Goal: Task Accomplishment & Management: Use online tool/utility

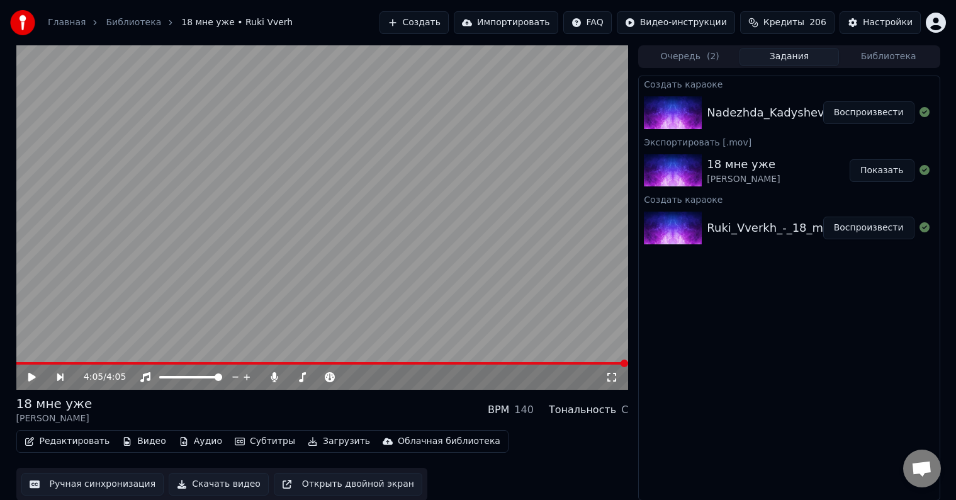
scroll to position [1, 0]
click at [864, 111] on button "Воспроизвести" at bounding box center [868, 112] width 91 height 23
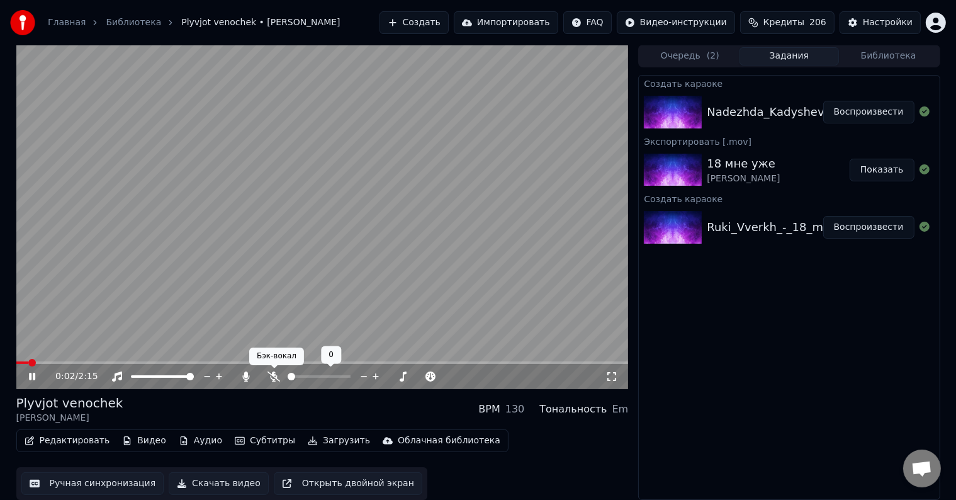
click at [269, 380] on icon at bounding box center [274, 376] width 13 height 10
click at [71, 363] on span at bounding box center [43, 362] width 54 height 3
click at [60, 441] on button "Редактировать" at bounding box center [68, 441] width 96 height 18
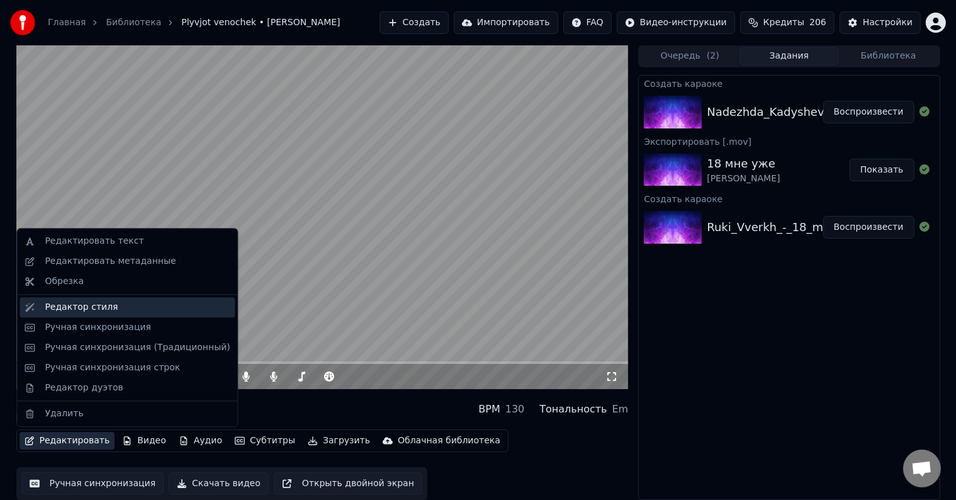
click at [84, 312] on div "Редактор стиля" at bounding box center [81, 307] width 73 height 13
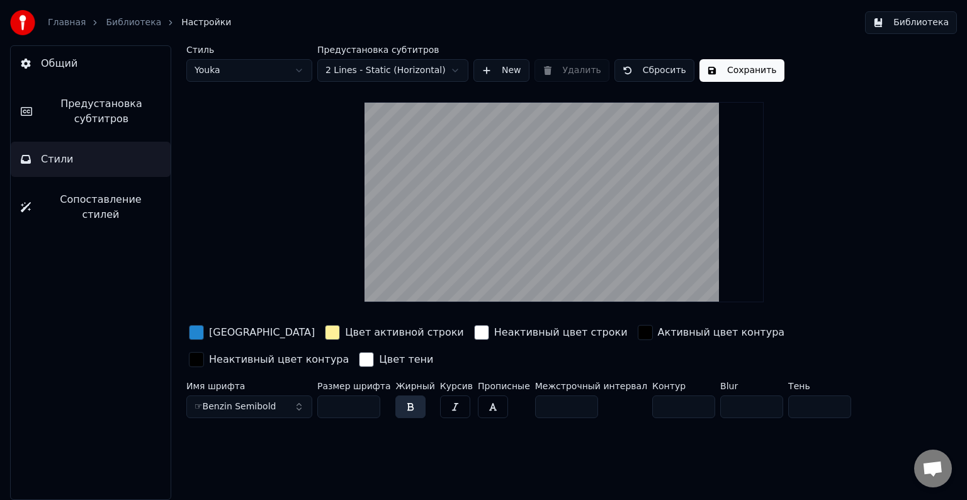
click at [123, 20] on link "Библиотека" at bounding box center [133, 22] width 55 height 13
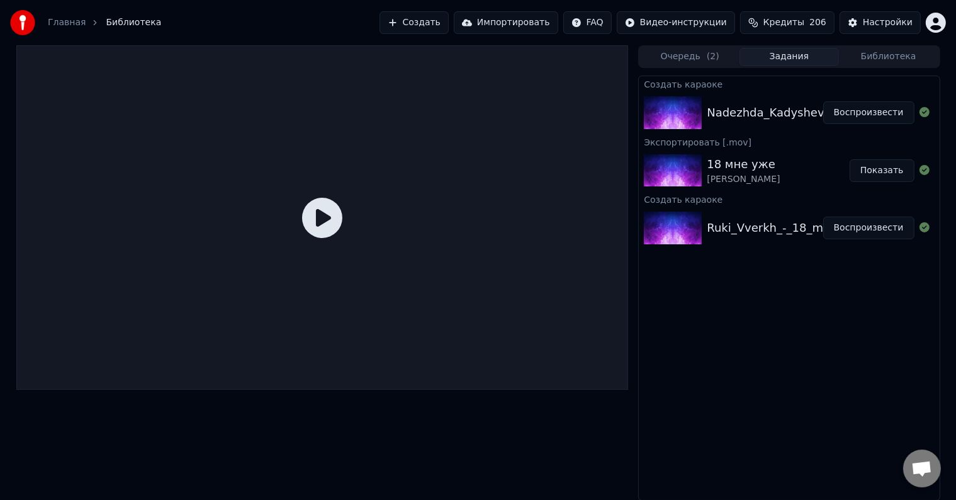
click at [763, 108] on div "Nadezhda_Kadysheva_-_Plyvjot_venochek_58976218" at bounding box center [858, 113] width 302 height 18
click at [851, 116] on button "Воспроизвести" at bounding box center [868, 112] width 91 height 23
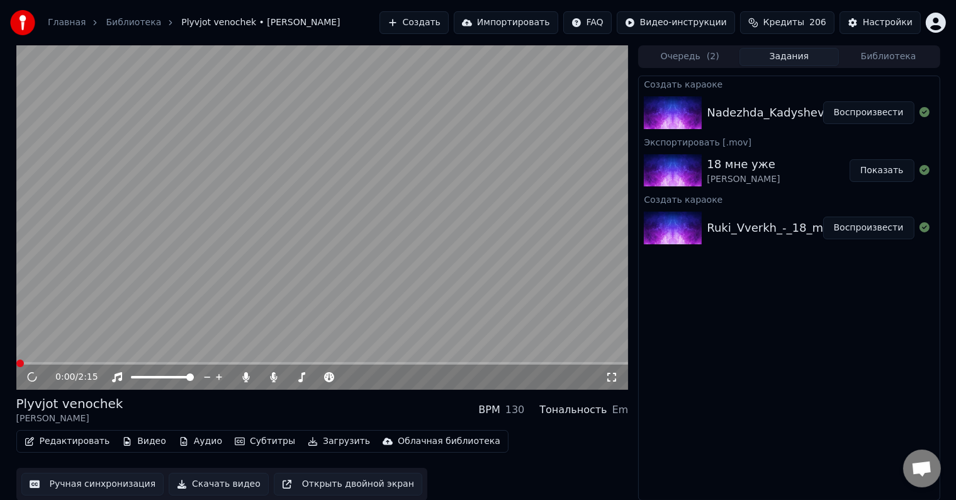
click at [823, 101] on button "Воспроизвести" at bounding box center [868, 112] width 91 height 23
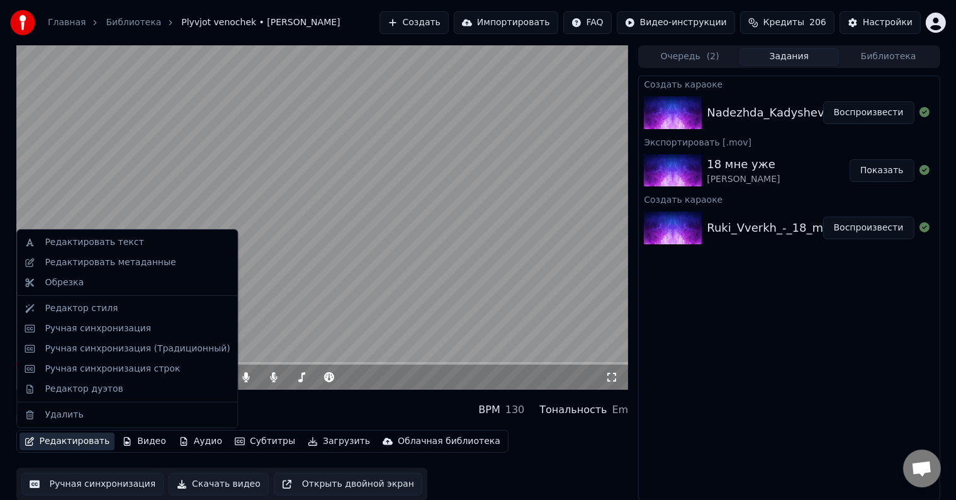
click at [64, 444] on button "Редактировать" at bounding box center [68, 441] width 96 height 18
click at [81, 325] on div "Ручная синхронизация" at bounding box center [98, 328] width 106 height 13
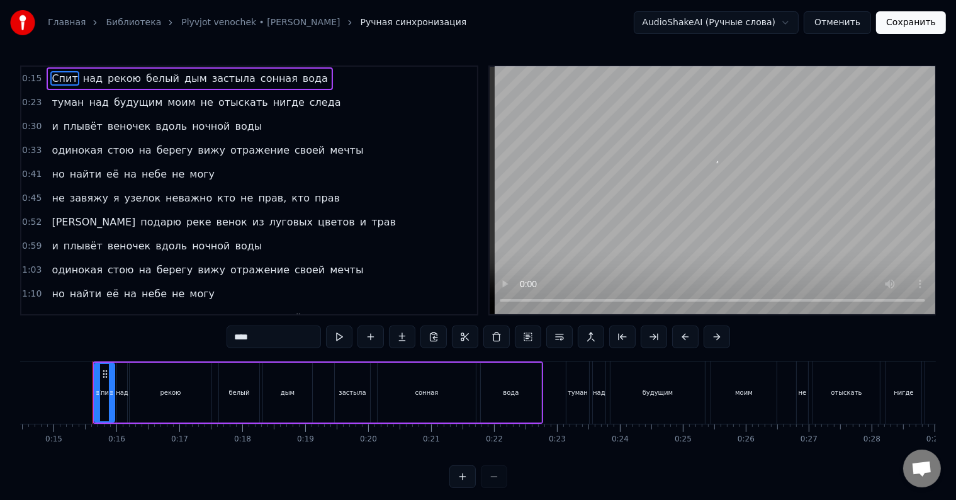
scroll to position [0, 920]
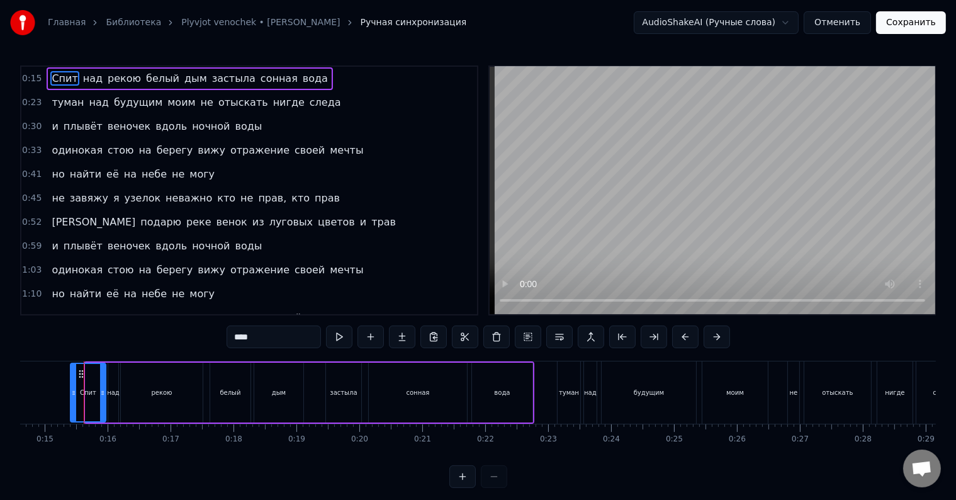
drag, startPoint x: 88, startPoint y: 397, endPoint x: 73, endPoint y: 395, distance: 15.2
click at [73, 395] on icon at bounding box center [73, 393] width 5 height 10
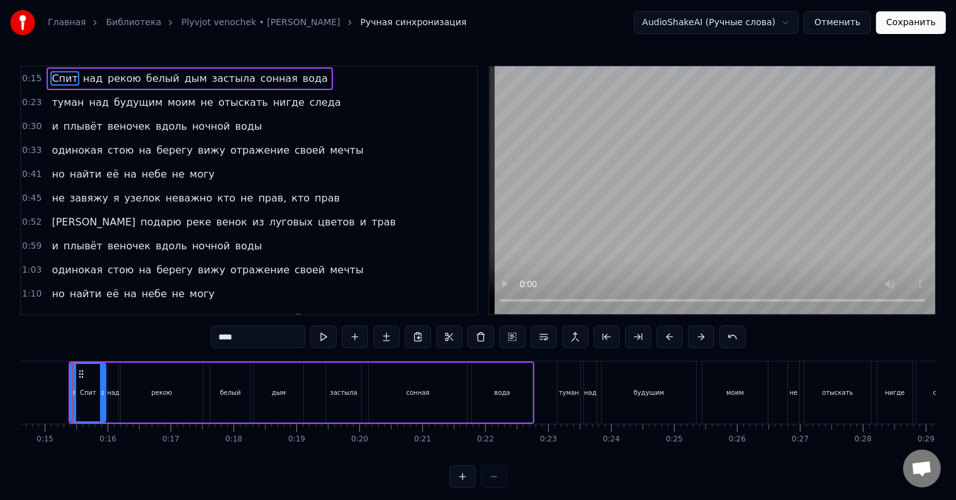
scroll to position [0, 909]
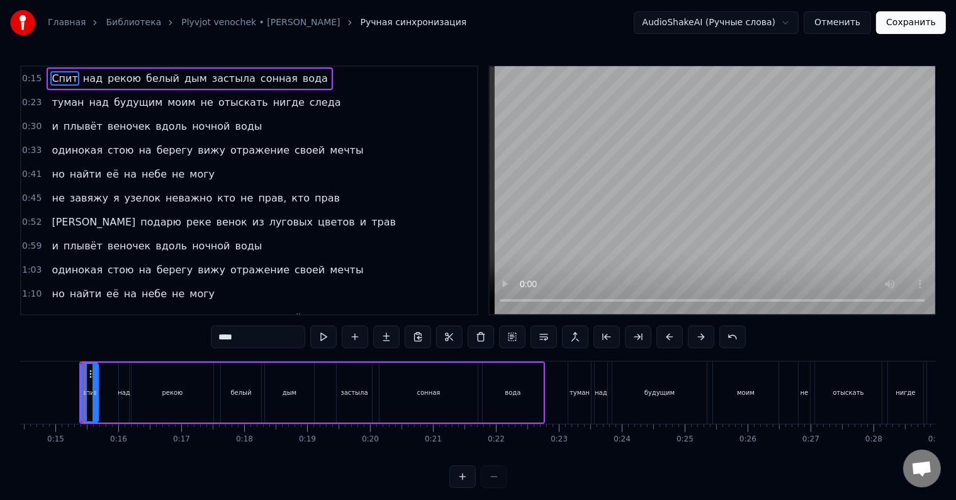
drag, startPoint x: 113, startPoint y: 407, endPoint x: 96, endPoint y: 405, distance: 17.1
click at [96, 405] on div at bounding box center [95, 392] width 5 height 57
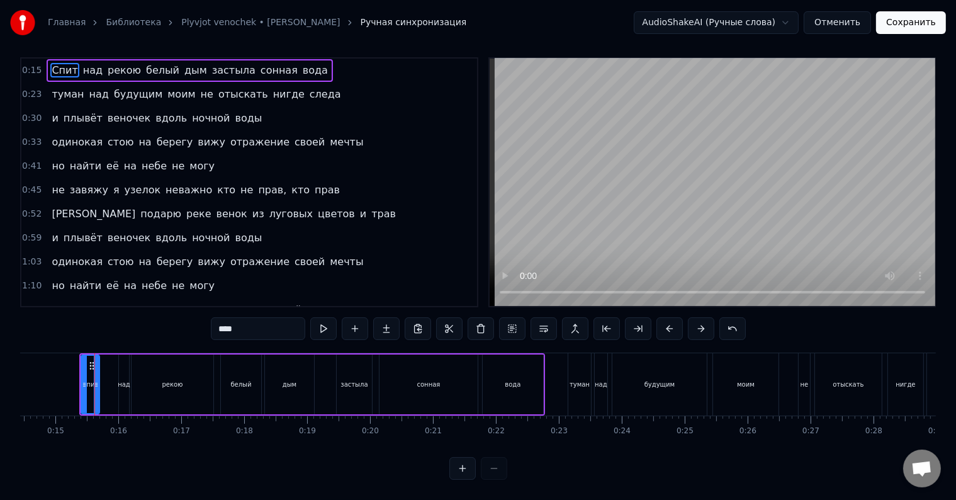
scroll to position [0, 905]
drag, startPoint x: 98, startPoint y: 388, endPoint x: 108, endPoint y: 390, distance: 9.8
click at [108, 390] on div at bounding box center [110, 384] width 5 height 57
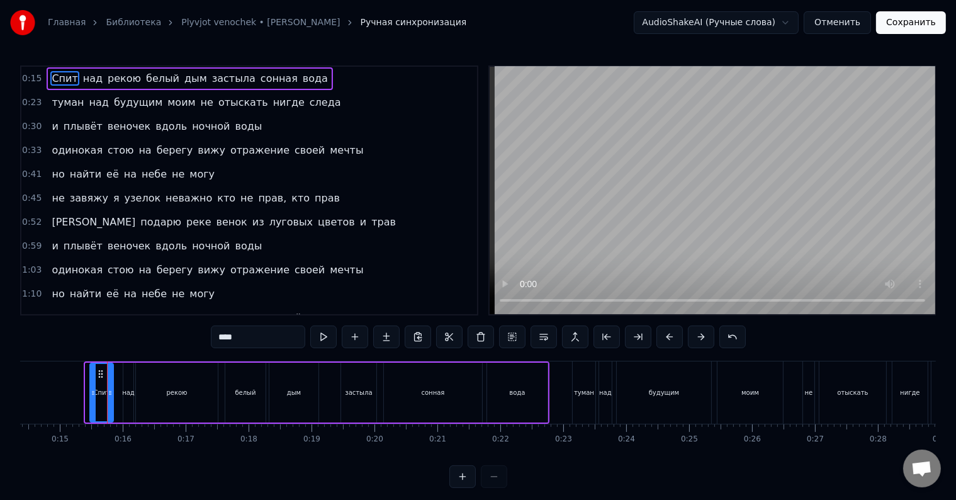
click at [91, 400] on div at bounding box center [93, 392] width 5 height 57
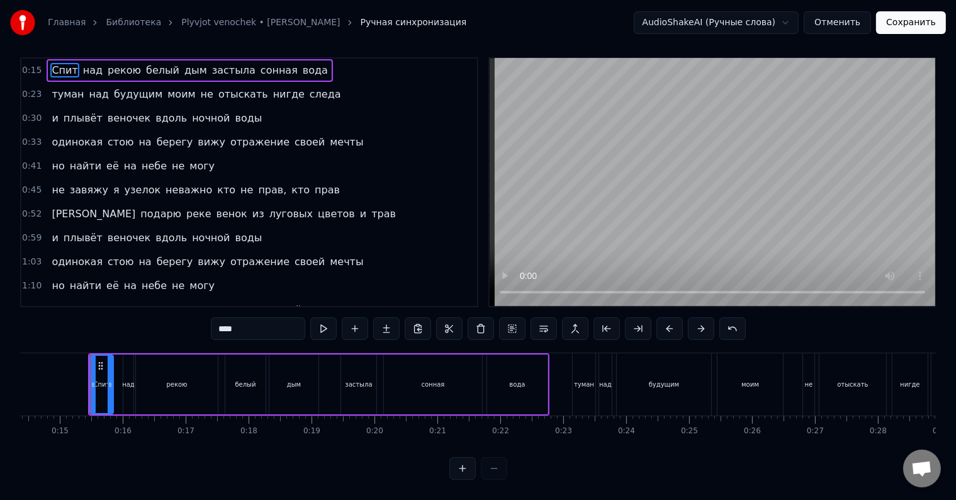
scroll to position [19, 0]
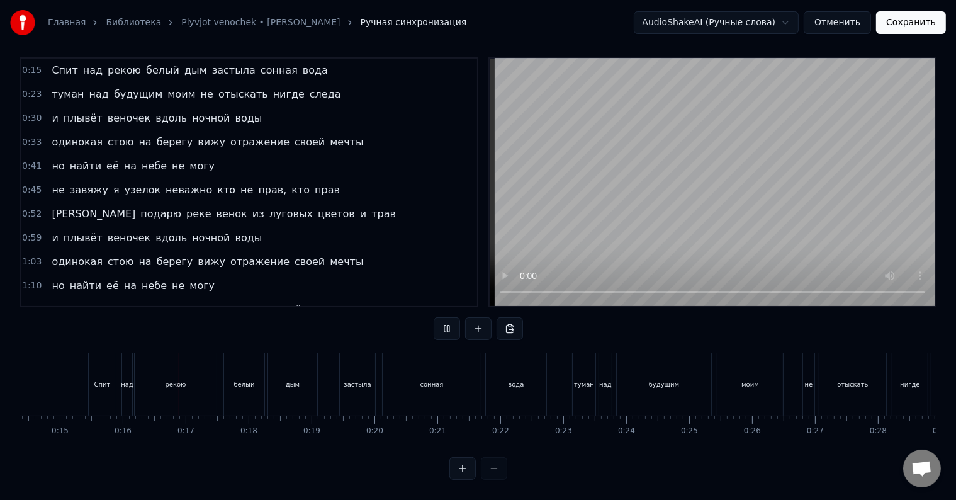
click at [110, 392] on div "Спит" at bounding box center [102, 384] width 27 height 62
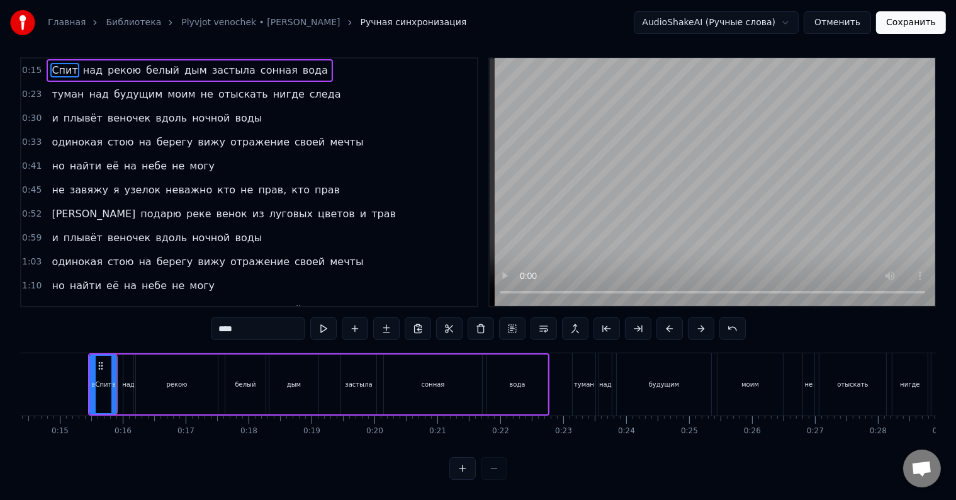
click at [105, 385] on div "Спит" at bounding box center [104, 384] width 26 height 57
click at [86, 383] on div at bounding box center [88, 384] width 5 height 57
click at [89, 383] on div at bounding box center [91, 384] width 5 height 57
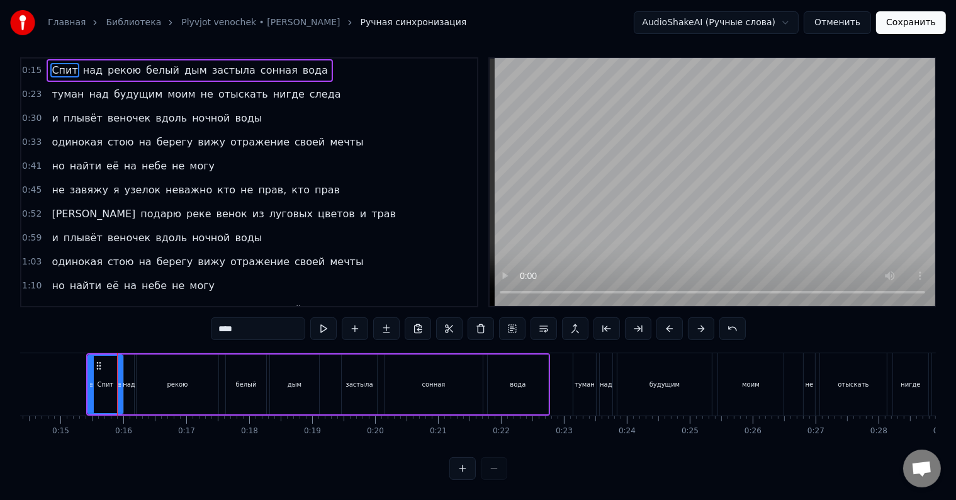
click at [118, 395] on div at bounding box center [119, 384] width 5 height 57
click at [116, 395] on div at bounding box center [117, 384] width 5 height 57
click at [114, 392] on div at bounding box center [115, 384] width 5 height 57
click at [127, 387] on div "над" at bounding box center [129, 384] width 10 height 60
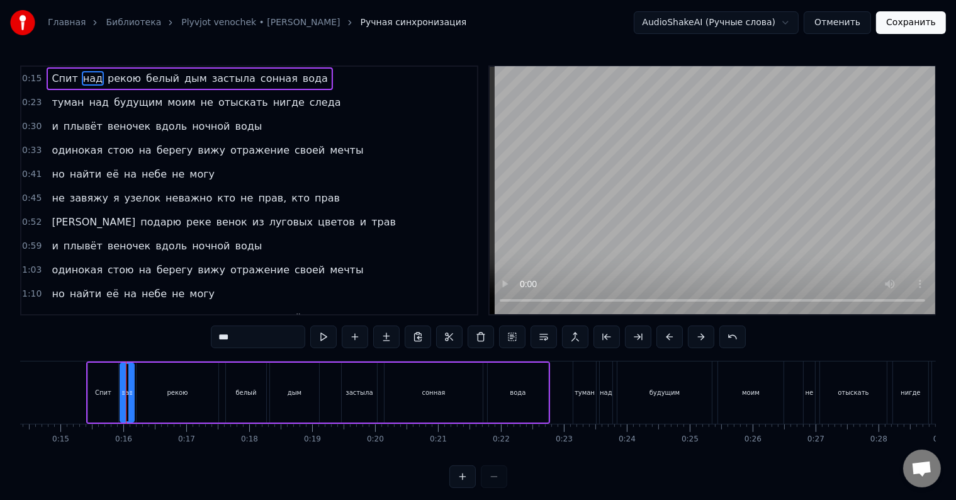
click at [121, 393] on icon at bounding box center [123, 393] width 5 height 10
drag, startPoint x: 130, startPoint y: 397, endPoint x: 137, endPoint y: 399, distance: 7.7
click at [137, 399] on div at bounding box center [138, 392] width 5 height 57
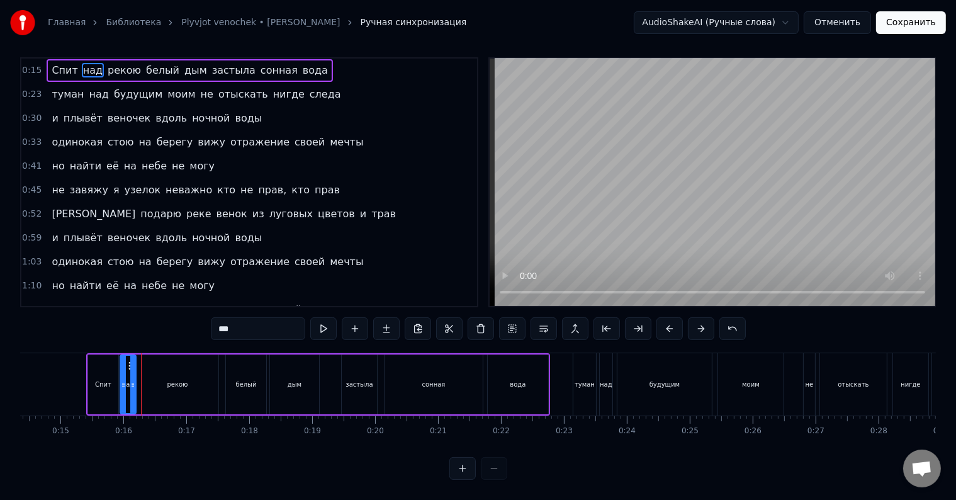
click at [133, 397] on div at bounding box center [132, 384] width 5 height 57
click at [130, 397] on div at bounding box center [130, 384] width 5 height 57
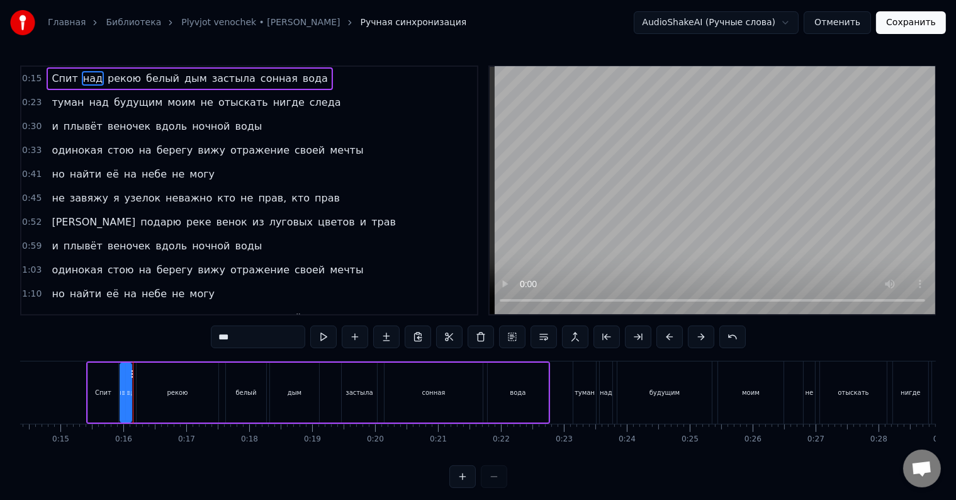
click at [128, 397] on icon at bounding box center [128, 393] width 5 height 10
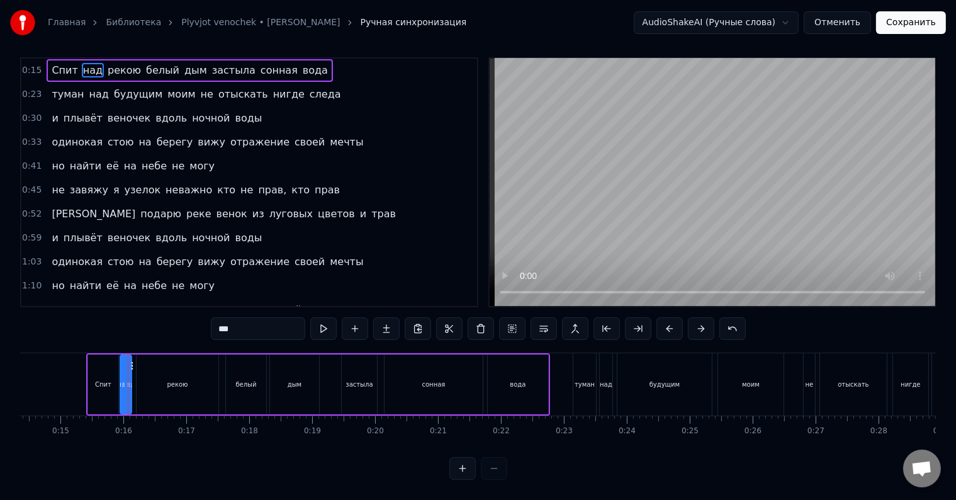
scroll to position [19, 0]
click at [118, 388] on div at bounding box center [119, 384] width 5 height 57
click at [116, 388] on div at bounding box center [117, 384] width 5 height 57
click at [113, 387] on div at bounding box center [115, 384] width 5 height 57
click at [123, 390] on div at bounding box center [125, 384] width 5 height 57
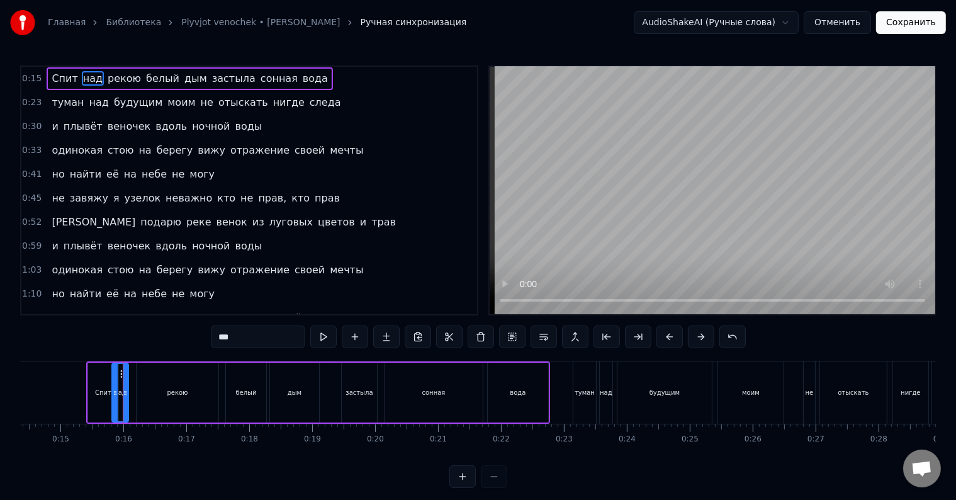
scroll to position [0, 0]
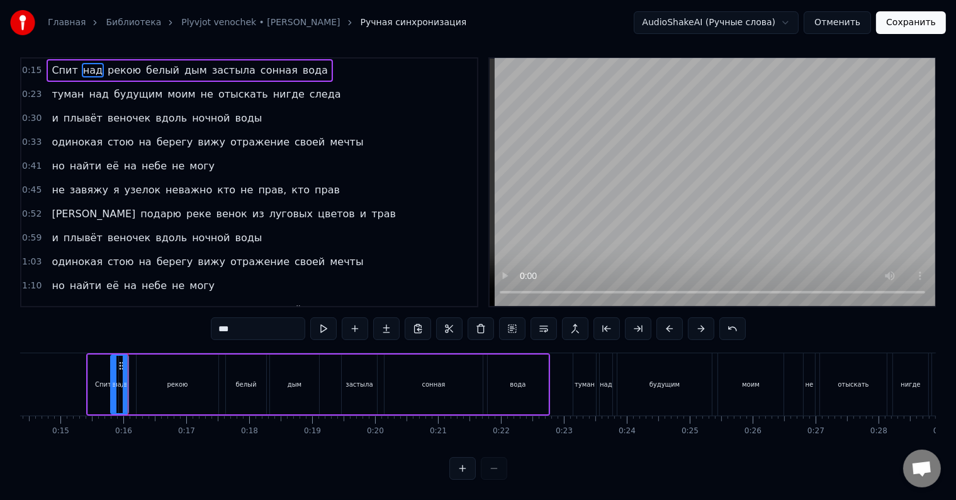
click at [113, 385] on div at bounding box center [113, 384] width 5 height 57
click at [92, 387] on div "Спит" at bounding box center [103, 384] width 30 height 60
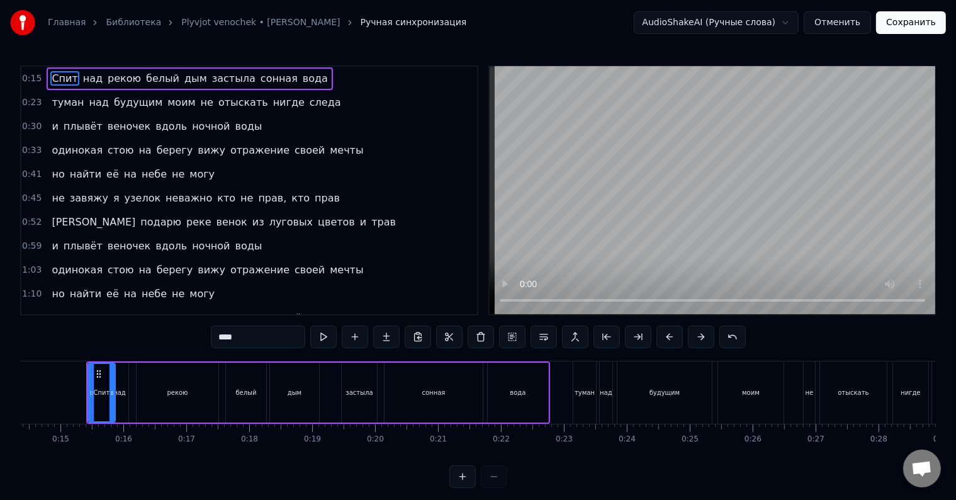
click at [111, 395] on icon at bounding box center [112, 393] width 5 height 10
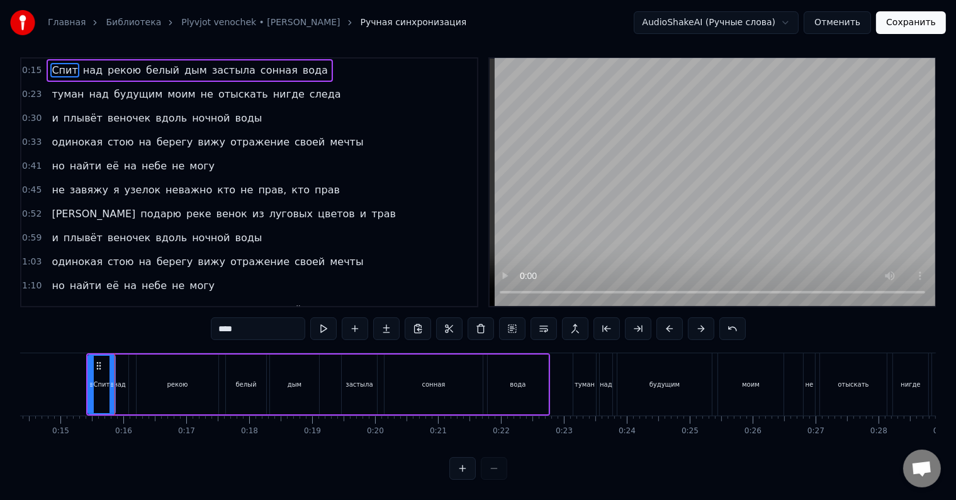
click at [123, 383] on div "над" at bounding box center [120, 384] width 18 height 60
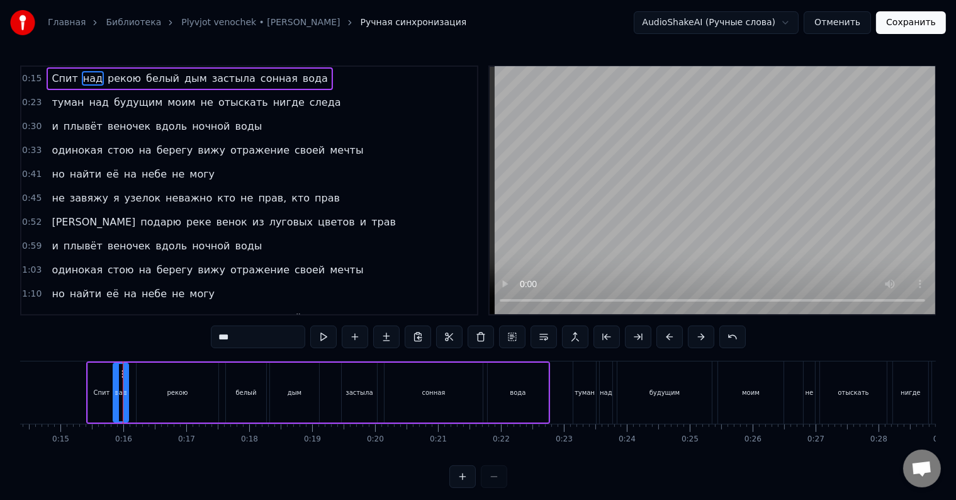
click at [115, 397] on icon at bounding box center [116, 393] width 5 height 10
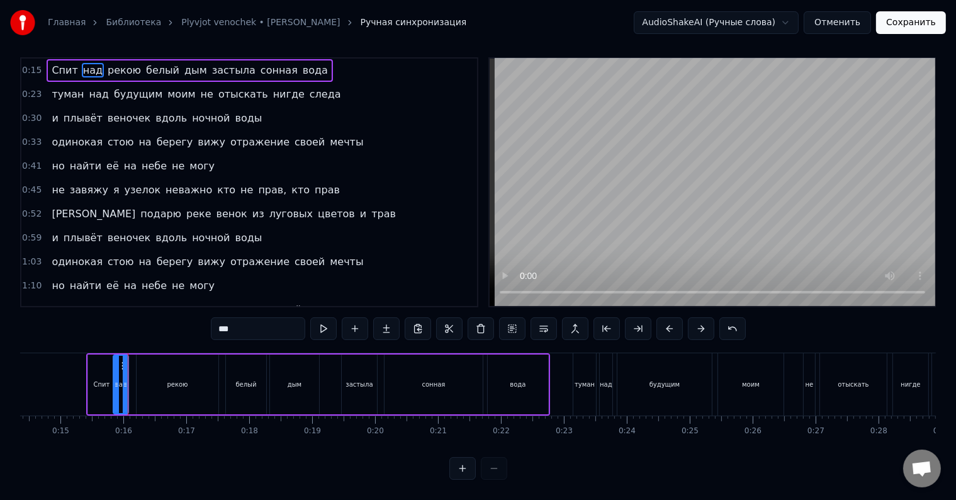
click at [144, 386] on div "рекою" at bounding box center [178, 384] width 82 height 60
type input "*****"
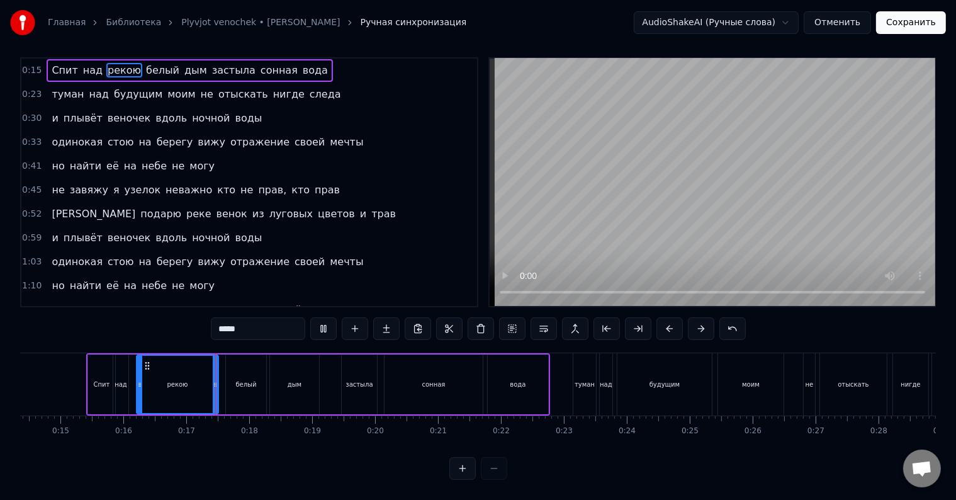
click at [130, 383] on div "Спит над рекою белый дым застыла сонная вода" at bounding box center [318, 384] width 464 height 62
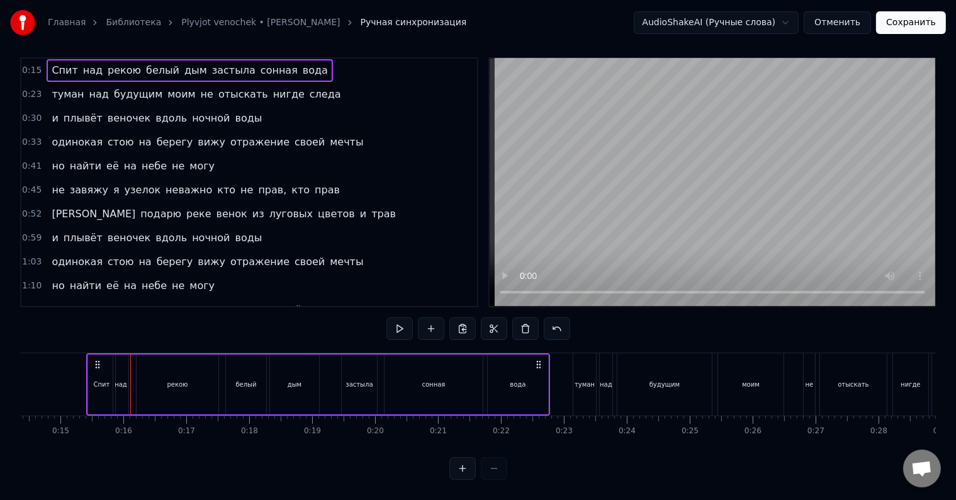
click at [144, 384] on div "рекою" at bounding box center [178, 384] width 82 height 60
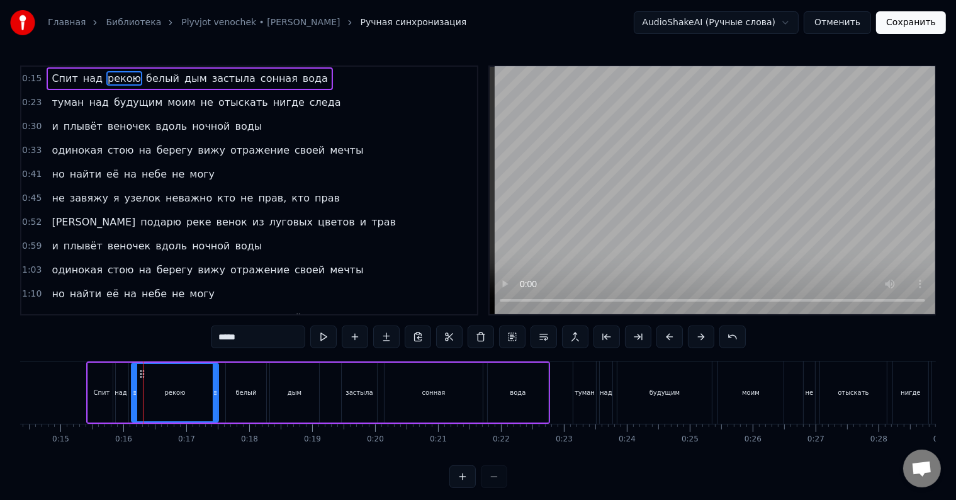
click at [133, 387] on div at bounding box center [134, 392] width 5 height 57
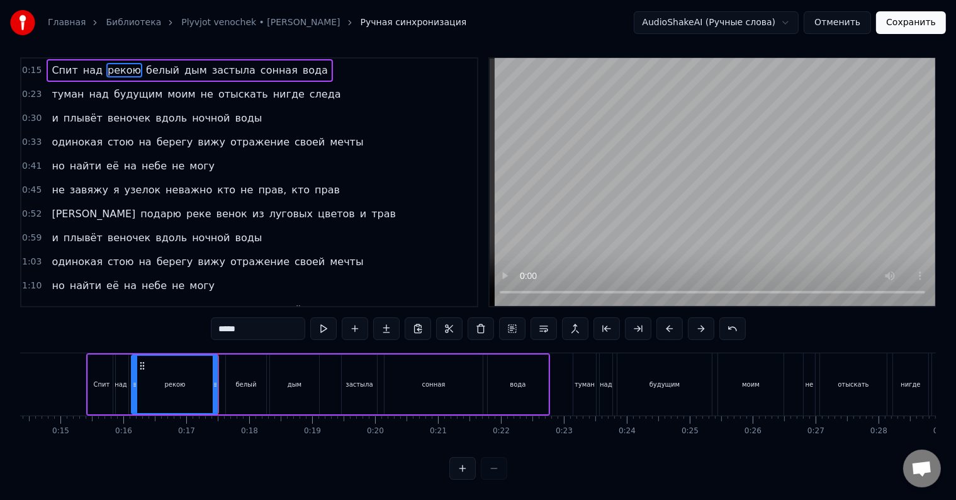
click at [237, 380] on div "белый" at bounding box center [245, 384] width 21 height 9
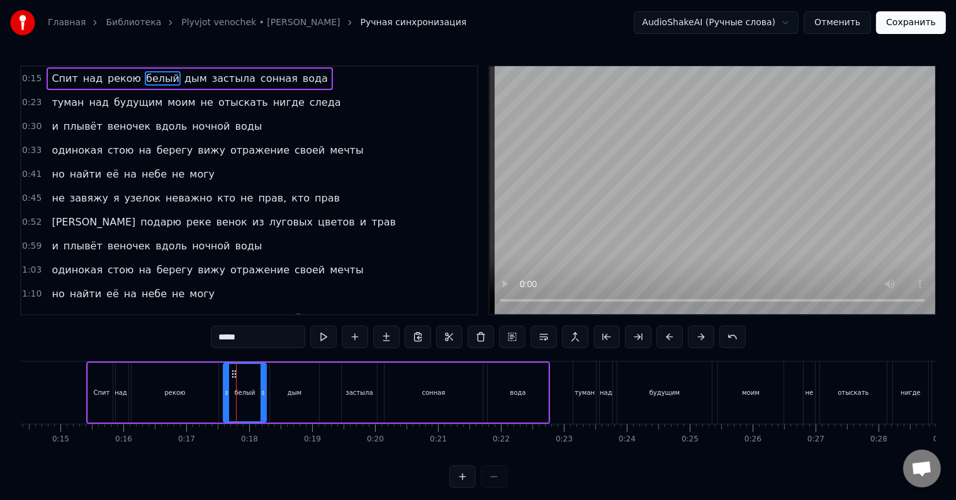
click at [225, 393] on icon at bounding box center [226, 393] width 5 height 10
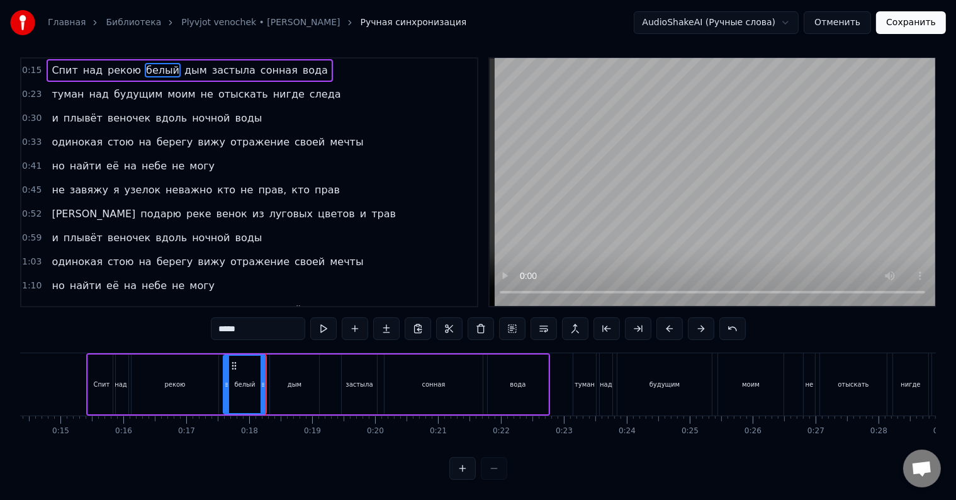
click at [282, 378] on div "дым" at bounding box center [294, 384] width 49 height 60
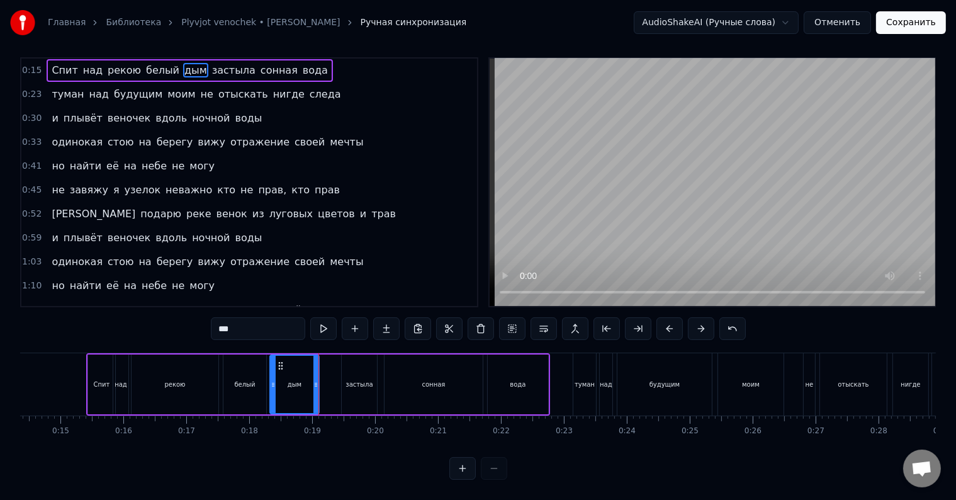
click at [356, 380] on div "застыла" at bounding box center [359, 384] width 27 height 9
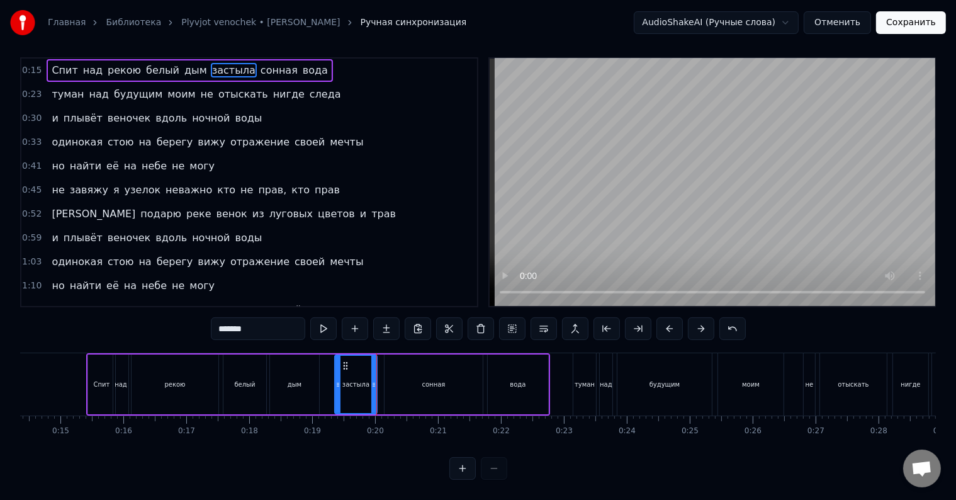
drag, startPoint x: 342, startPoint y: 381, endPoint x: 335, endPoint y: 380, distance: 7.0
click at [336, 380] on div at bounding box center [338, 384] width 5 height 57
click at [371, 382] on div at bounding box center [371, 384] width 5 height 57
click at [400, 376] on div "сонная" at bounding box center [434, 384] width 98 height 60
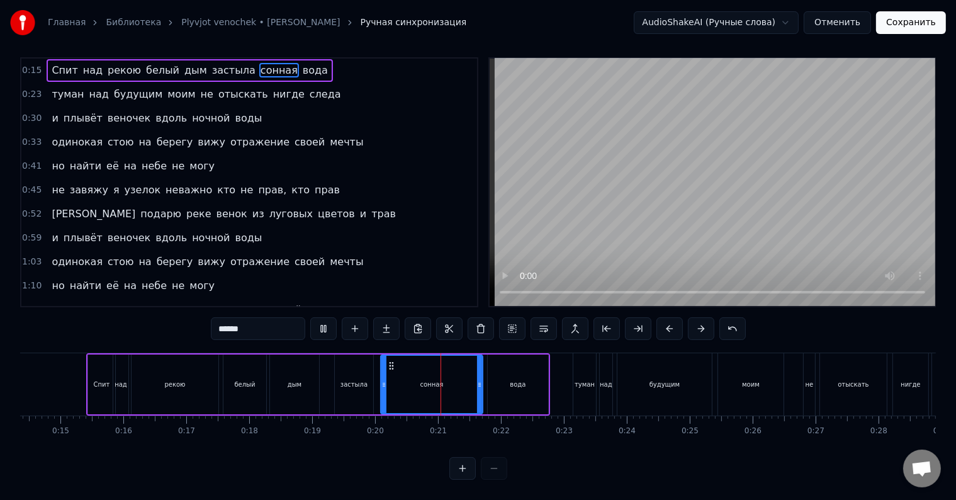
click at [383, 382] on div at bounding box center [384, 384] width 5 height 57
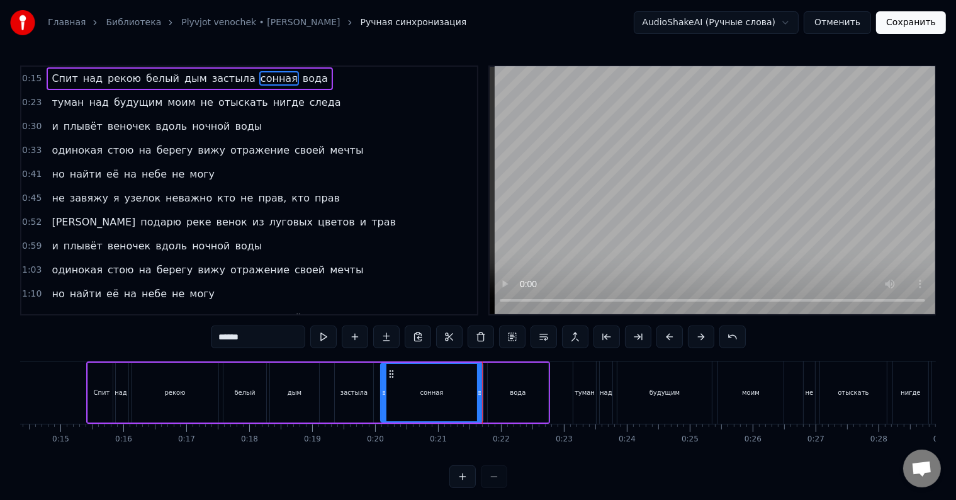
click at [507, 390] on div "вода" at bounding box center [518, 393] width 60 height 60
type input "****"
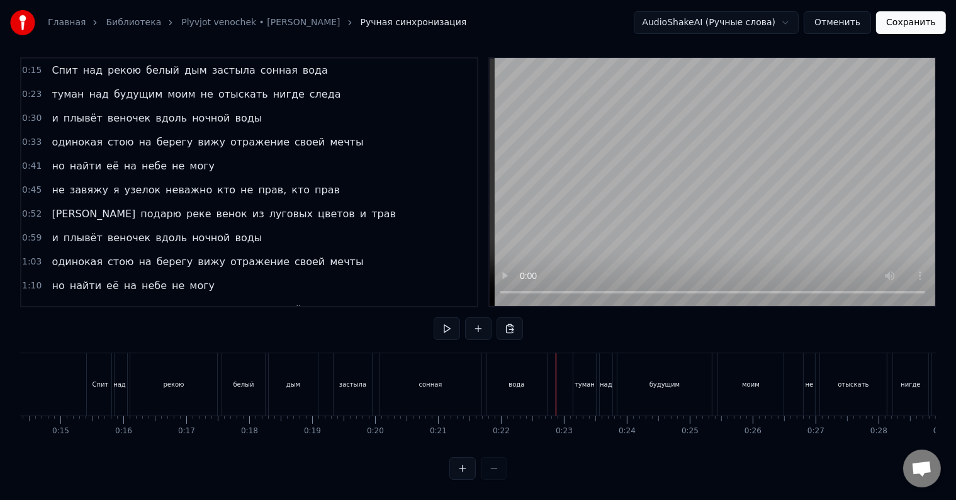
click at [61, 365] on div at bounding box center [61, 384] width 1 height 62
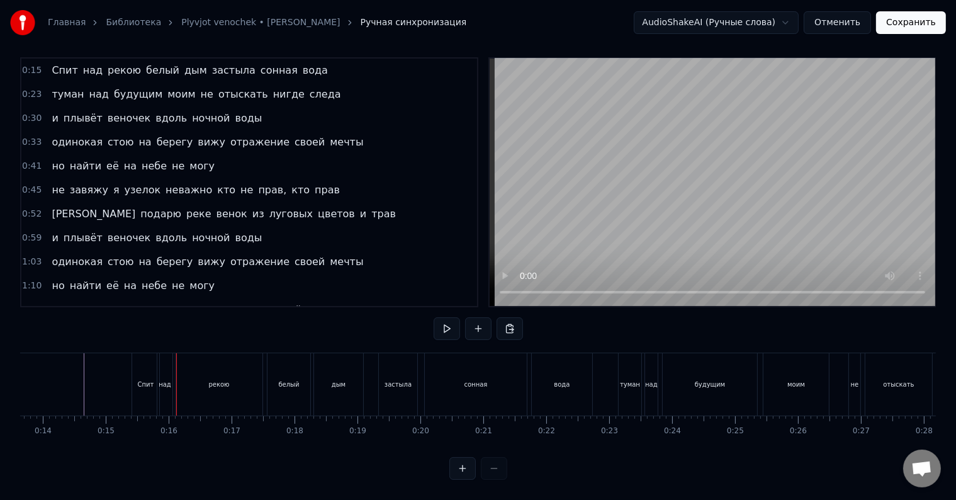
click at [146, 380] on div "Спит" at bounding box center [146, 384] width 16 height 9
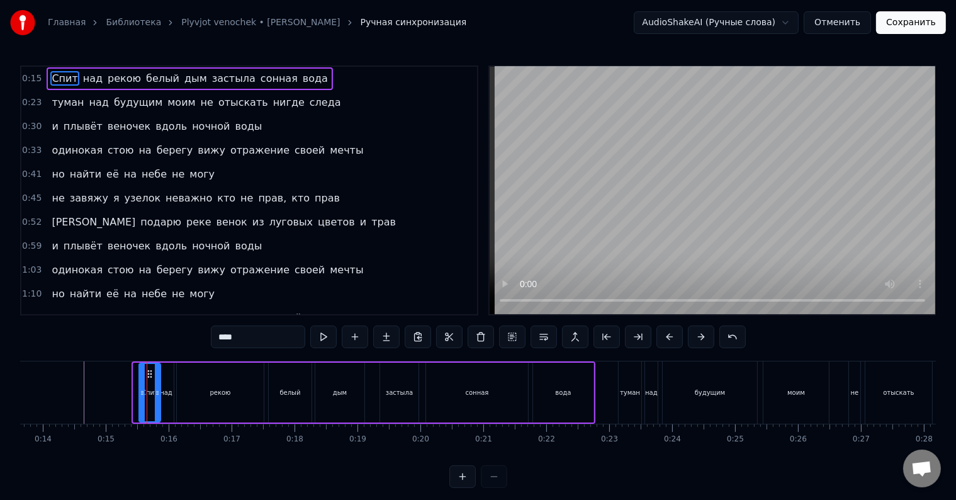
click at [140, 398] on div at bounding box center [142, 392] width 5 height 57
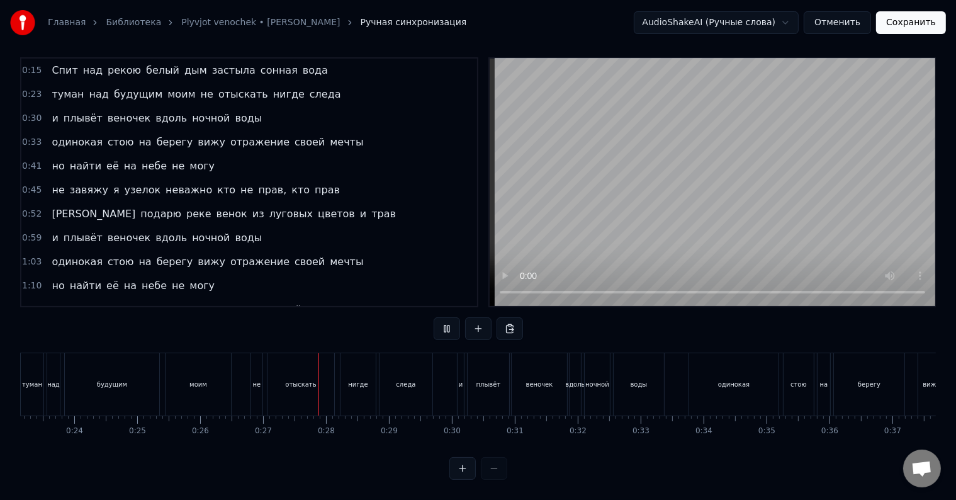
scroll to position [0, 1658]
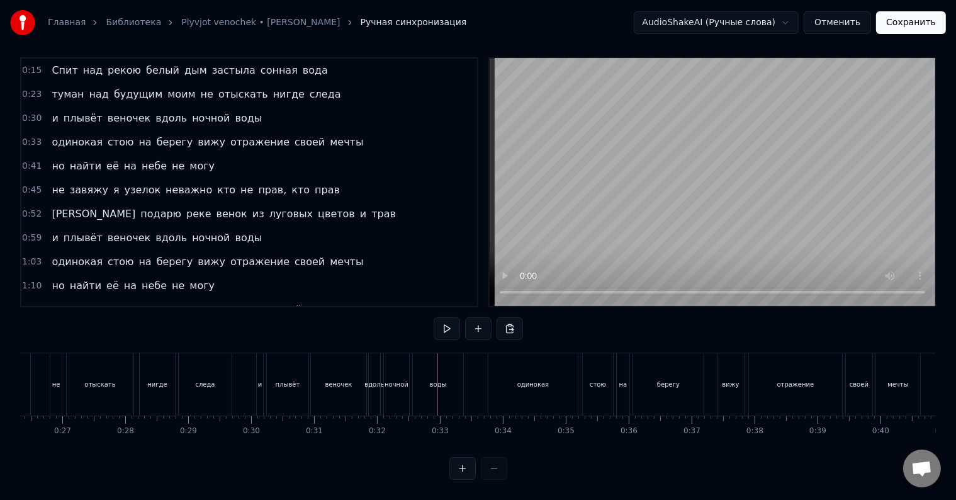
click at [370, 382] on div "вдоль" at bounding box center [374, 384] width 11 height 62
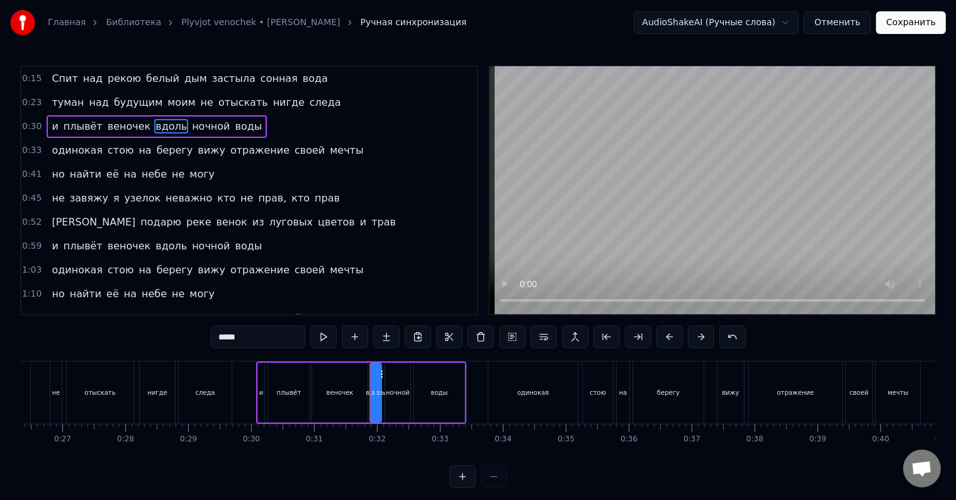
scroll to position [19, 0]
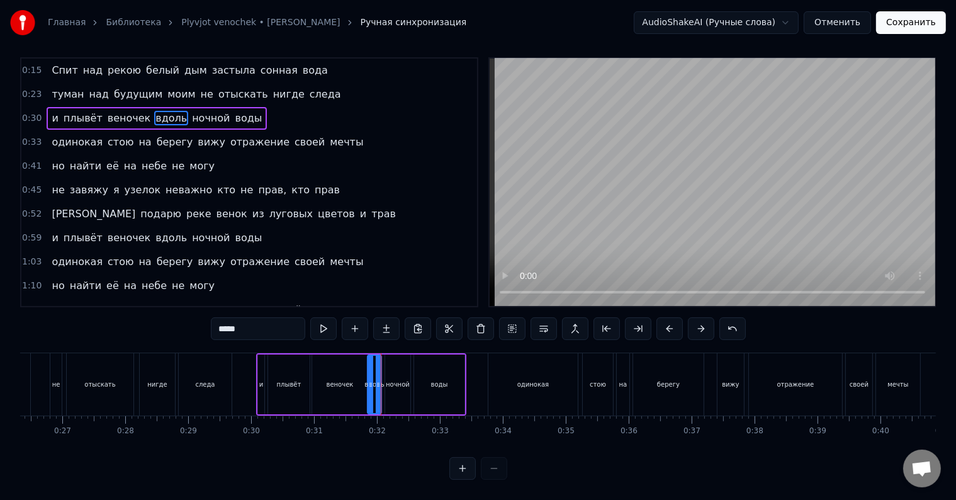
click at [368, 382] on div at bounding box center [370, 384] width 5 height 57
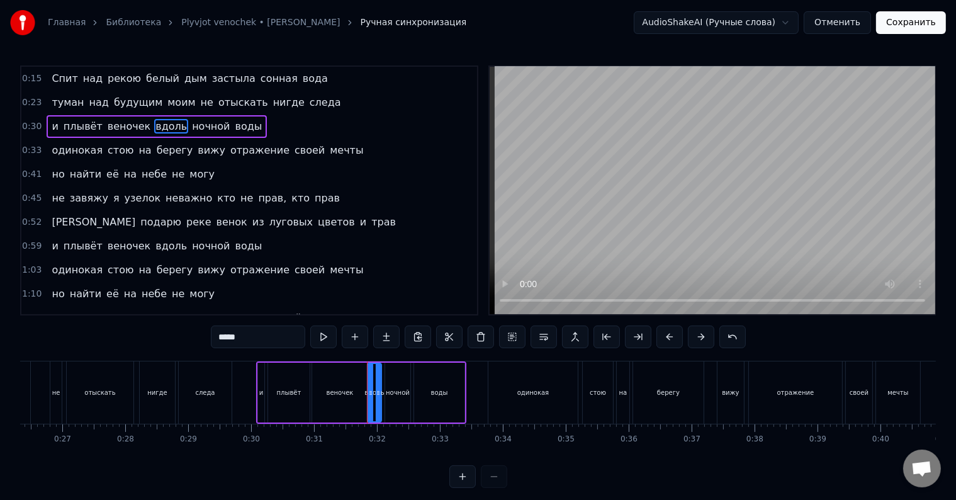
click at [331, 387] on div "веночек" at bounding box center [339, 393] width 55 height 60
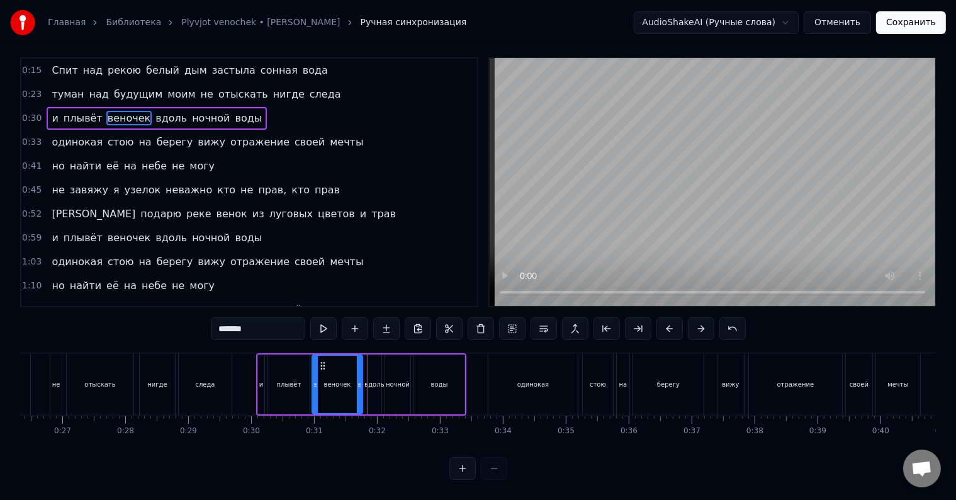
click at [357, 385] on div at bounding box center [359, 384] width 5 height 57
click at [373, 380] on div "вдоль" at bounding box center [375, 384] width 14 height 60
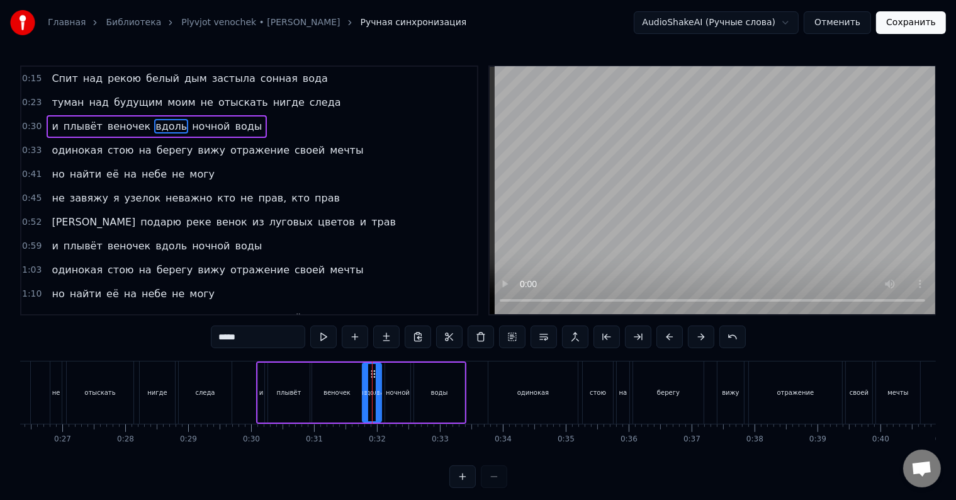
click at [363, 392] on icon at bounding box center [365, 393] width 5 height 10
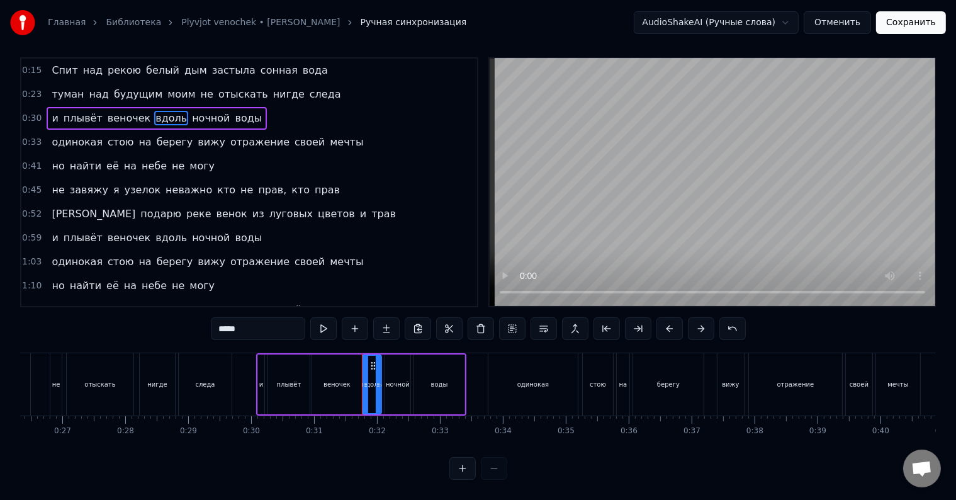
scroll to position [19, 0]
click at [389, 383] on div "ночной" at bounding box center [397, 384] width 25 height 60
click at [374, 385] on div "вдоль" at bounding box center [372, 384] width 19 height 60
type input "*****"
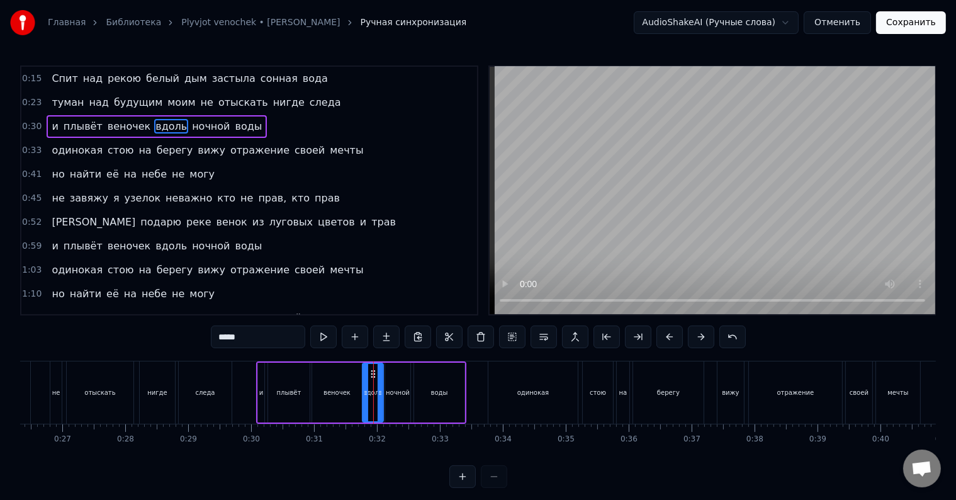
click at [380, 392] on icon at bounding box center [380, 393] width 5 height 10
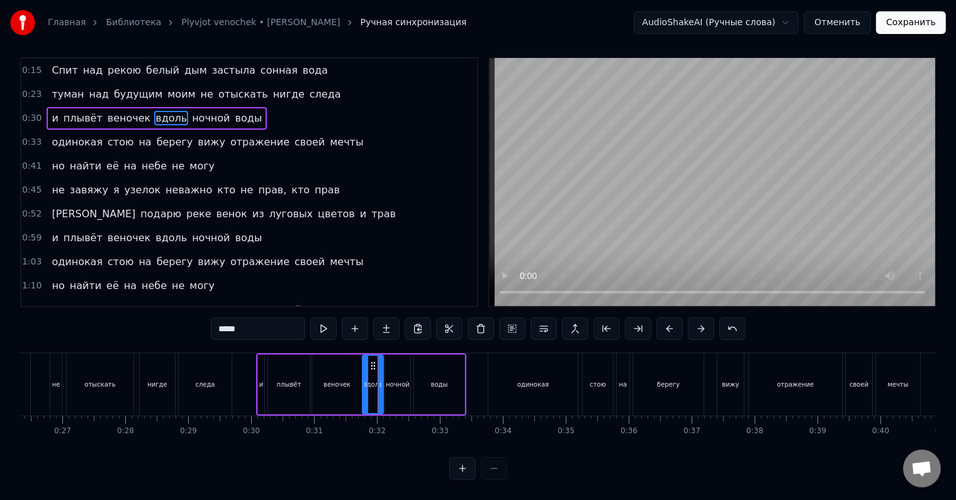
scroll to position [19, 0]
click at [383, 366] on div at bounding box center [383, 384] width 1 height 62
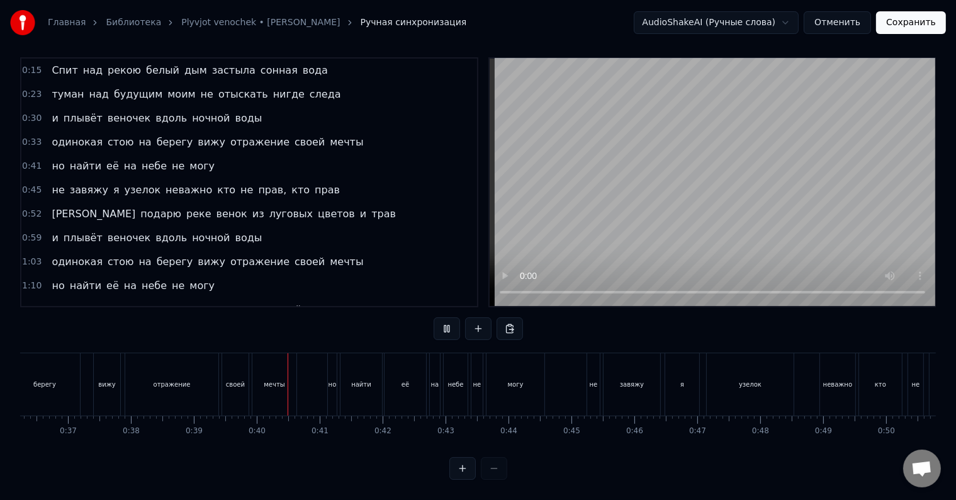
scroll to position [0, 2449]
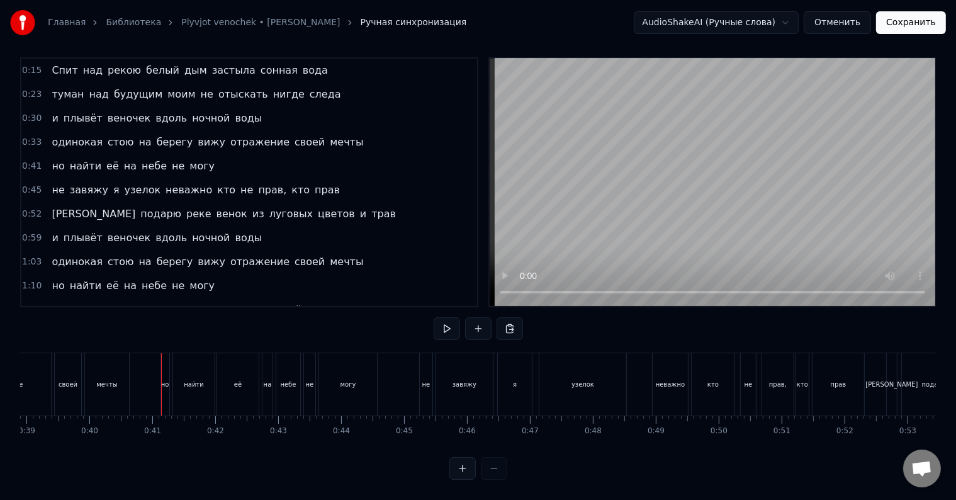
click at [122, 381] on div "мечты" at bounding box center [107, 384] width 44 height 62
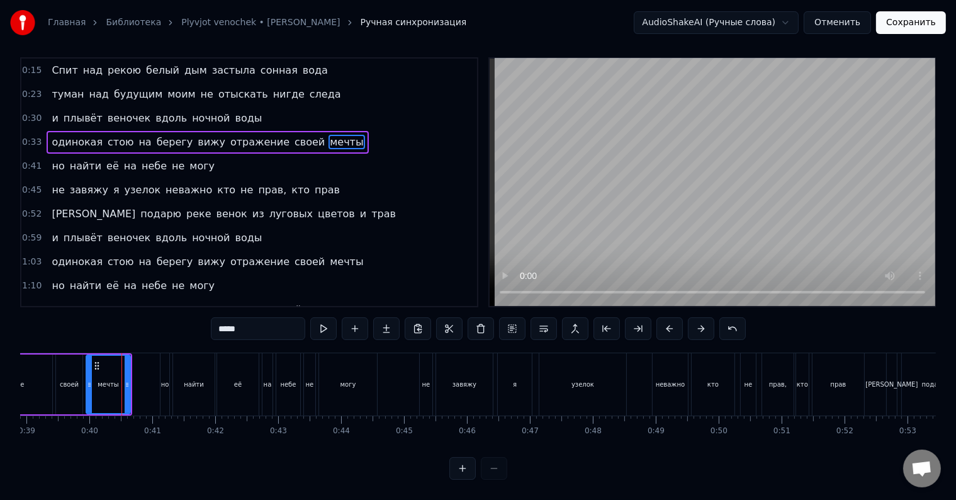
scroll to position [19, 0]
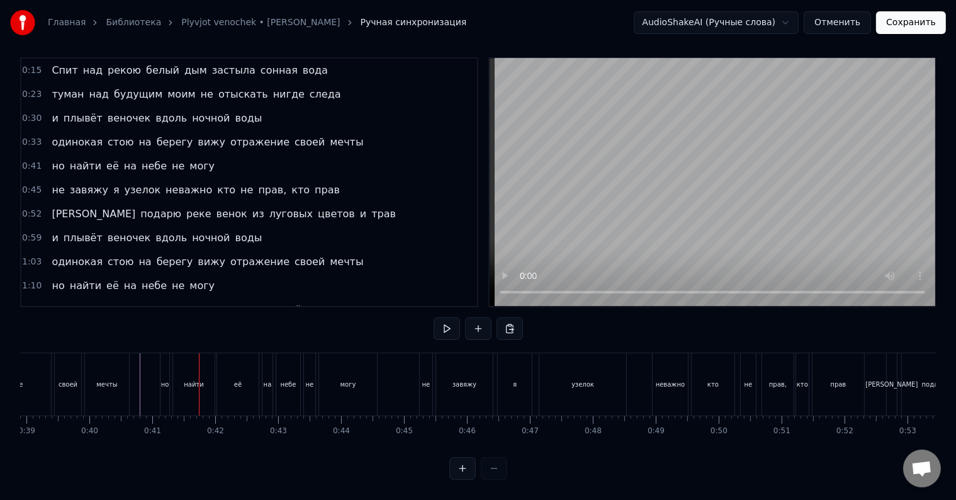
click at [120, 379] on div "мечты" at bounding box center [107, 384] width 44 height 62
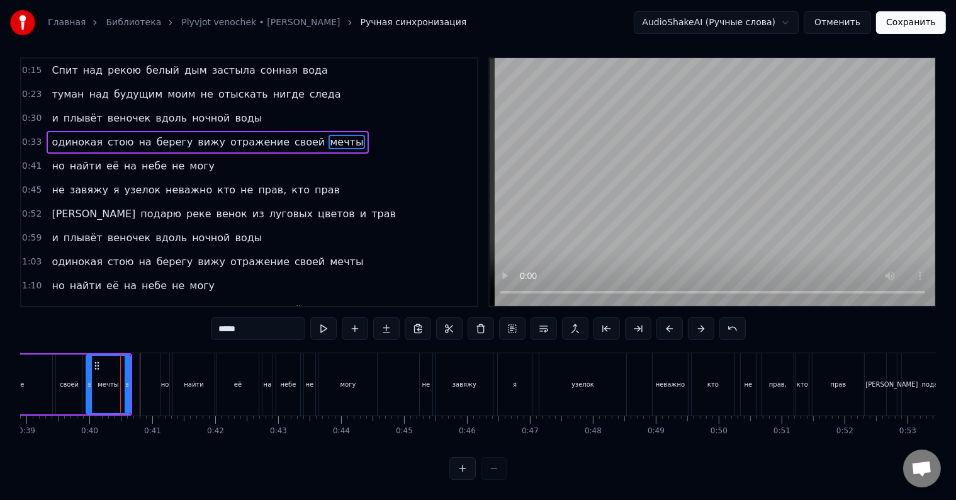
scroll to position [0, 0]
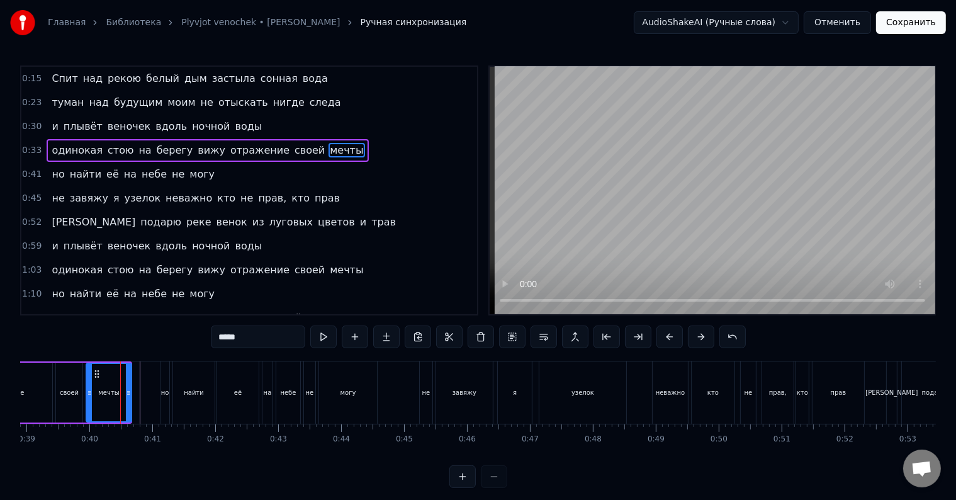
click at [128, 387] on div at bounding box center [128, 392] width 5 height 57
click at [164, 392] on div "но" at bounding box center [165, 392] width 8 height 9
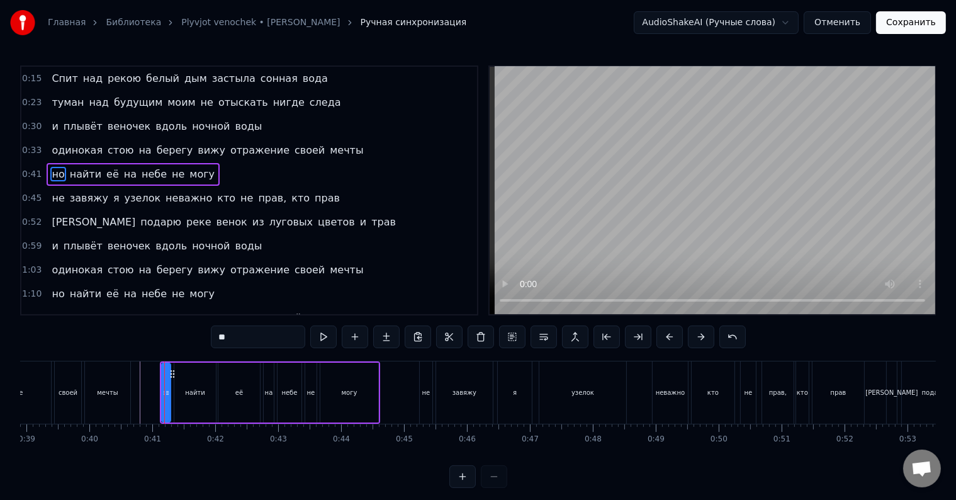
scroll to position [19, 0]
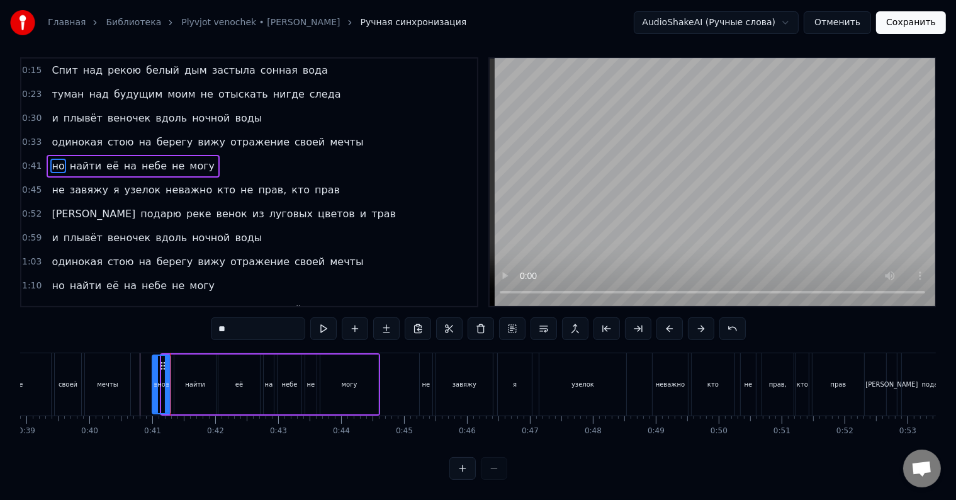
drag, startPoint x: 162, startPoint y: 387, endPoint x: 152, endPoint y: 385, distance: 9.6
click at [153, 385] on div at bounding box center [155, 384] width 5 height 57
drag, startPoint x: 153, startPoint y: 387, endPoint x: 144, endPoint y: 388, distance: 9.5
click at [144, 388] on div at bounding box center [146, 384] width 5 height 57
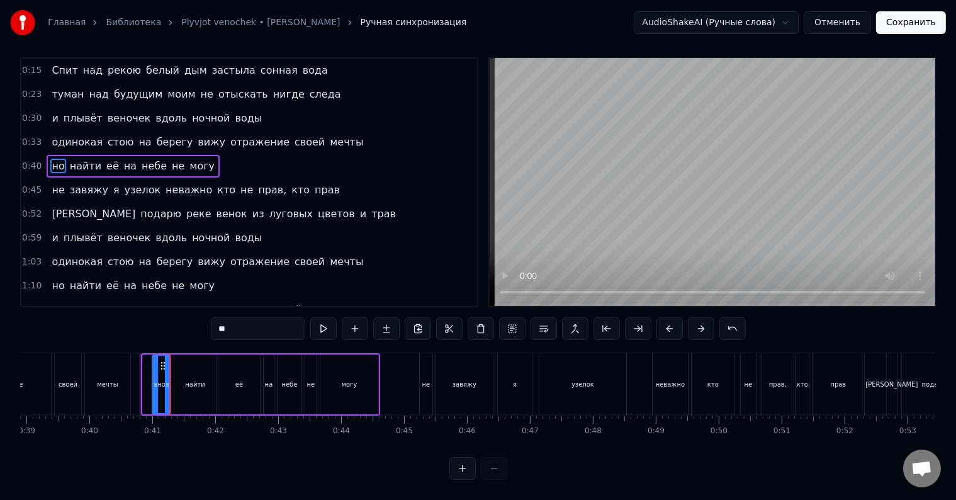
drag, startPoint x: 144, startPoint y: 388, endPoint x: 153, endPoint y: 390, distance: 9.8
click at [153, 390] on div at bounding box center [155, 384] width 5 height 57
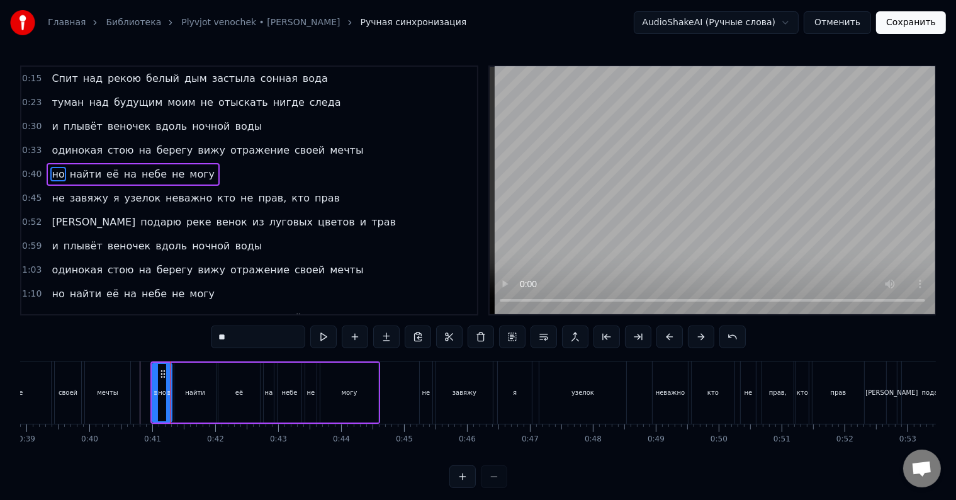
click at [166, 400] on div at bounding box center [168, 392] width 5 height 57
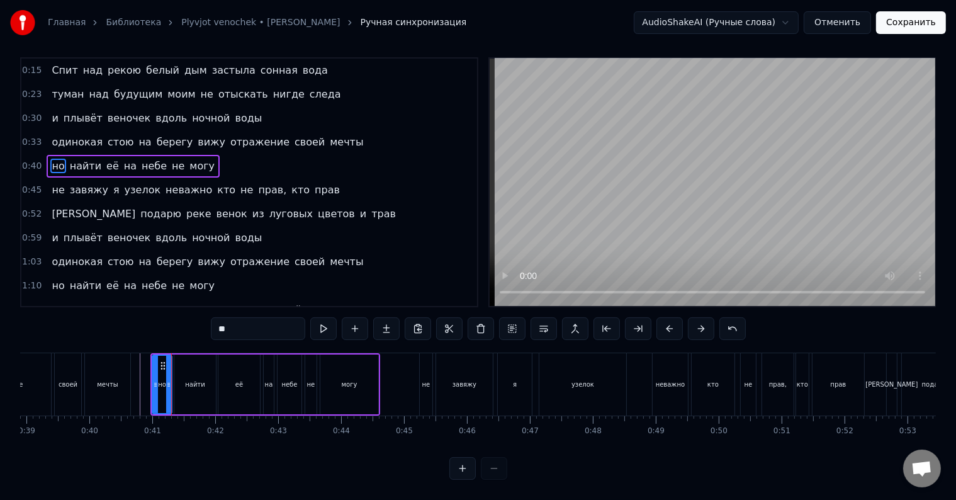
click at [184, 384] on div "найти" at bounding box center [195, 384] width 42 height 60
type input "*****"
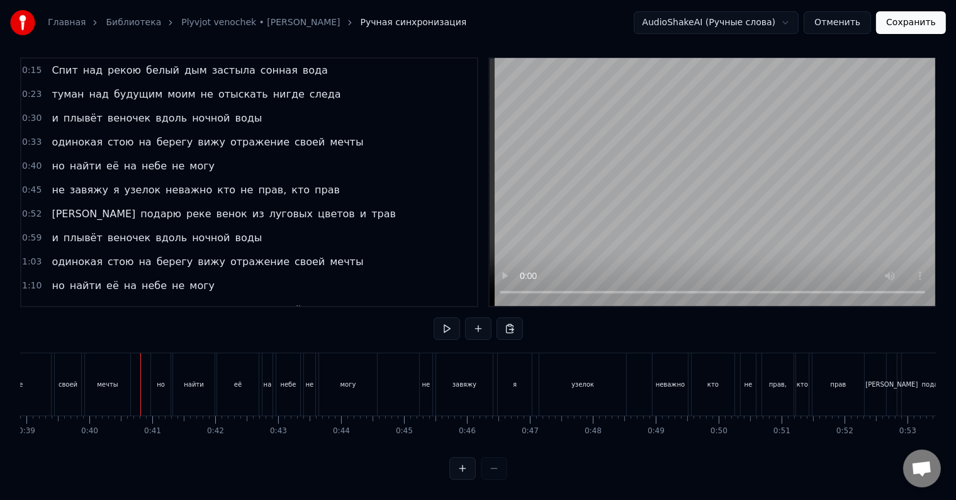
click at [140, 377] on div at bounding box center [140, 384] width 1 height 62
click at [132, 376] on div at bounding box center [132, 384] width 1 height 62
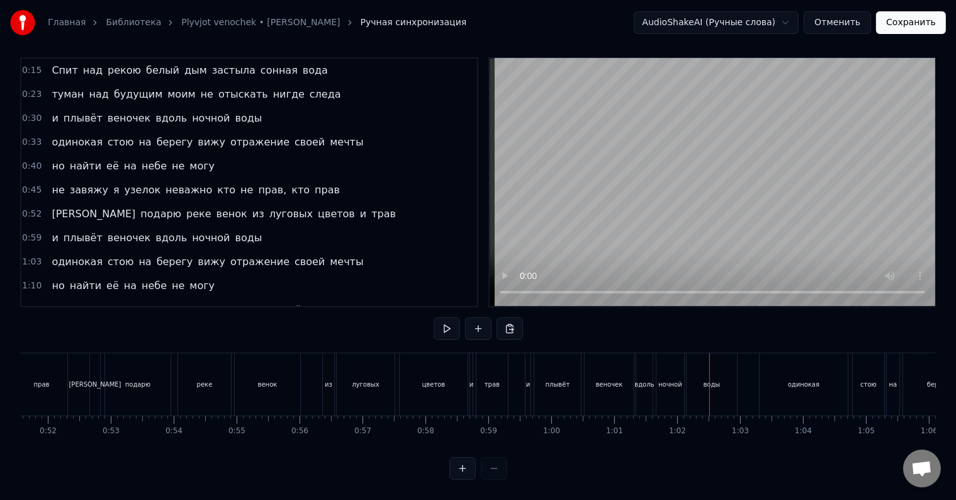
click at [648, 388] on div "вдоль" at bounding box center [644, 384] width 16 height 62
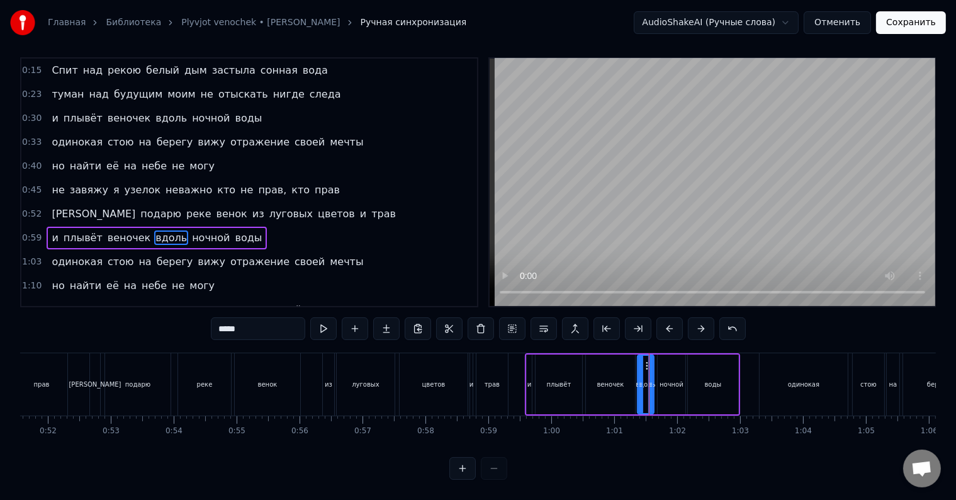
scroll to position [19, 0]
click at [664, 384] on div "ночной" at bounding box center [672, 384] width 28 height 60
type input "******"
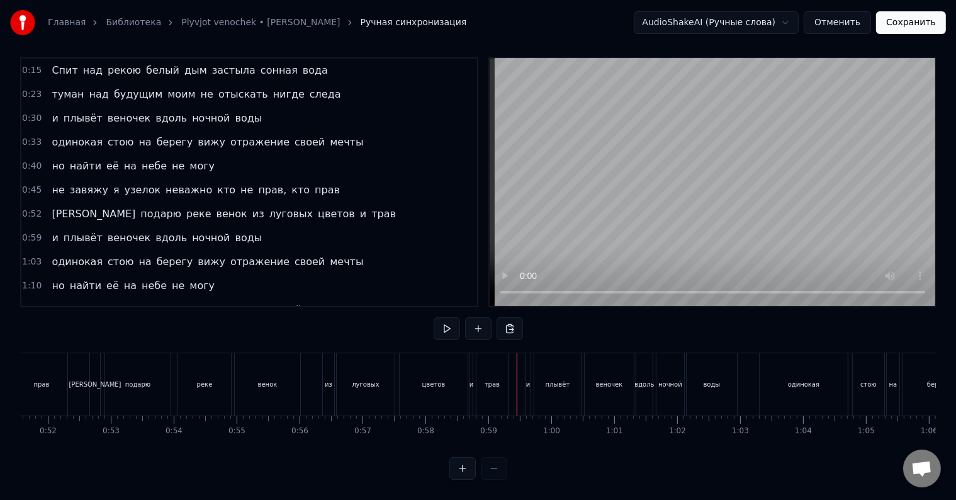
click at [517, 368] on div at bounding box center [517, 384] width 1 height 62
click at [527, 378] on div "и" at bounding box center [528, 384] width 5 height 62
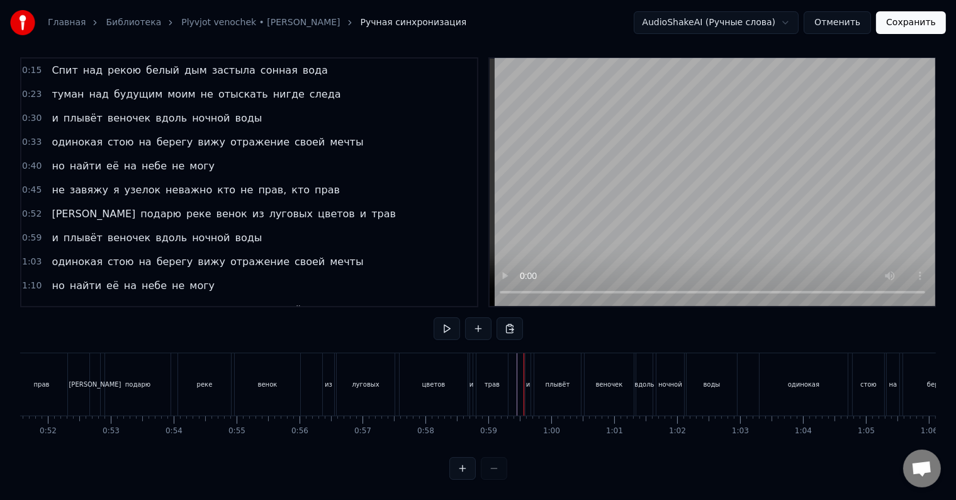
click at [526, 381] on div "и" at bounding box center [528, 384] width 5 height 62
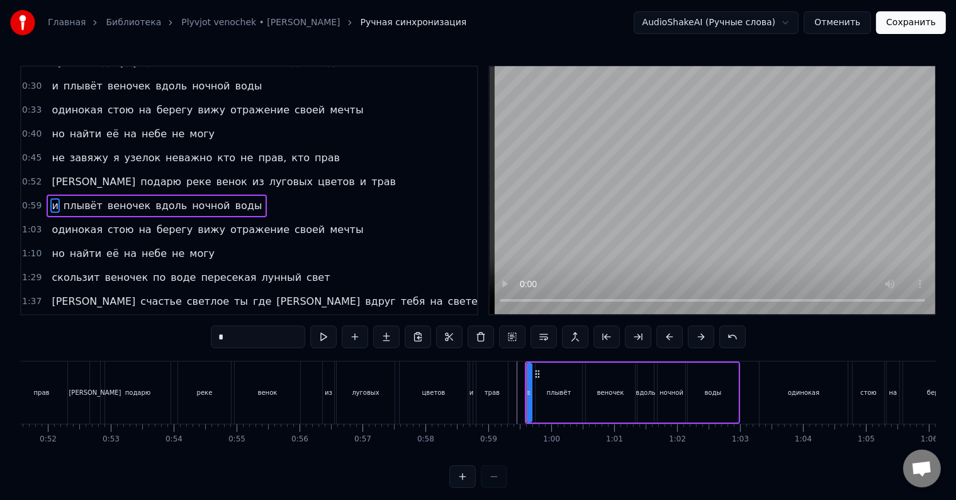
scroll to position [50, 0]
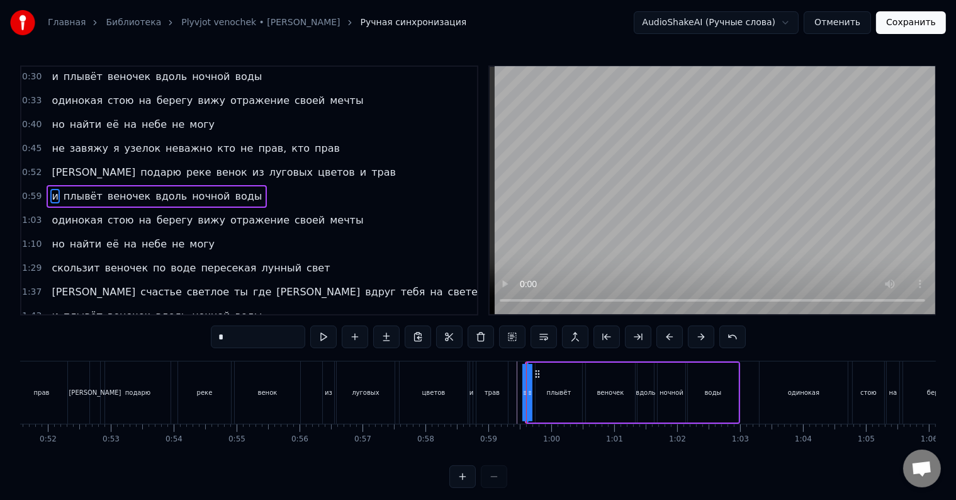
click at [523, 388] on icon at bounding box center [525, 393] width 5 height 10
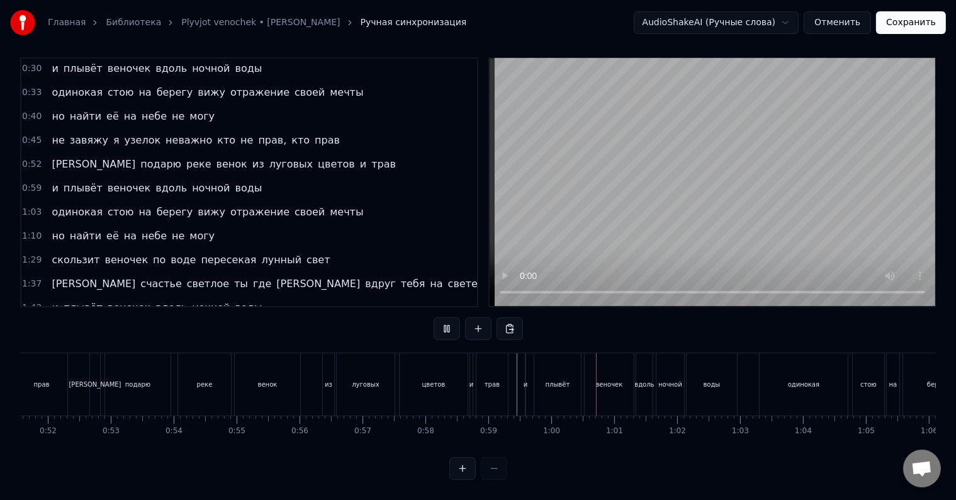
click at [525, 386] on div "и" at bounding box center [525, 384] width 1 height 62
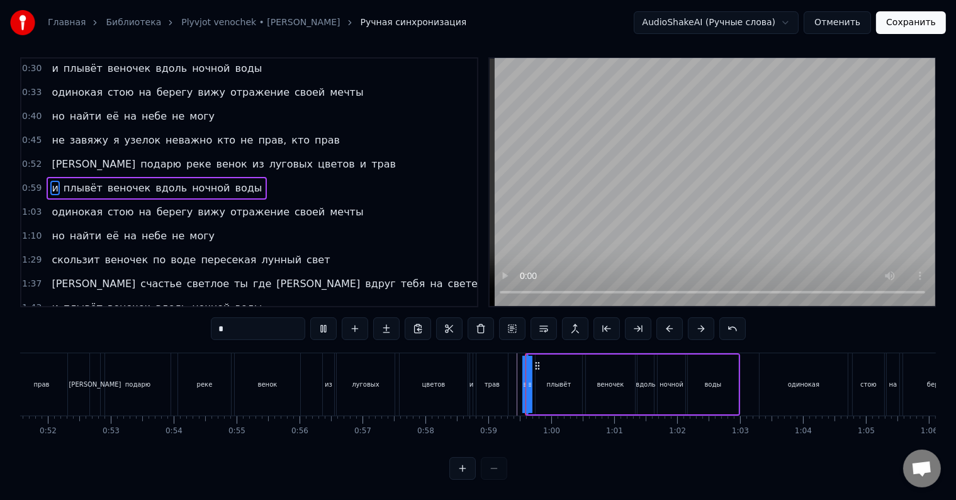
scroll to position [0, 0]
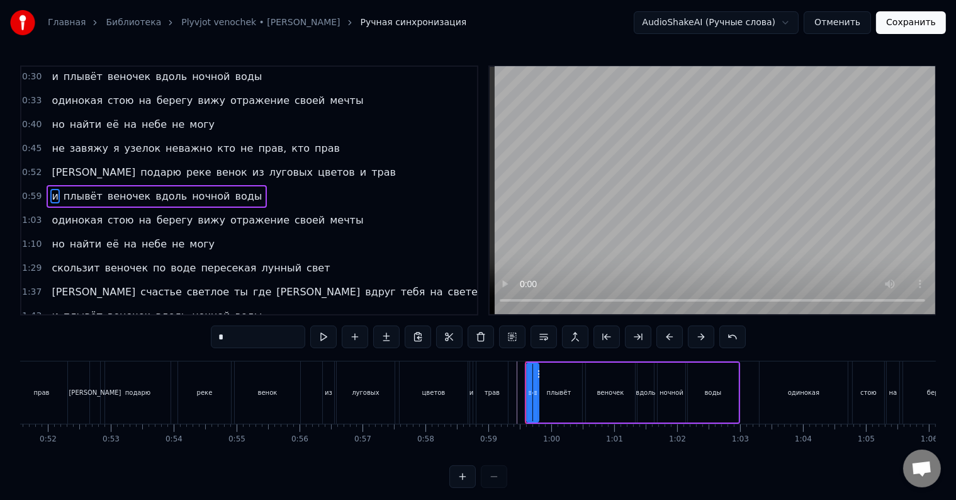
drag, startPoint x: 526, startPoint y: 385, endPoint x: 538, endPoint y: 388, distance: 12.8
click at [538, 388] on div "и" at bounding box center [532, 393] width 13 height 60
click at [533, 373] on circle at bounding box center [533, 373] width 1 height 1
click at [510, 388] on div "а подарю реке венок из луговых цветов и трав" at bounding box center [300, 392] width 422 height 62
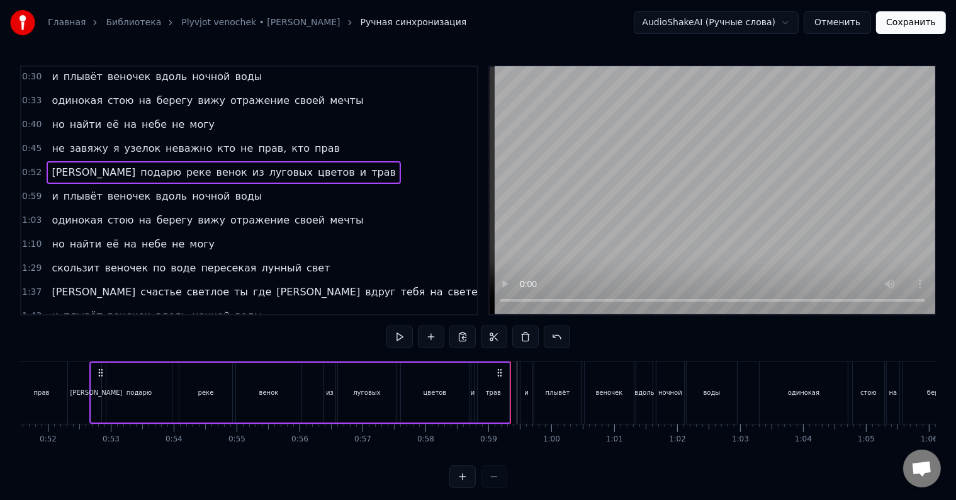
scroll to position [19, 0]
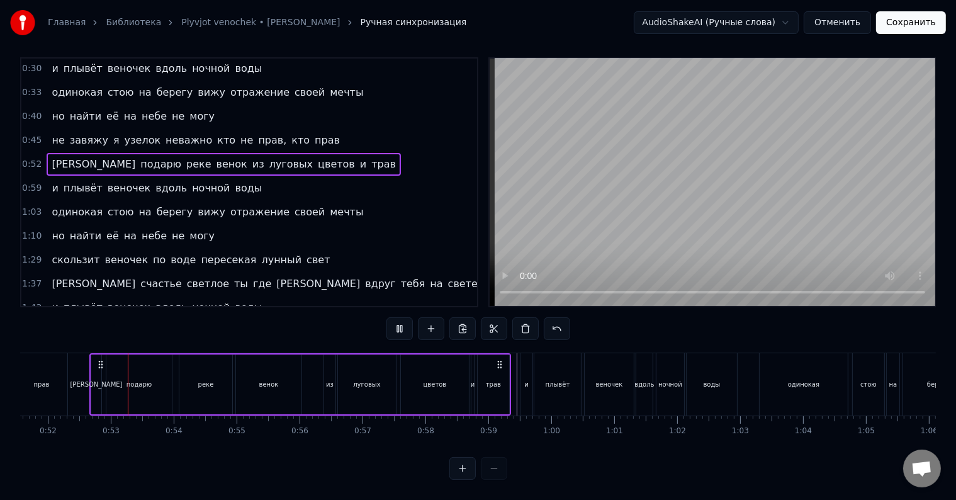
click at [524, 387] on div "и" at bounding box center [527, 384] width 12 height 62
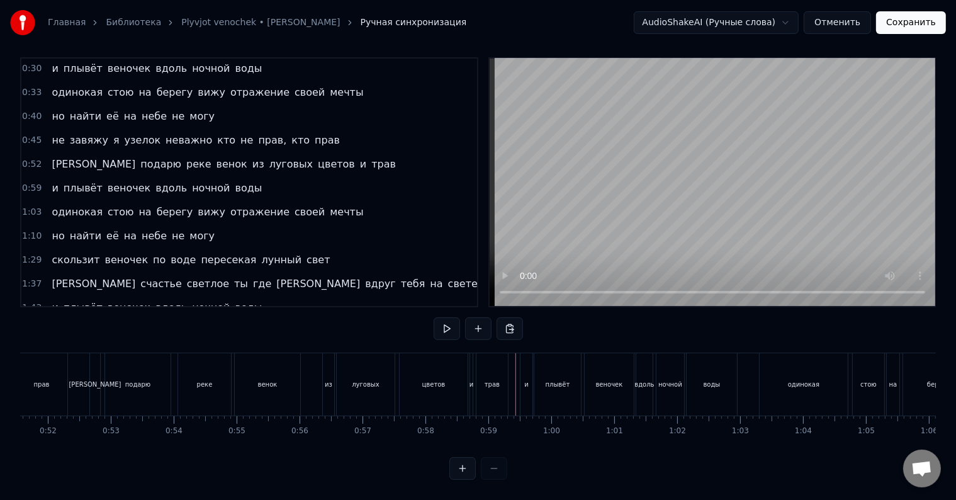
click at [516, 380] on div at bounding box center [516, 384] width 1 height 62
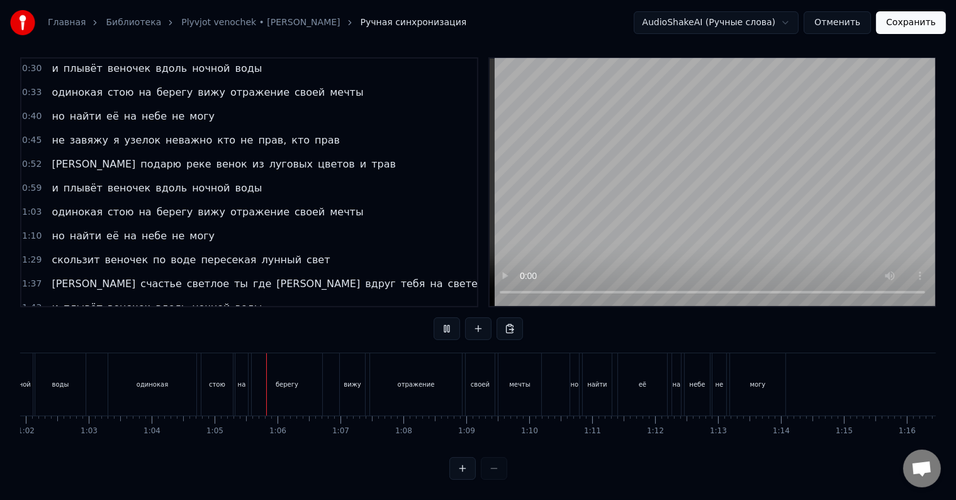
scroll to position [0, 4044]
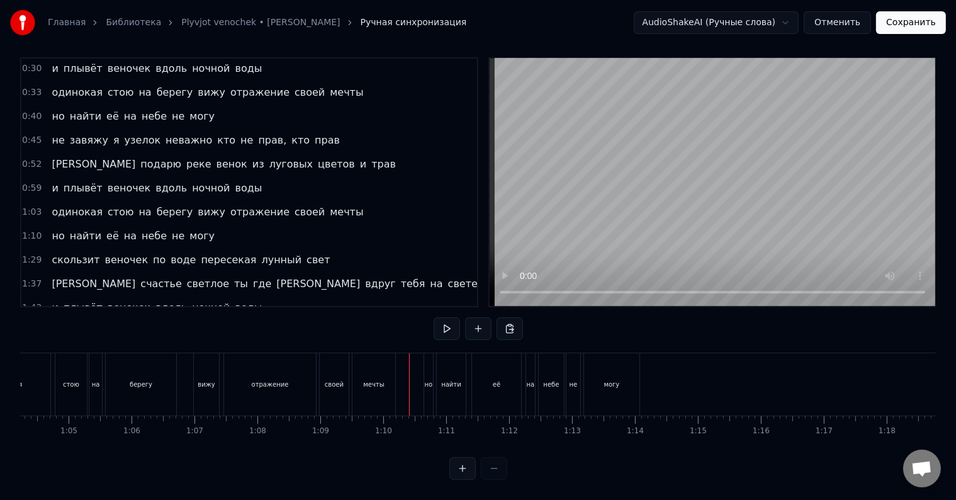
click at [409, 370] on div at bounding box center [409, 384] width 1 height 62
click at [428, 380] on div "но" at bounding box center [429, 384] width 8 height 9
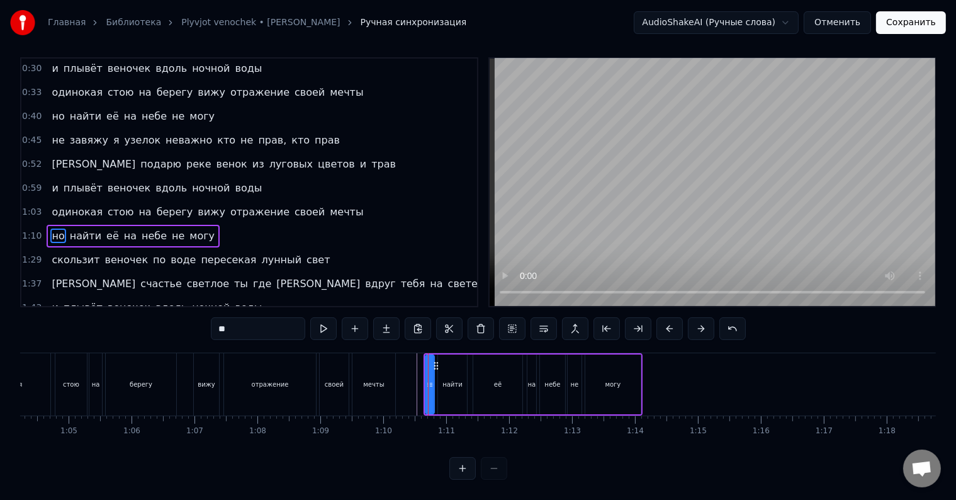
scroll to position [19, 0]
drag, startPoint x: 425, startPoint y: 377, endPoint x: 418, endPoint y: 378, distance: 7.0
click at [418, 380] on icon at bounding box center [419, 385] width 5 height 10
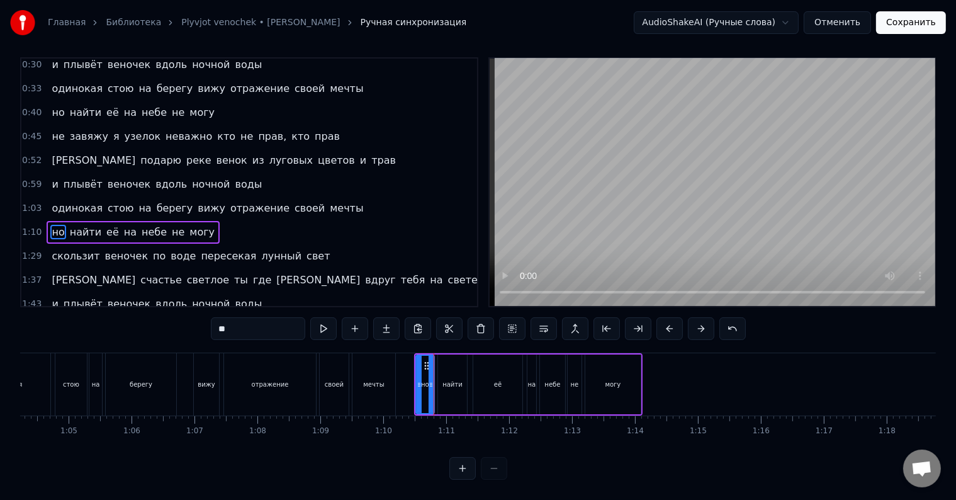
click at [402, 375] on div at bounding box center [237, 384] width 8521 height 62
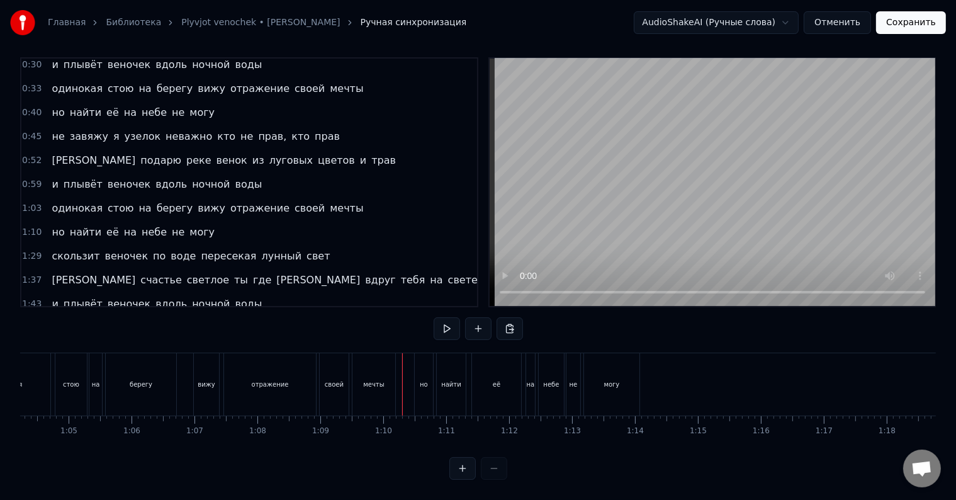
click at [402, 375] on div at bounding box center [402, 384] width 1 height 62
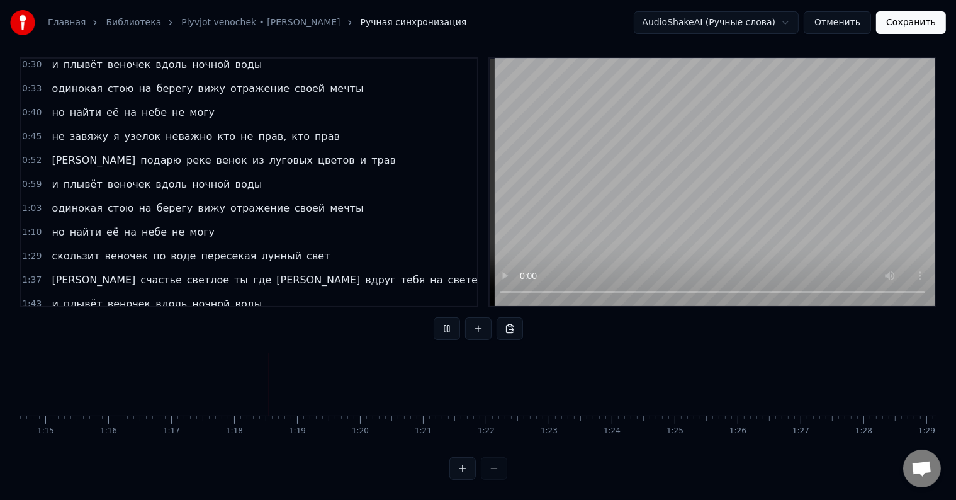
scroll to position [0, 4845]
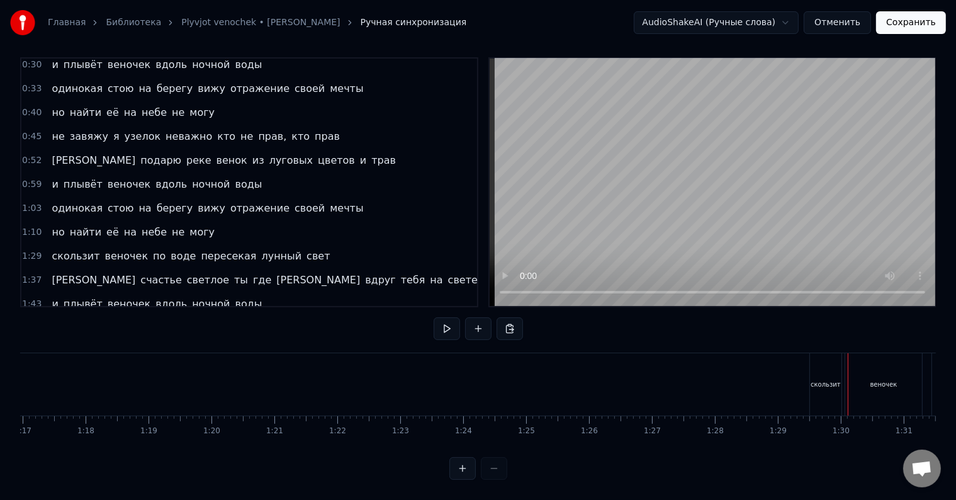
click at [817, 379] on div "скользит" at bounding box center [825, 384] width 31 height 62
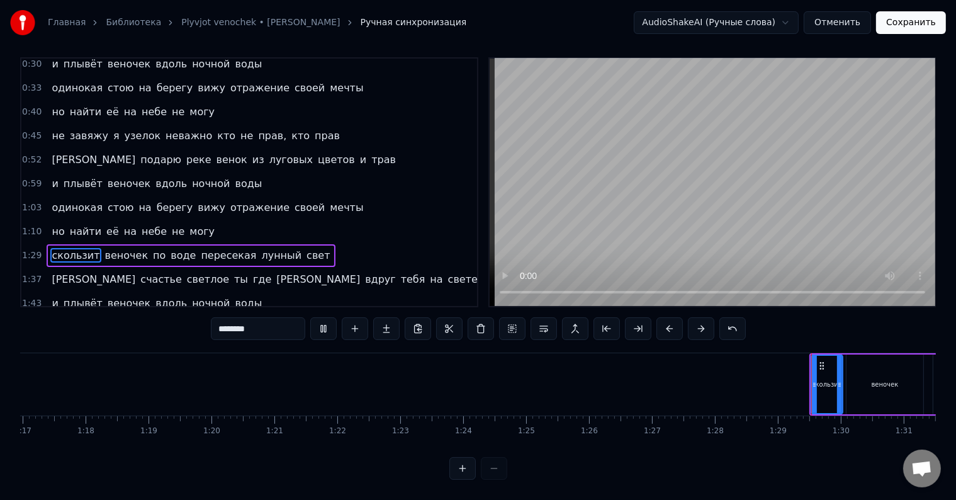
scroll to position [19, 0]
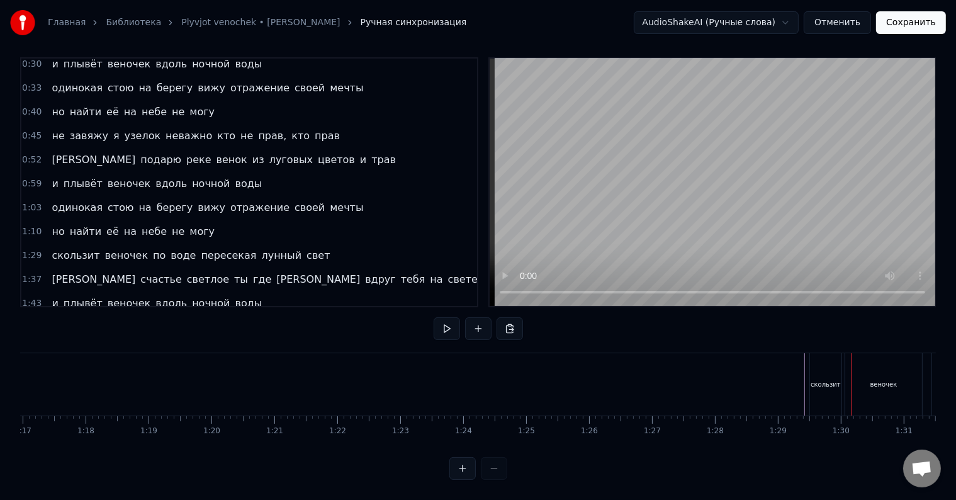
click at [815, 379] on div "скользит" at bounding box center [825, 384] width 31 height 62
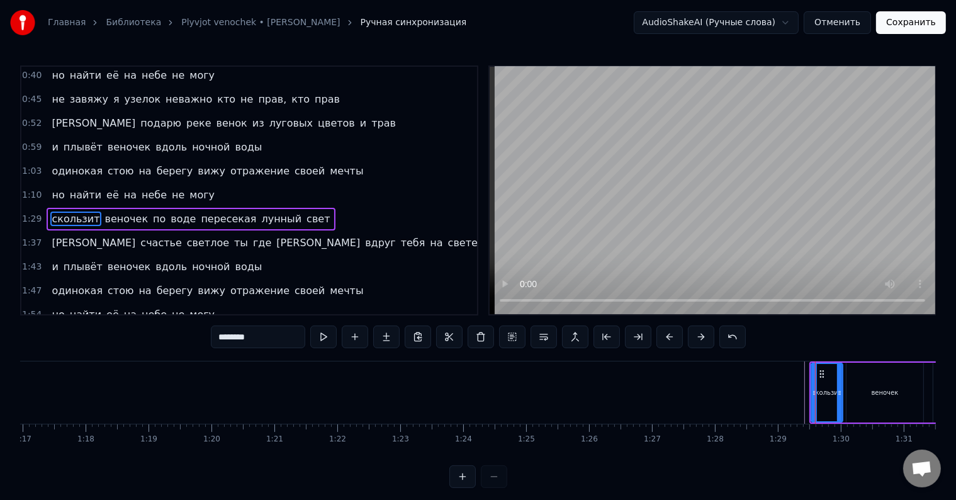
scroll to position [119, 0]
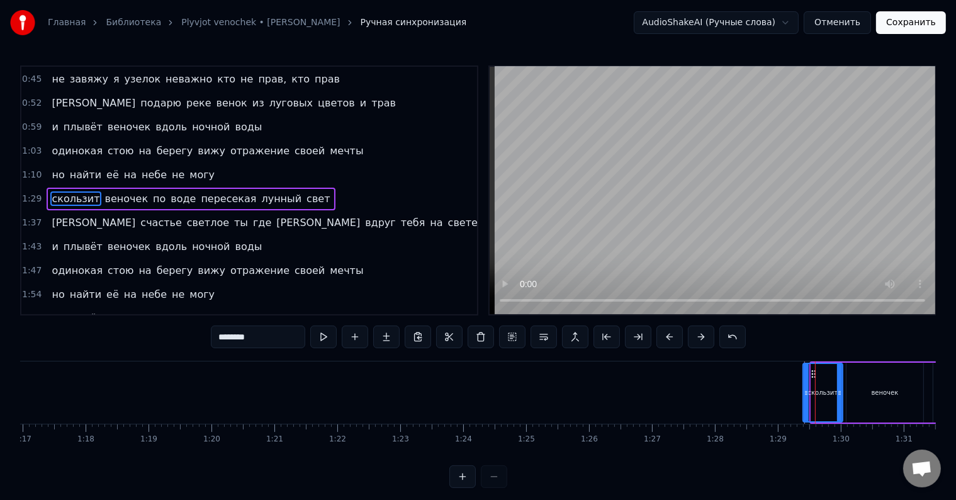
drag, startPoint x: 811, startPoint y: 392, endPoint x: 803, endPoint y: 393, distance: 8.2
click at [804, 393] on icon at bounding box center [806, 393] width 5 height 10
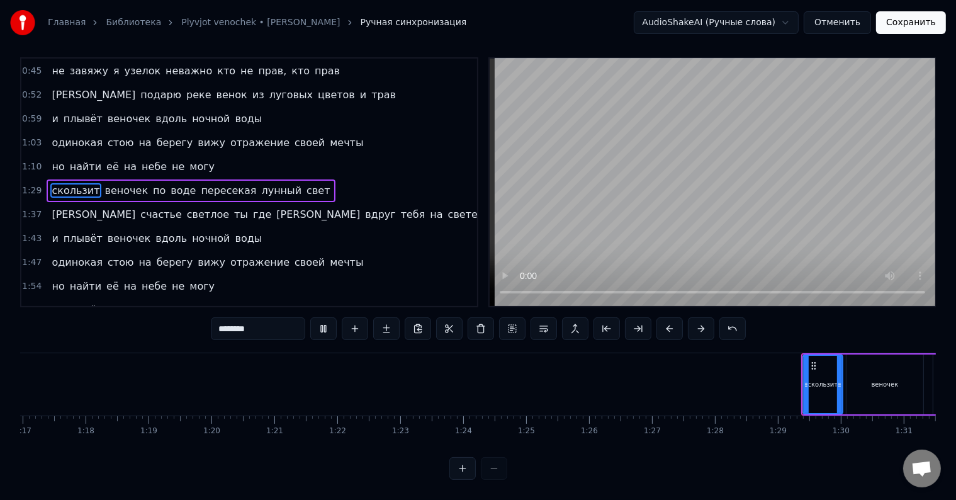
scroll to position [19, 0]
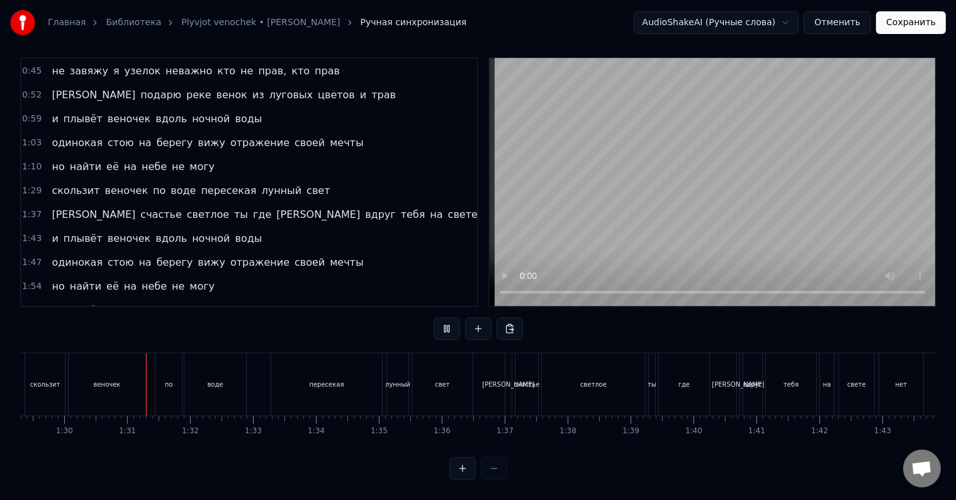
scroll to position [0, 5646]
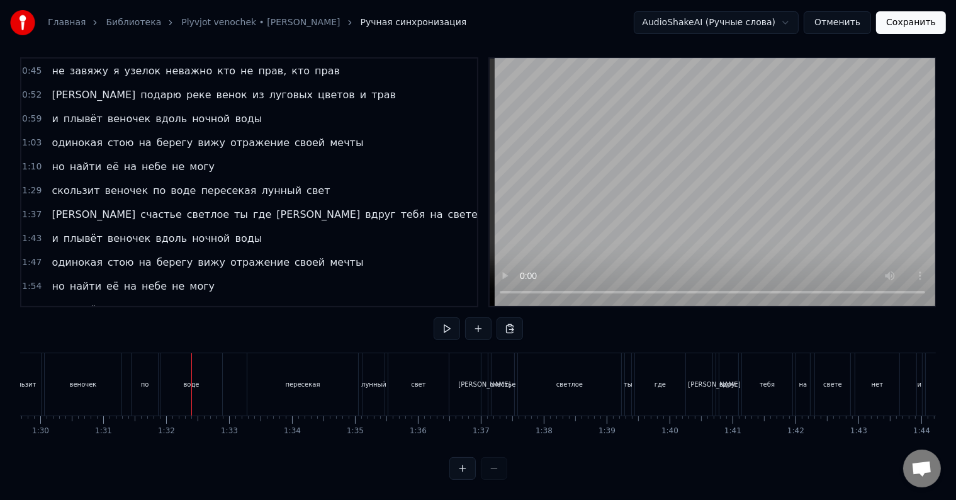
click at [128, 370] on div "скользит веночек по воде пересекая лунный свет" at bounding box center [226, 384] width 451 height 62
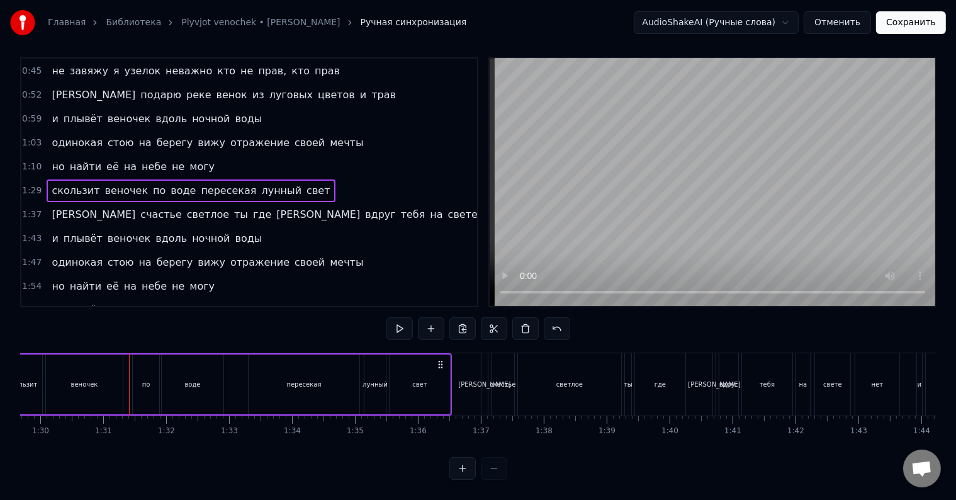
click at [127, 370] on div "скользит веночек по воде пересекая лунный свет" at bounding box center [226, 384] width 451 height 62
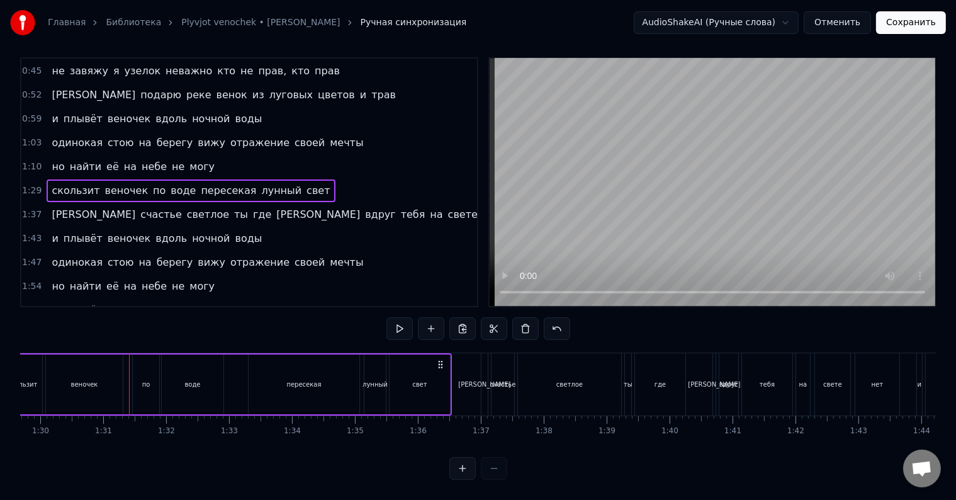
click at [127, 370] on div "скользит веночек по воде пересекая лунный свет" at bounding box center [226, 384] width 451 height 62
click at [125, 370] on div "скользит веночек по воде пересекая лунный свет" at bounding box center [226, 384] width 451 height 62
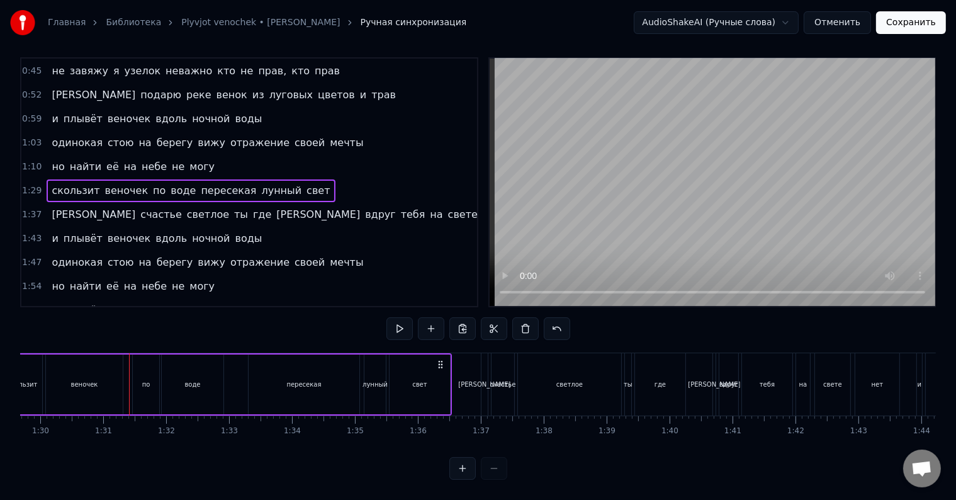
click at [63, 359] on div "веночек" at bounding box center [84, 384] width 77 height 60
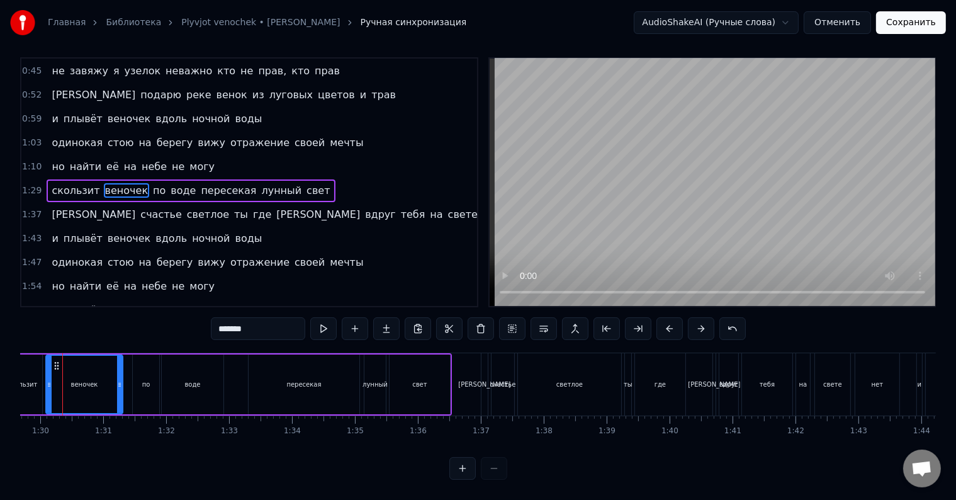
scroll to position [0, 0]
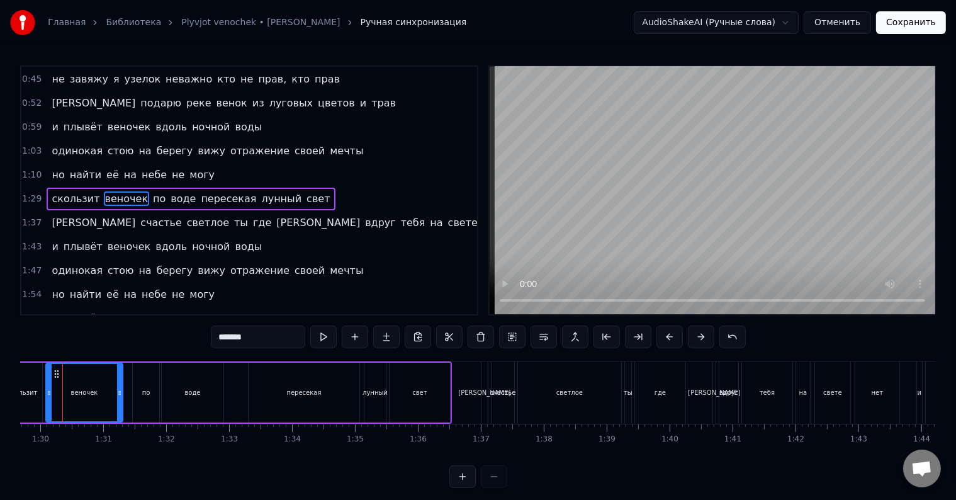
click at [63, 359] on div "0:15 Спит над рекою белый дым застыла сонная вода 0:23 туман над будущим моим н…" at bounding box center [478, 276] width 916 height 422
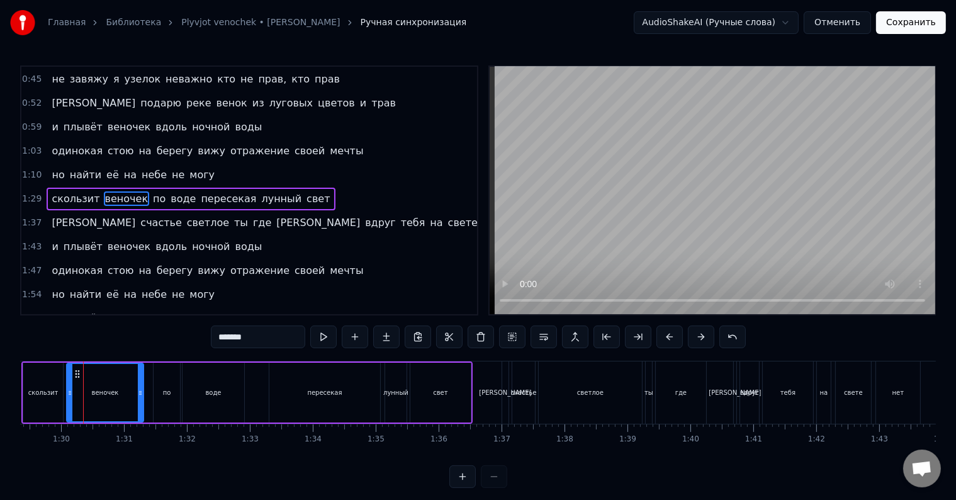
click at [63, 359] on div "0:15 Спит над рекою белый дым застыла сонная вода 0:23 туман над будущим моим н…" at bounding box center [478, 276] width 916 height 422
click at [18, 380] on div "Главная Библиотека Plyvjot venochek • [PERSON_NAME] Ручная синхронизация AudioS…" at bounding box center [478, 244] width 956 height 488
click at [30, 383] on div "скользит" at bounding box center [43, 393] width 40 height 60
type input "********"
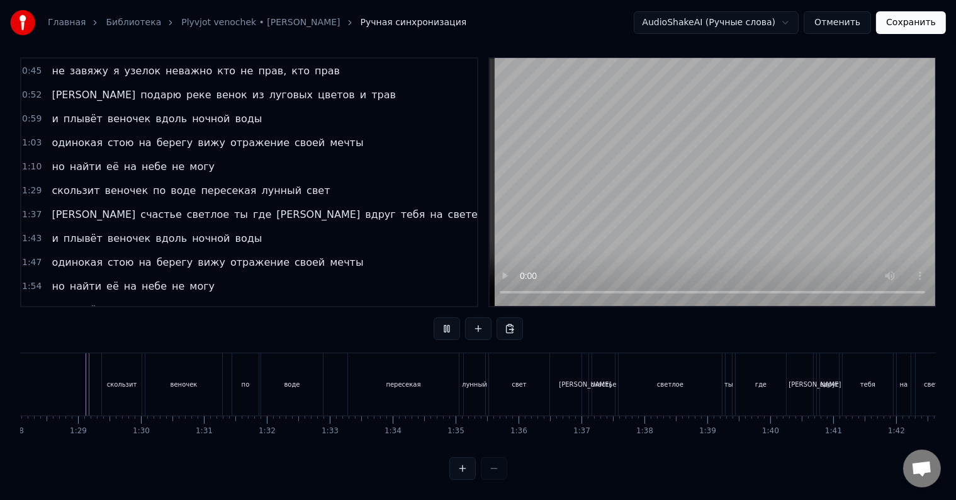
scroll to position [19, 0]
click at [470, 380] on div "лунный" at bounding box center [474, 384] width 25 height 9
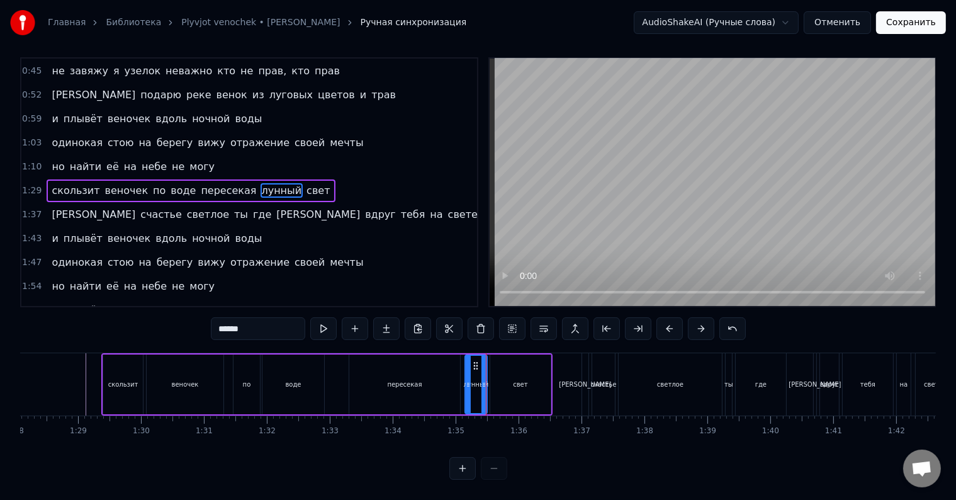
click at [483, 378] on div at bounding box center [484, 384] width 5 height 57
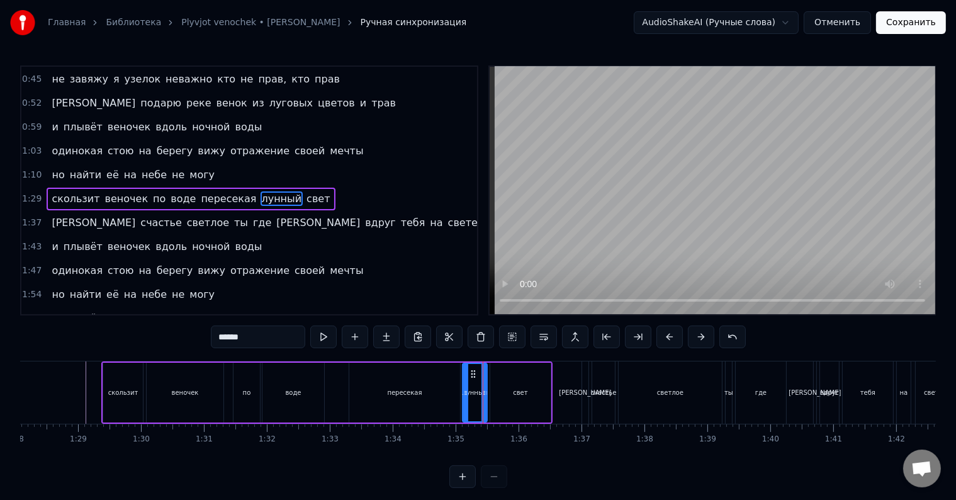
click at [463, 390] on icon at bounding box center [465, 393] width 5 height 10
click at [339, 388] on div "скользит веночек по воде пересекая лунный свет" at bounding box center [326, 392] width 451 height 62
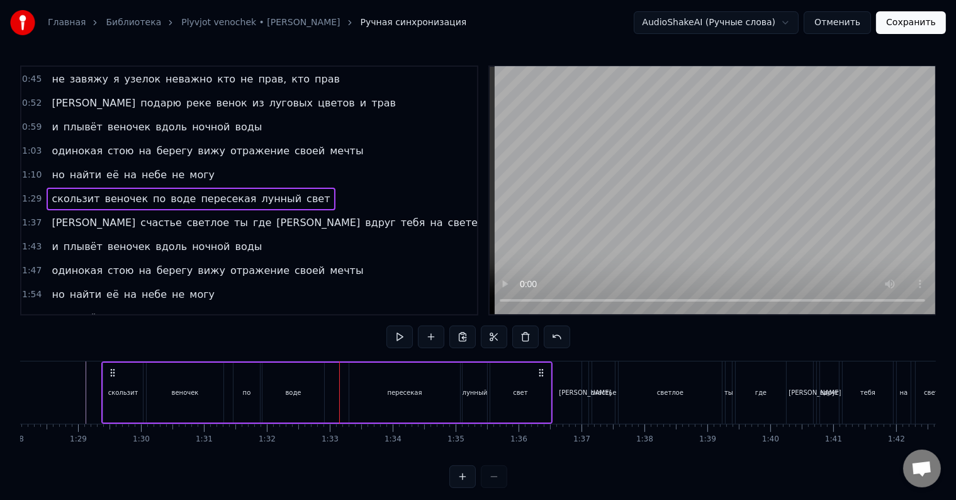
click at [339, 388] on div at bounding box center [339, 392] width 1 height 62
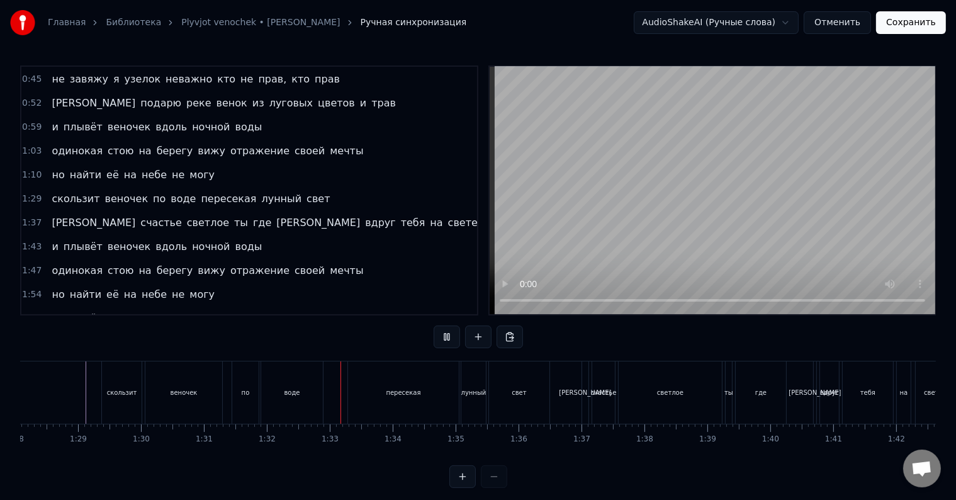
scroll to position [19, 0]
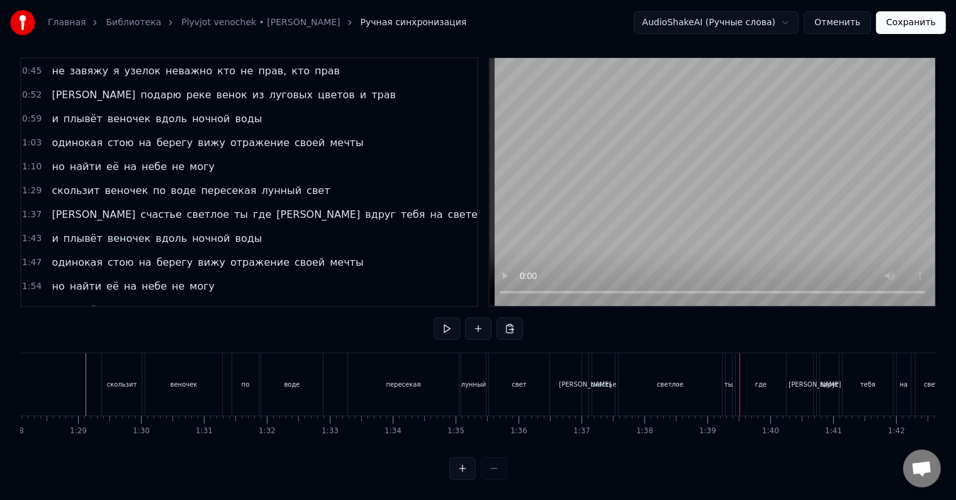
click at [633, 369] on div "светлое" at bounding box center [670, 384] width 103 height 62
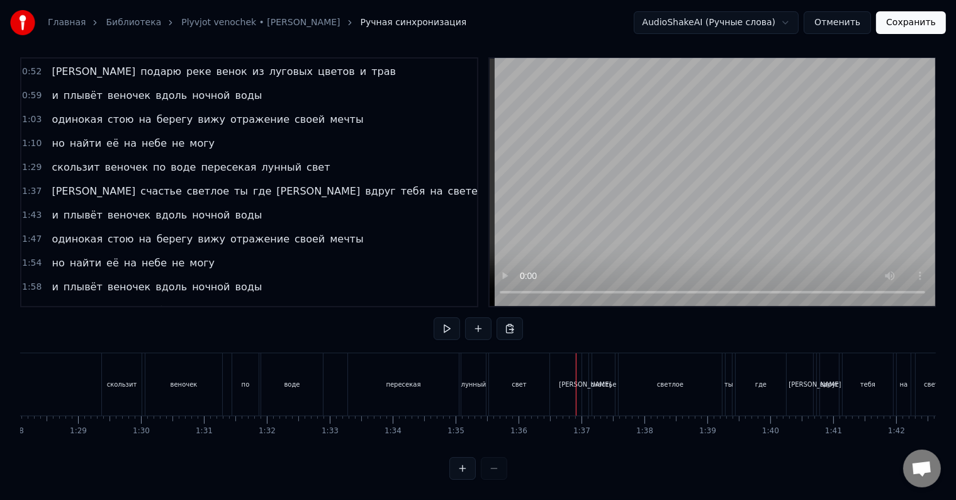
click at [576, 377] on div at bounding box center [576, 384] width 1 height 62
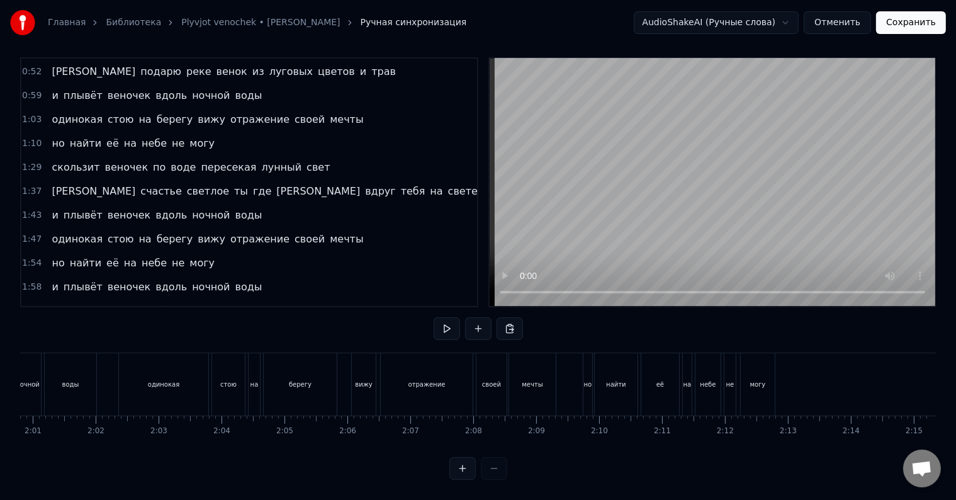
scroll to position [0, 7605]
click at [896, 18] on button "Сохранить" at bounding box center [911, 22] width 70 height 23
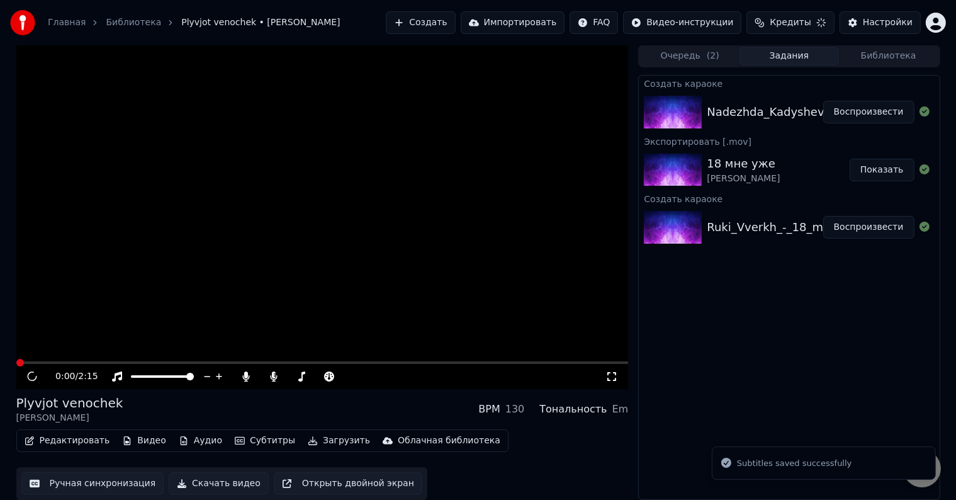
scroll to position [1, 0]
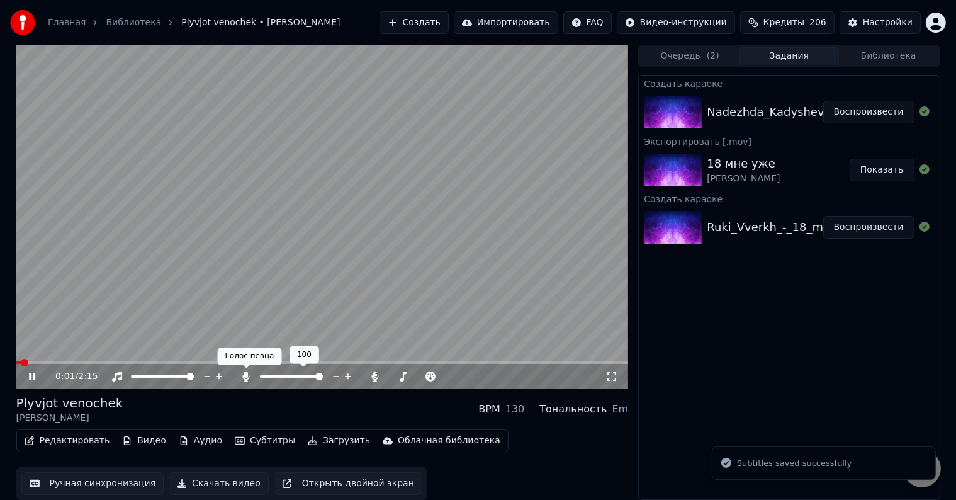
click at [249, 378] on icon at bounding box center [246, 376] width 7 height 10
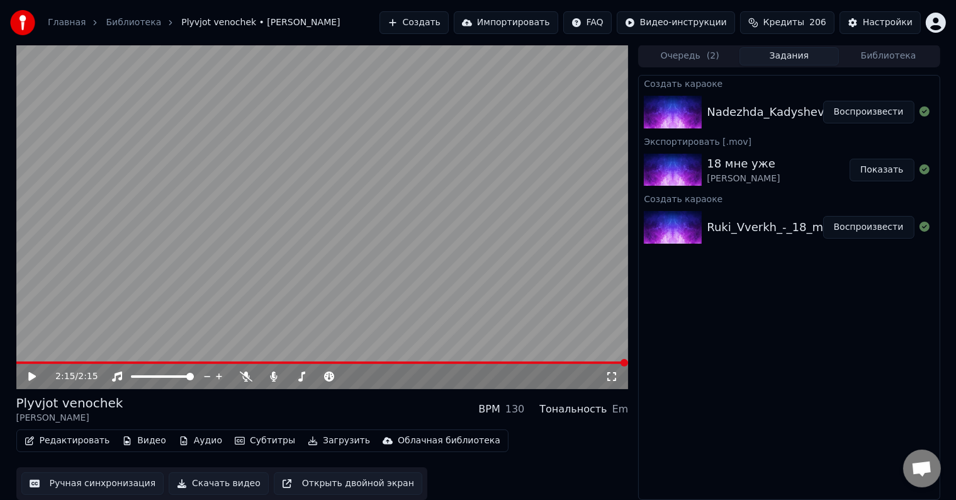
click at [262, 361] on span at bounding box center [322, 362] width 613 height 3
click at [324, 365] on div "1:13 / 2:15" at bounding box center [322, 376] width 613 height 25
click at [322, 359] on video at bounding box center [322, 217] width 613 height 344
click at [320, 364] on div "1:14 / 2:15" at bounding box center [322, 376] width 613 height 25
click at [314, 363] on span at bounding box center [184, 362] width 337 height 3
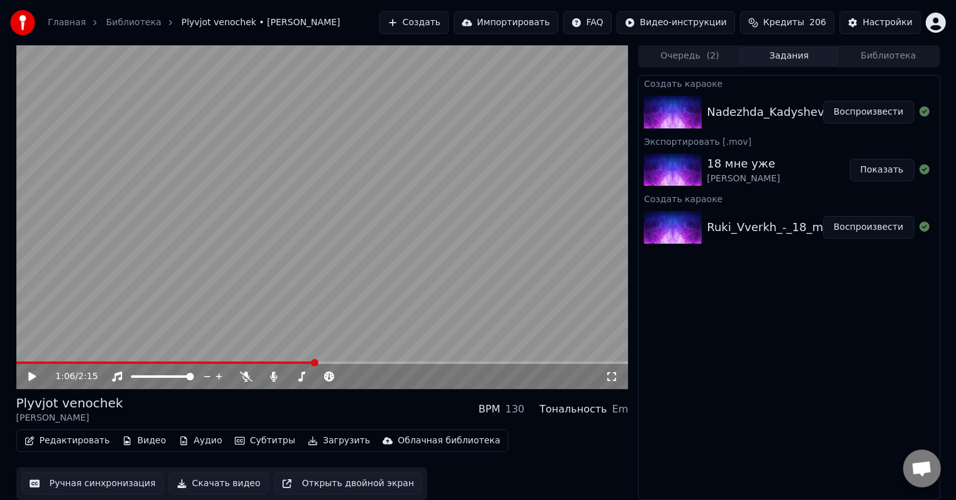
click at [317, 341] on video at bounding box center [322, 217] width 613 height 344
click at [63, 441] on button "Редактировать" at bounding box center [68, 441] width 96 height 18
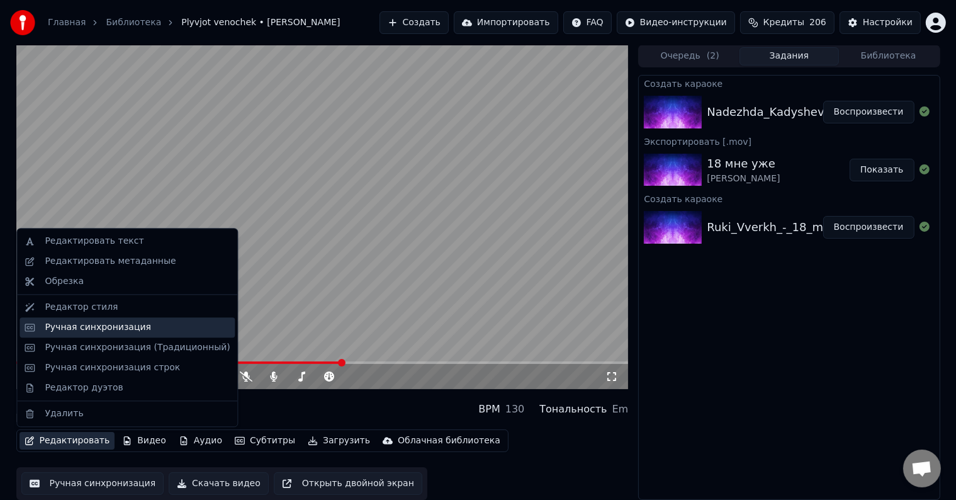
click at [86, 335] on div "Ручная синхронизация" at bounding box center [127, 327] width 215 height 20
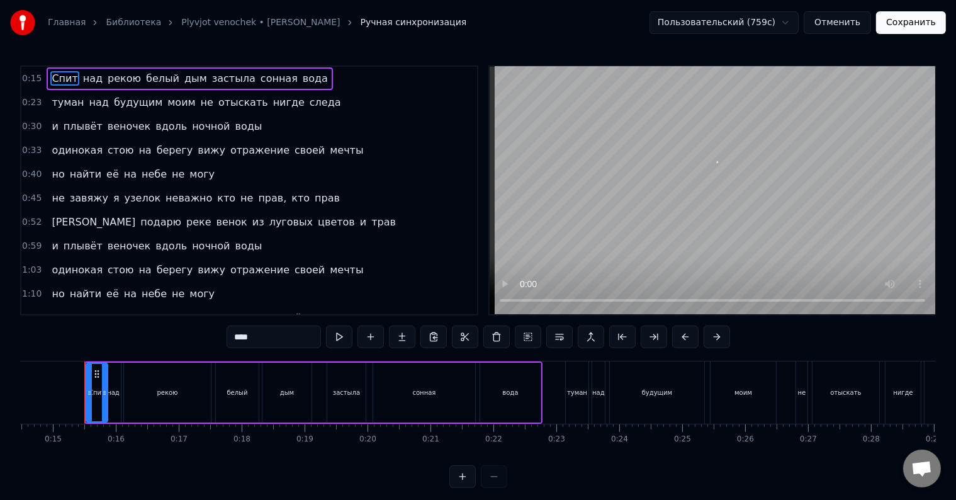
scroll to position [0, 912]
click at [47, 283] on div "но найти её на небе не могу" at bounding box center [133, 294] width 173 height 23
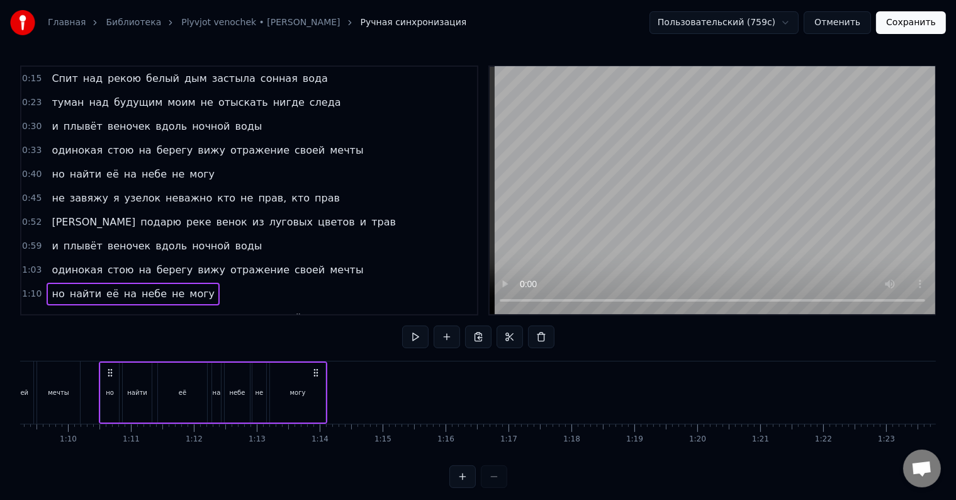
scroll to position [0, 4374]
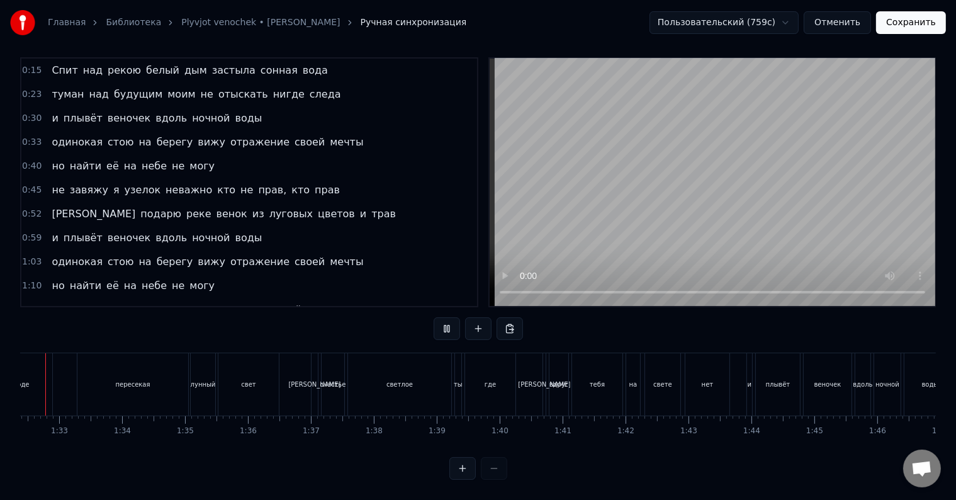
scroll to position [0, 5781]
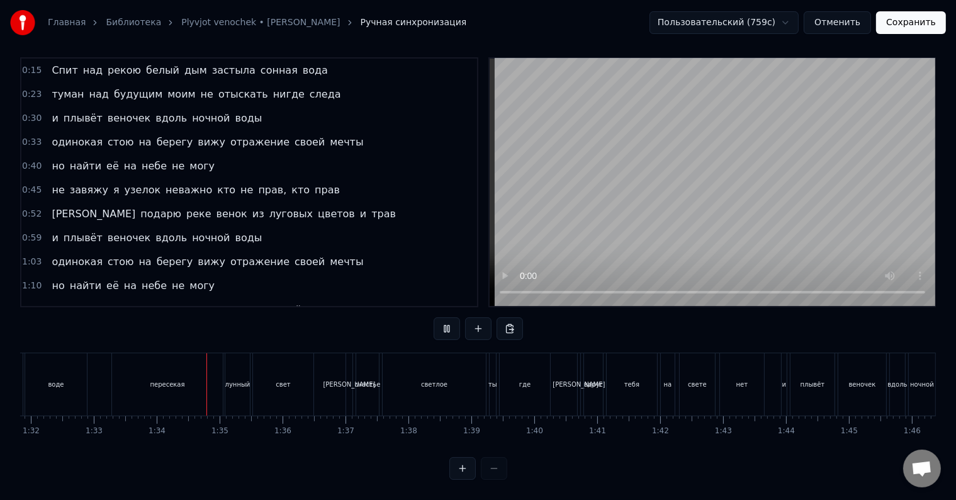
click at [47, 274] on div "но найти её на небе не могу" at bounding box center [133, 285] width 173 height 23
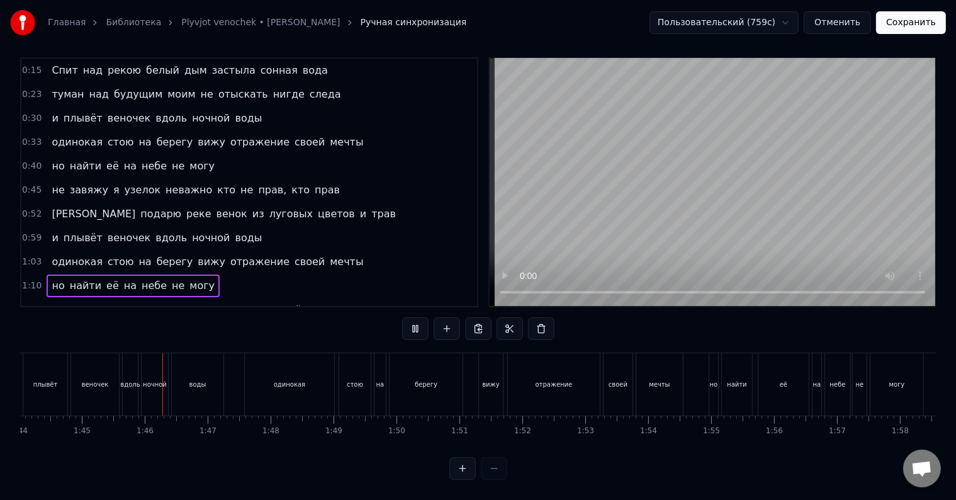
scroll to position [0, 6584]
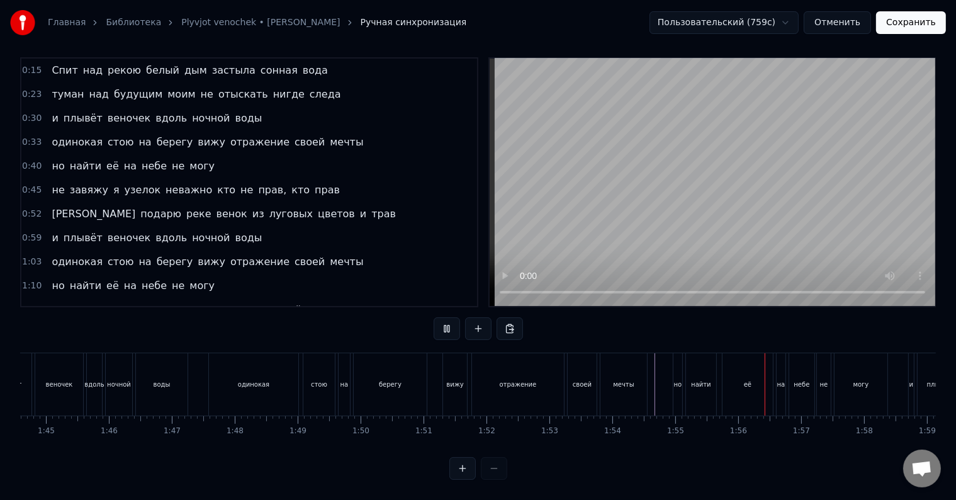
click at [647, 378] on div "мечты" at bounding box center [624, 384] width 48 height 62
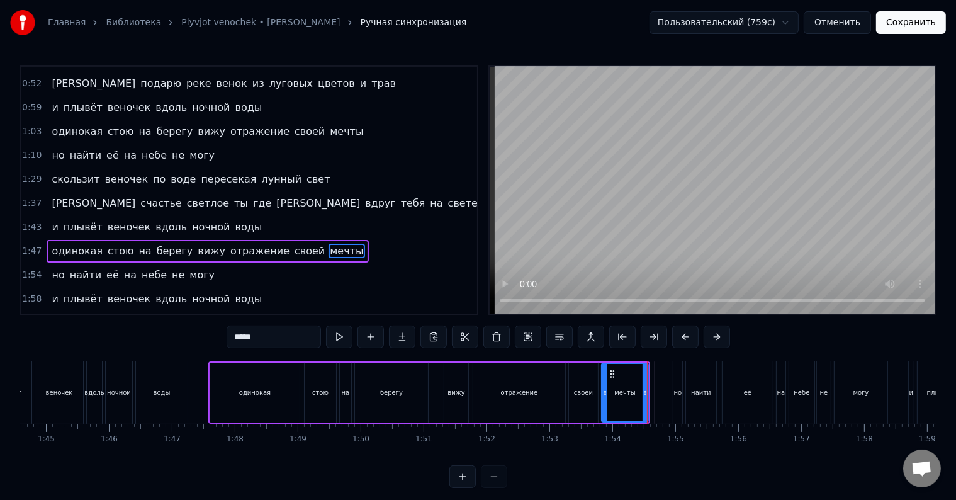
scroll to position [169, 0]
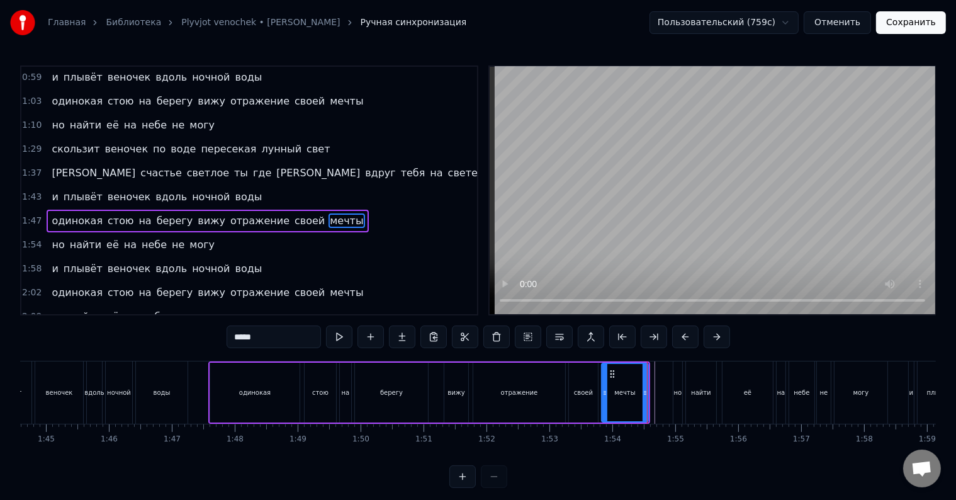
click at [629, 395] on div "мечты" at bounding box center [624, 392] width 21 height 9
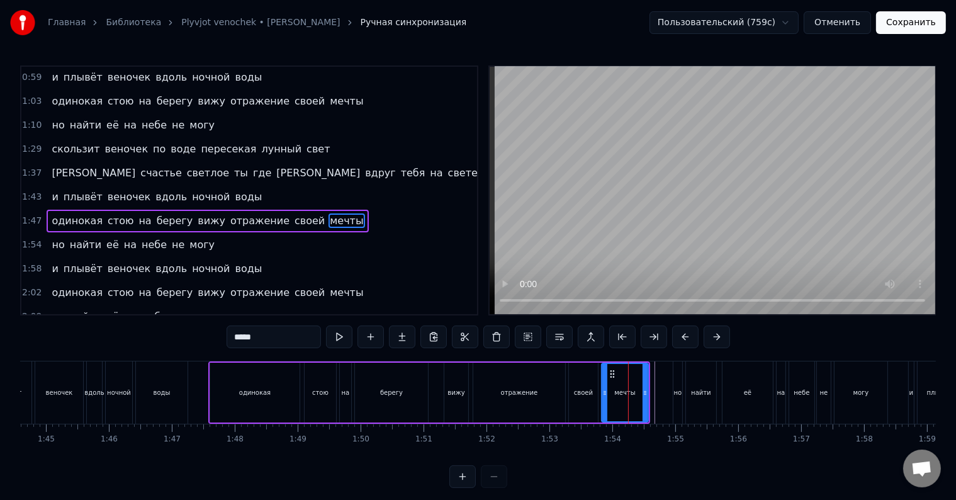
click at [628, 380] on div at bounding box center [628, 392] width 1 height 62
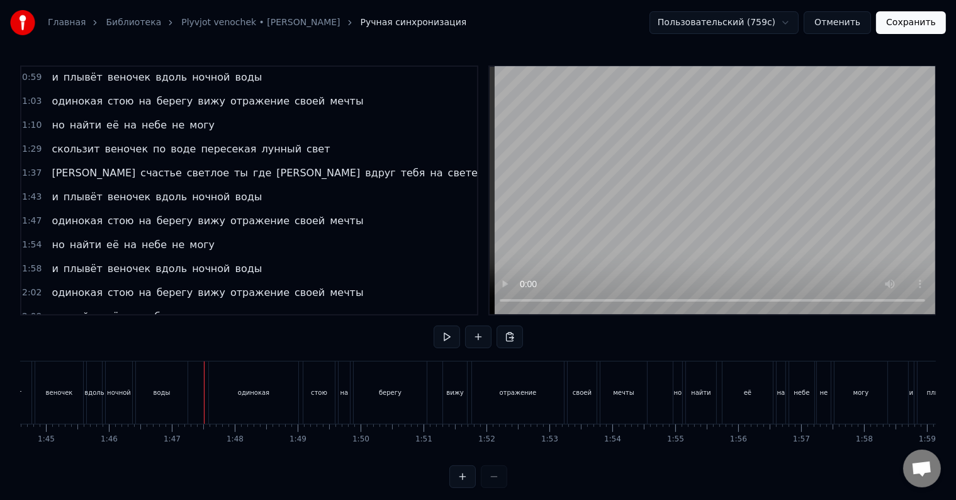
click at [204, 380] on div at bounding box center [204, 392] width 1 height 62
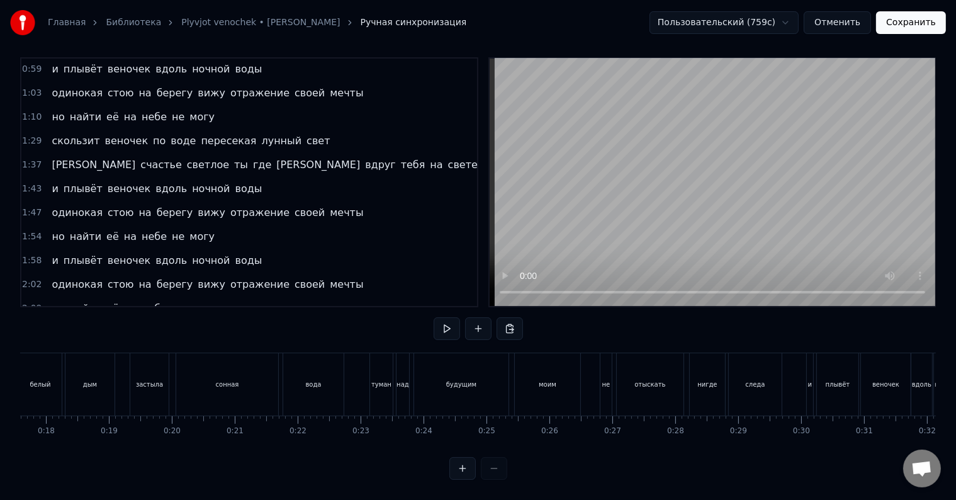
scroll to position [0, 920]
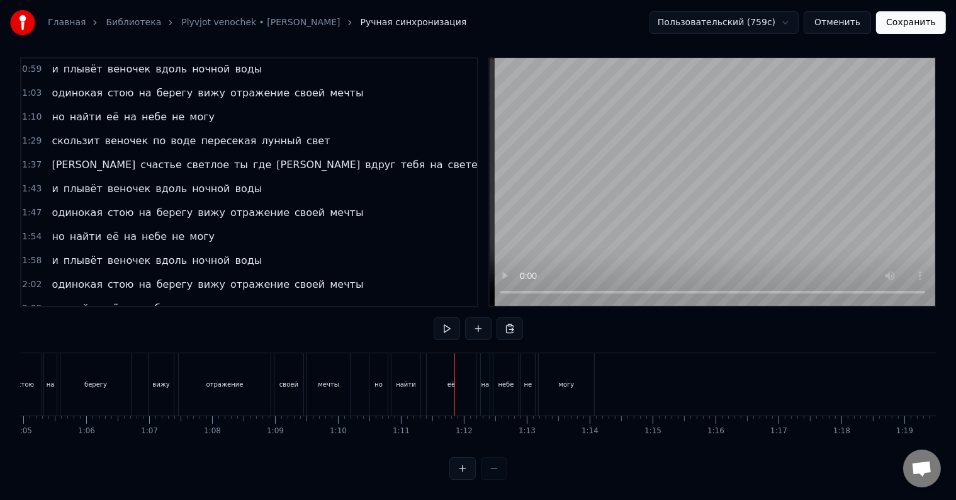
click at [400, 380] on div "найти" at bounding box center [406, 384] width 20 height 9
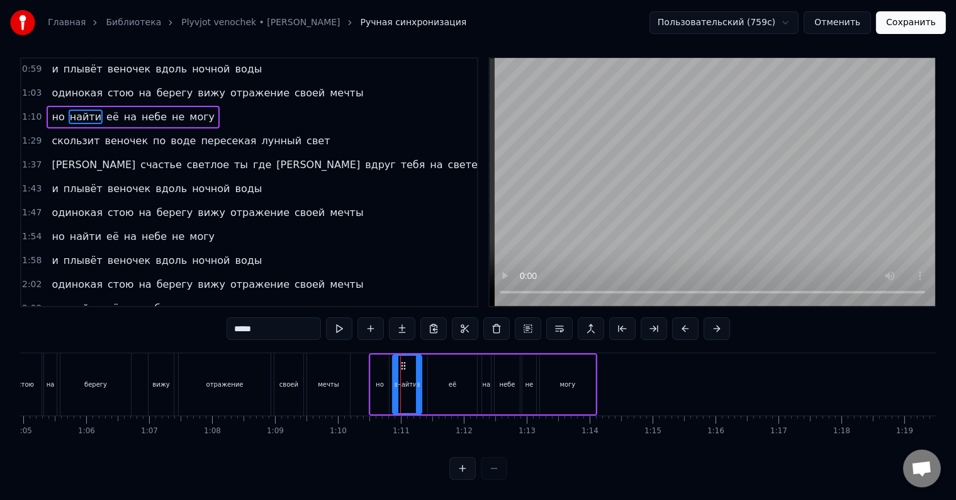
scroll to position [19, 0]
click at [378, 380] on div "но" at bounding box center [380, 384] width 8 height 9
type input "**"
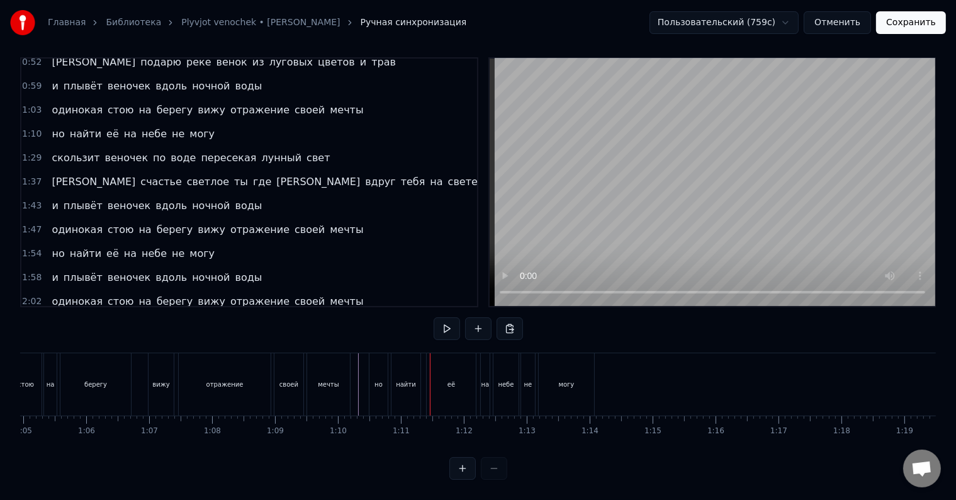
click at [373, 371] on div "но" at bounding box center [379, 384] width 18 height 62
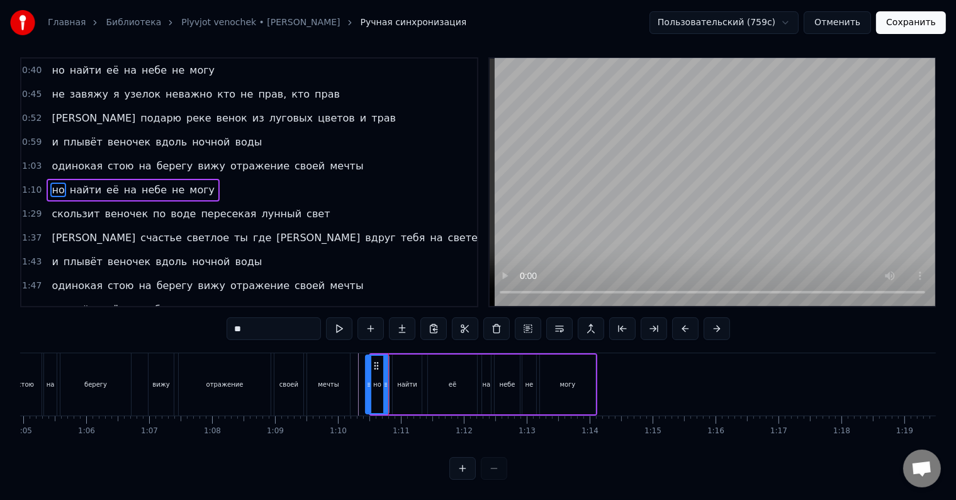
click at [367, 380] on icon at bounding box center [368, 385] width 5 height 10
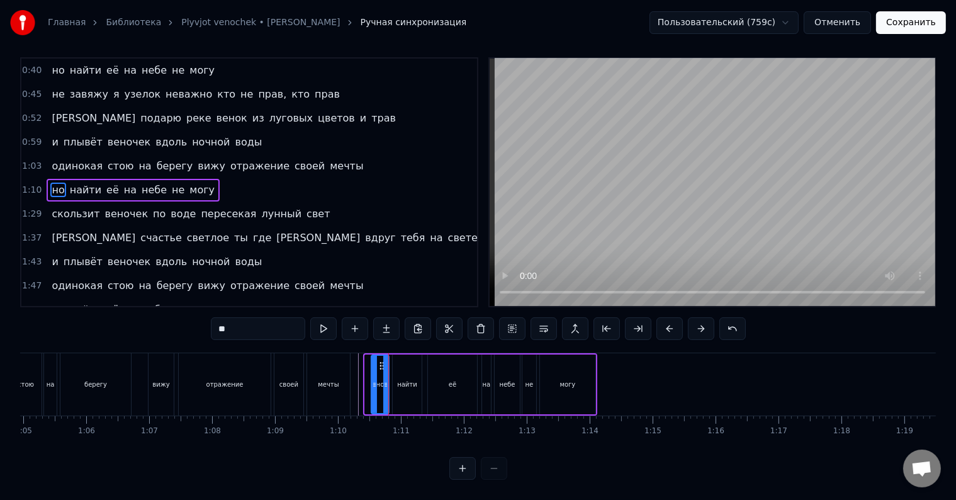
click at [375, 380] on icon at bounding box center [374, 385] width 5 height 10
click at [397, 372] on div "найти" at bounding box center [407, 384] width 29 height 60
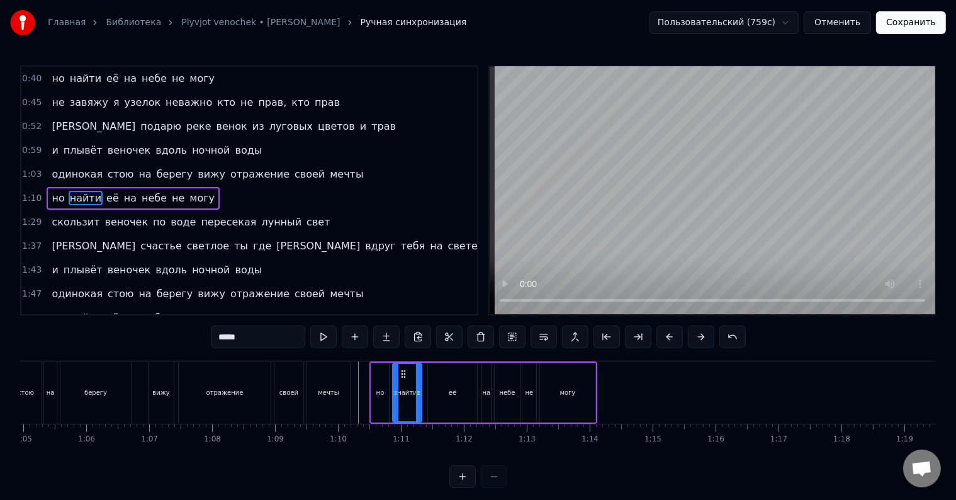
click at [379, 383] on div "но" at bounding box center [380, 393] width 18 height 60
click at [383, 390] on icon at bounding box center [384, 393] width 5 height 10
click at [400, 388] on div "найти" at bounding box center [407, 392] width 20 height 9
click at [390, 392] on icon at bounding box center [392, 393] width 5 height 10
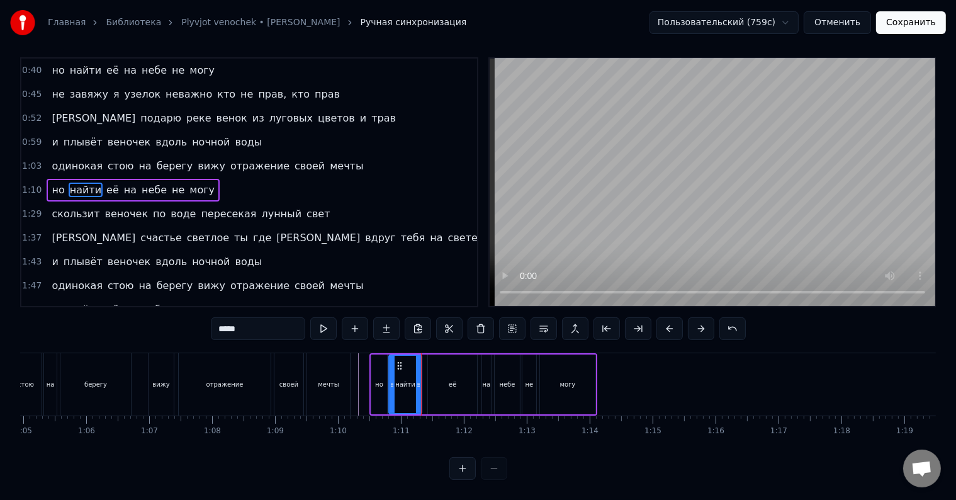
click at [439, 371] on div "её" at bounding box center [452, 384] width 49 height 60
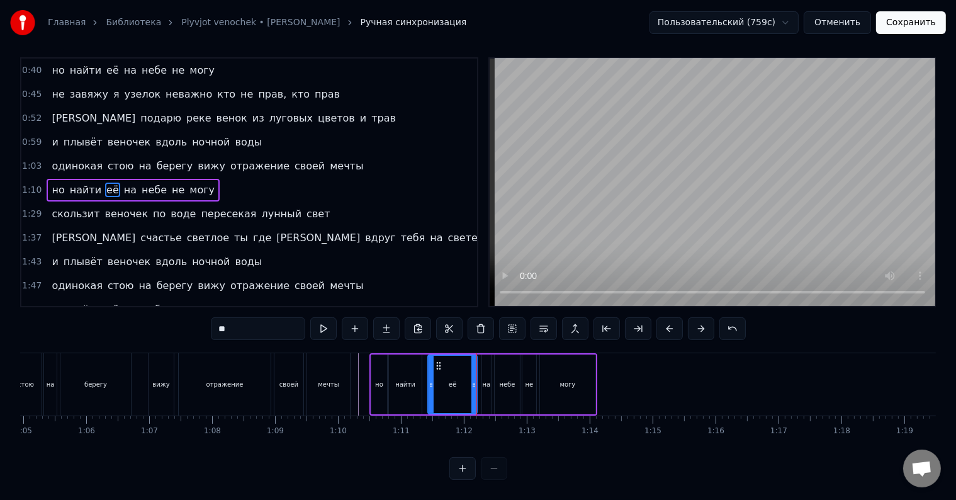
click at [410, 379] on div "найти" at bounding box center [405, 384] width 33 height 60
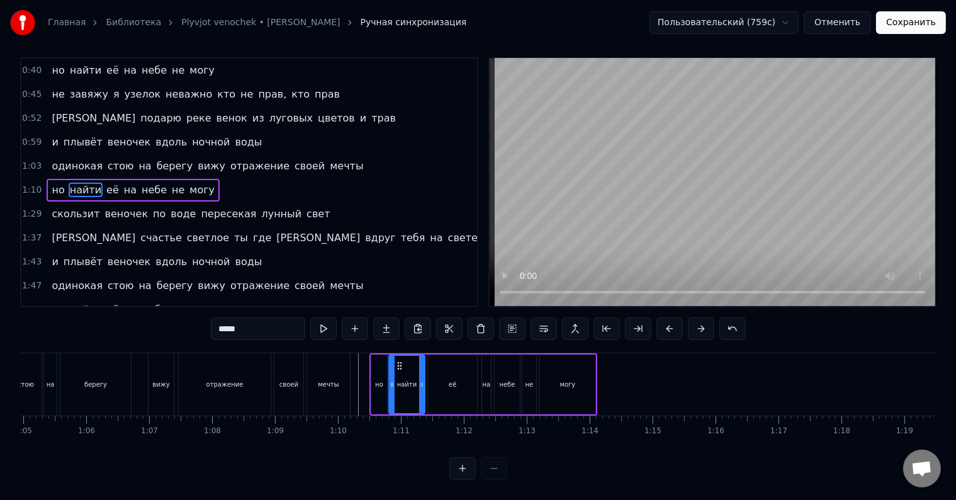
click at [422, 380] on div at bounding box center [421, 384] width 5 height 57
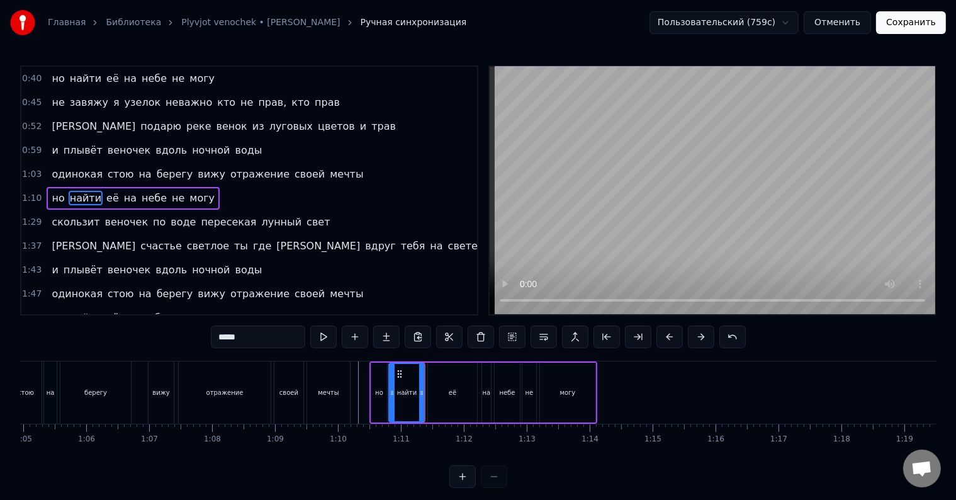
click at [434, 380] on div "её" at bounding box center [452, 393] width 49 height 60
type input "**"
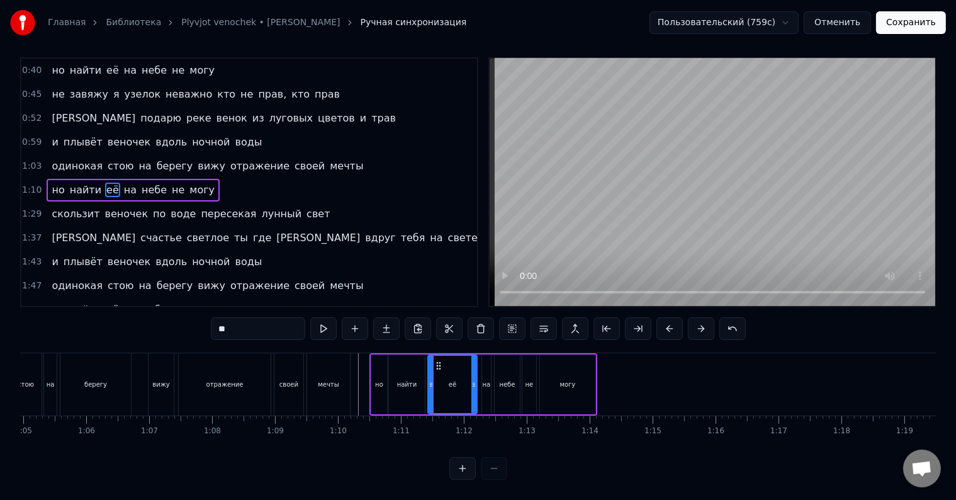
scroll to position [19, 0]
click at [477, 373] on div at bounding box center [477, 384] width 1 height 62
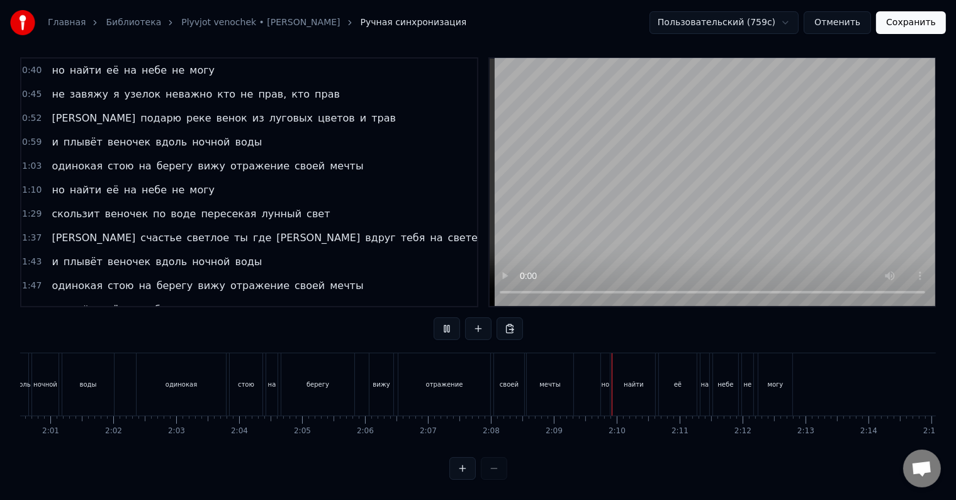
scroll to position [0, 7605]
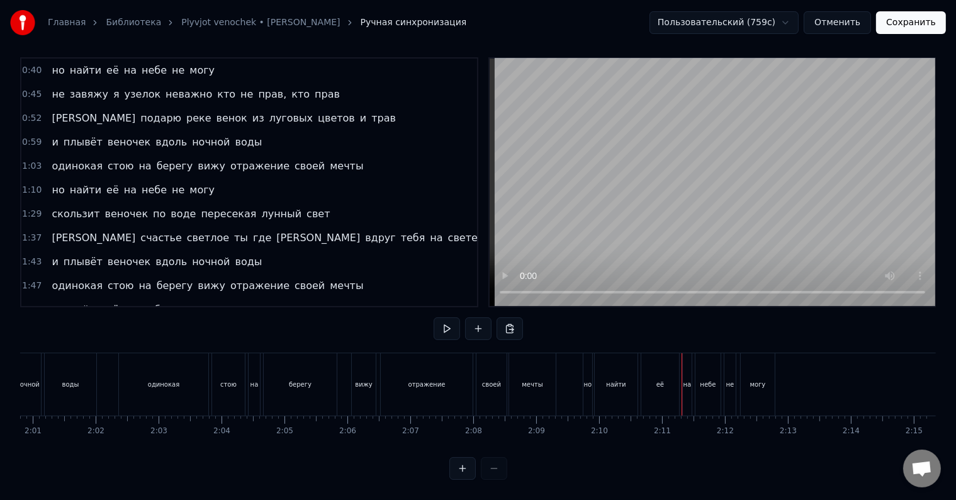
click at [589, 380] on div "но" at bounding box center [588, 384] width 9 height 62
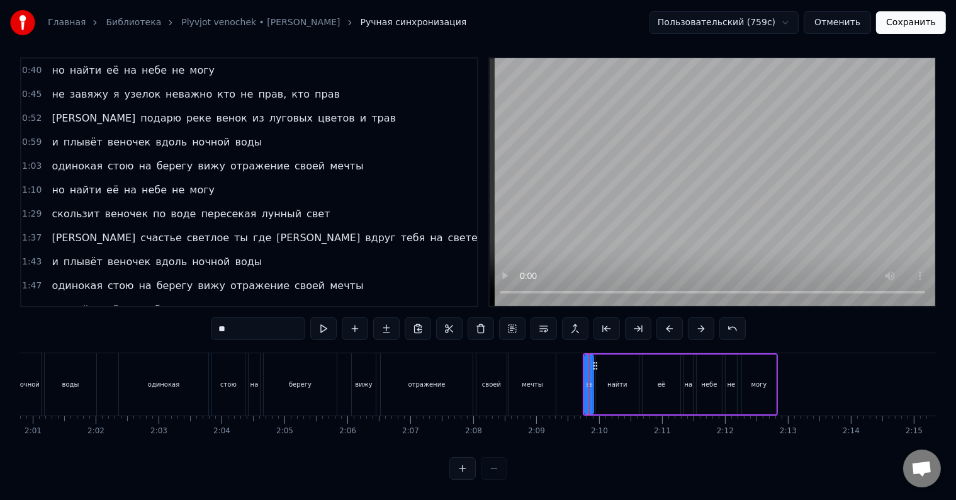
scroll to position [169, 0]
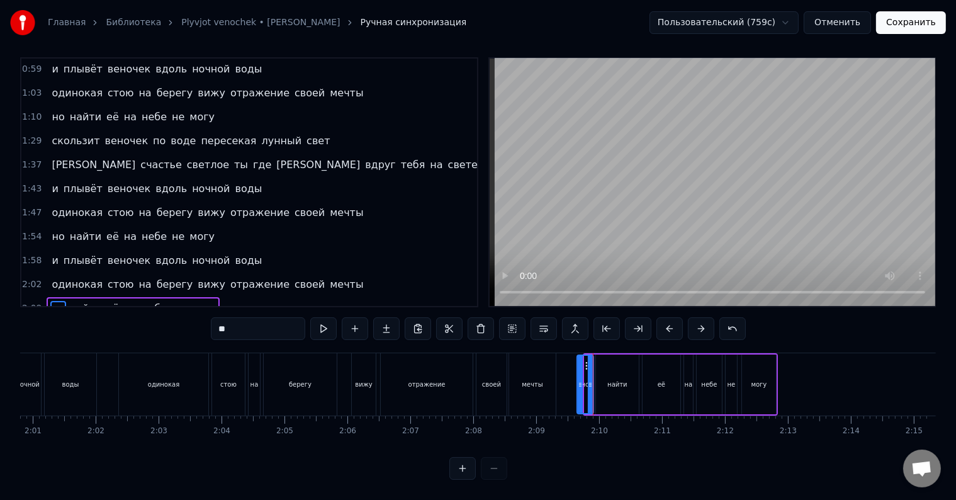
drag, startPoint x: 586, startPoint y: 381, endPoint x: 579, endPoint y: 383, distance: 7.4
click at [579, 383] on div at bounding box center [580, 384] width 5 height 57
drag, startPoint x: 579, startPoint y: 383, endPoint x: 572, endPoint y: 383, distance: 7.6
click at [572, 383] on div at bounding box center [572, 384] width 5 height 57
click at [573, 383] on div at bounding box center [574, 384] width 5 height 57
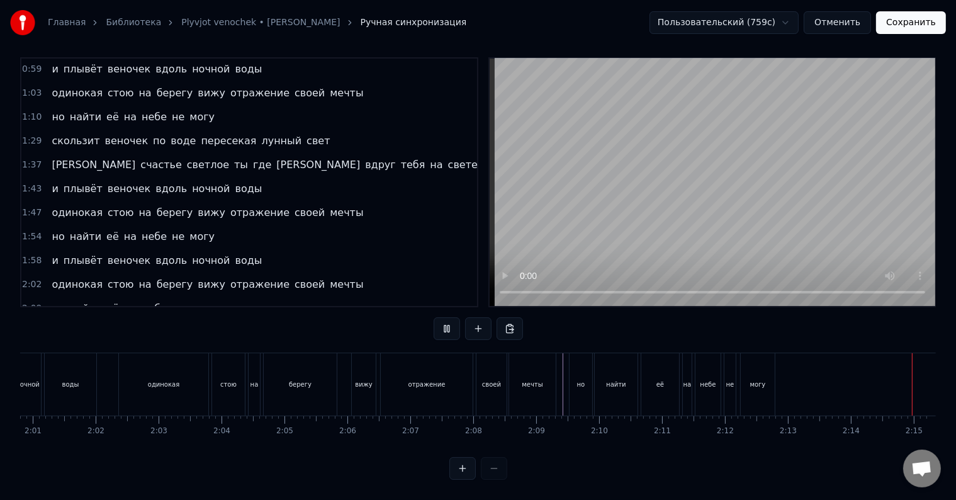
click at [895, 32] on button "Сохранить" at bounding box center [911, 22] width 70 height 23
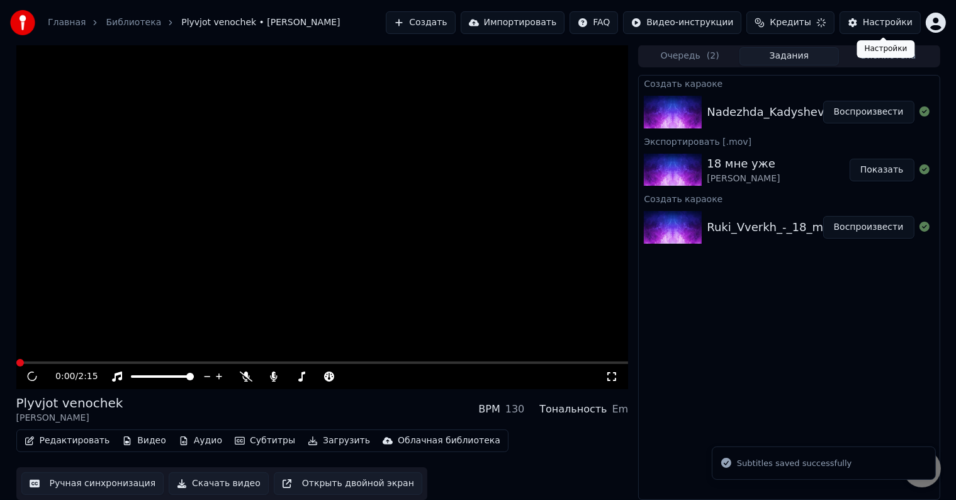
scroll to position [1, 0]
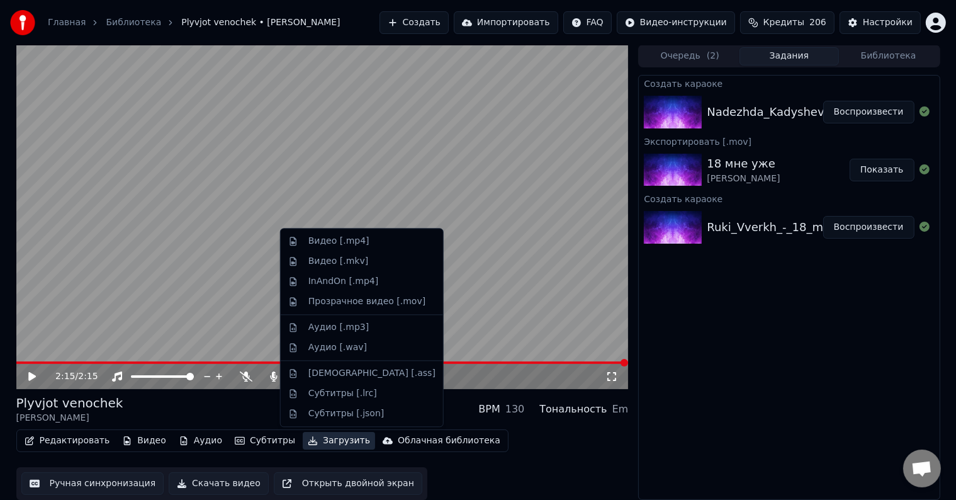
click at [336, 440] on button "Загрузить" at bounding box center [339, 441] width 72 height 18
click at [346, 300] on div "Прозрачное видео [.mov]" at bounding box center [366, 301] width 117 height 13
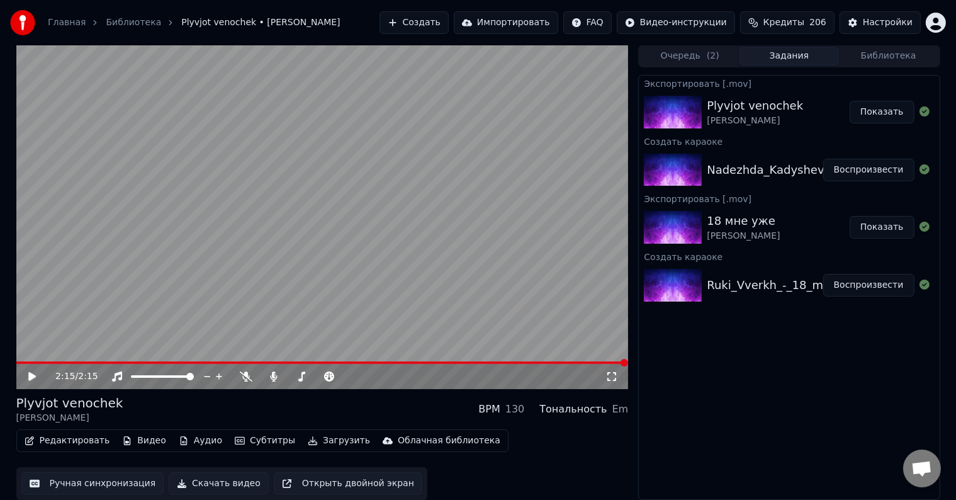
click at [889, 111] on button "Показать" at bounding box center [882, 112] width 65 height 23
